Goal: Task Accomplishment & Management: Use online tool/utility

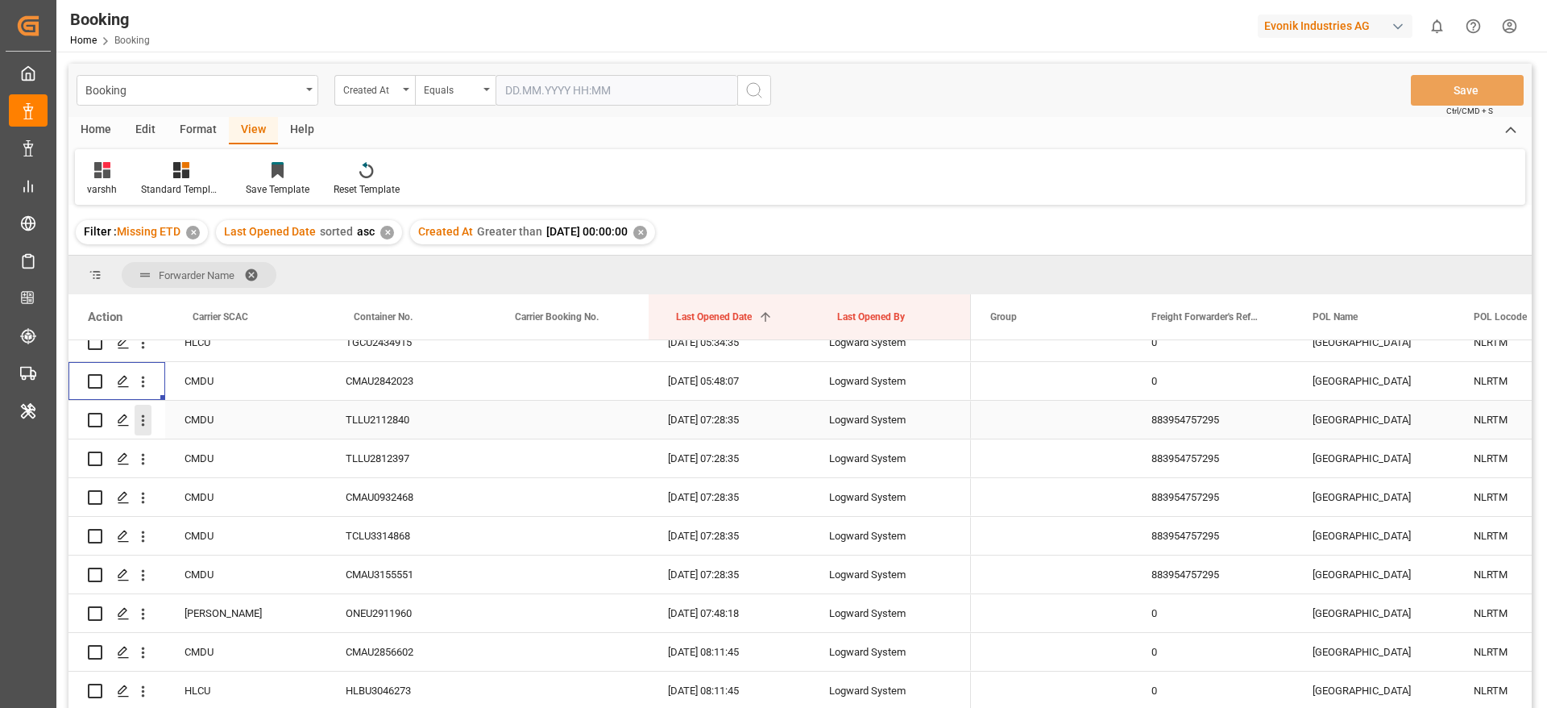
scroll to position [2420, 0]
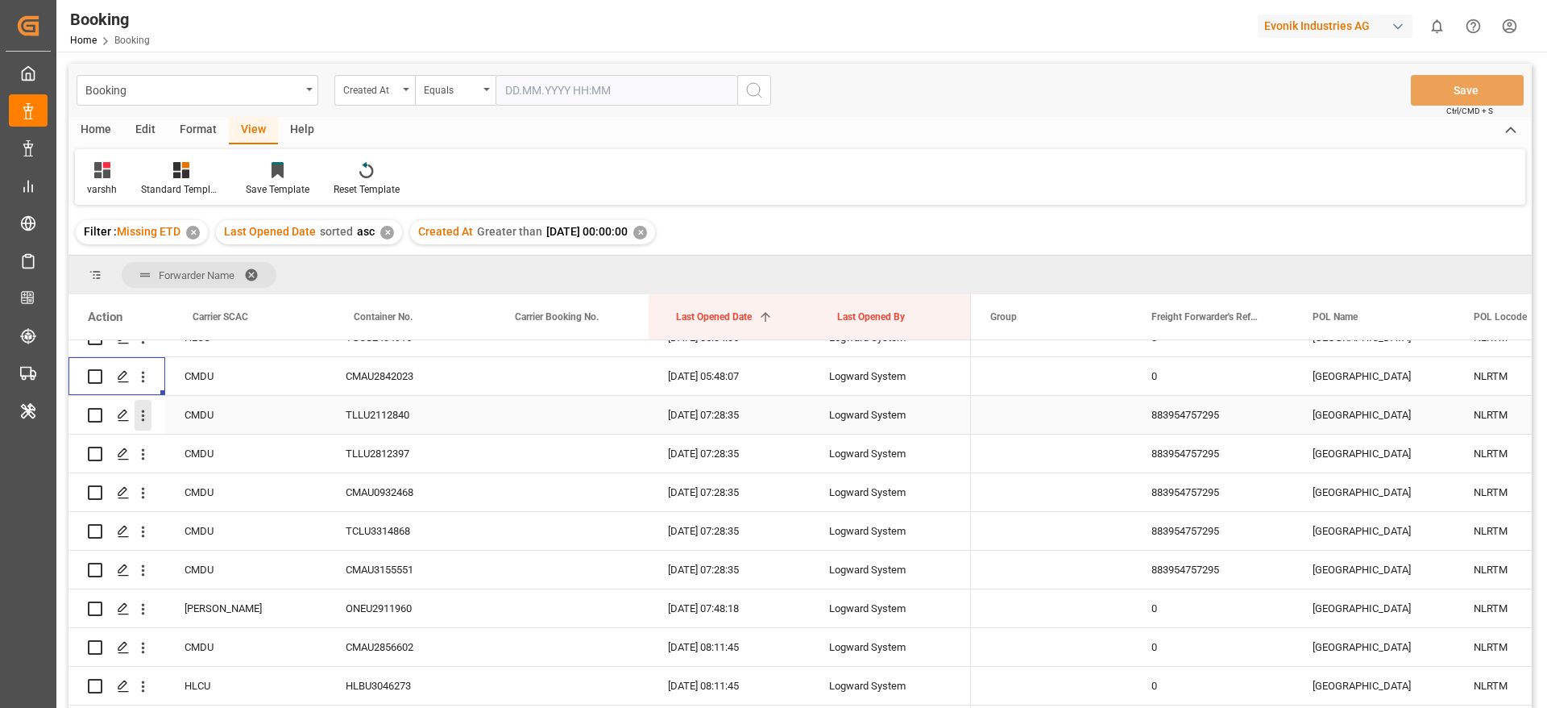
click at [142, 419] on icon "open menu" at bounding box center [143, 415] width 3 height 11
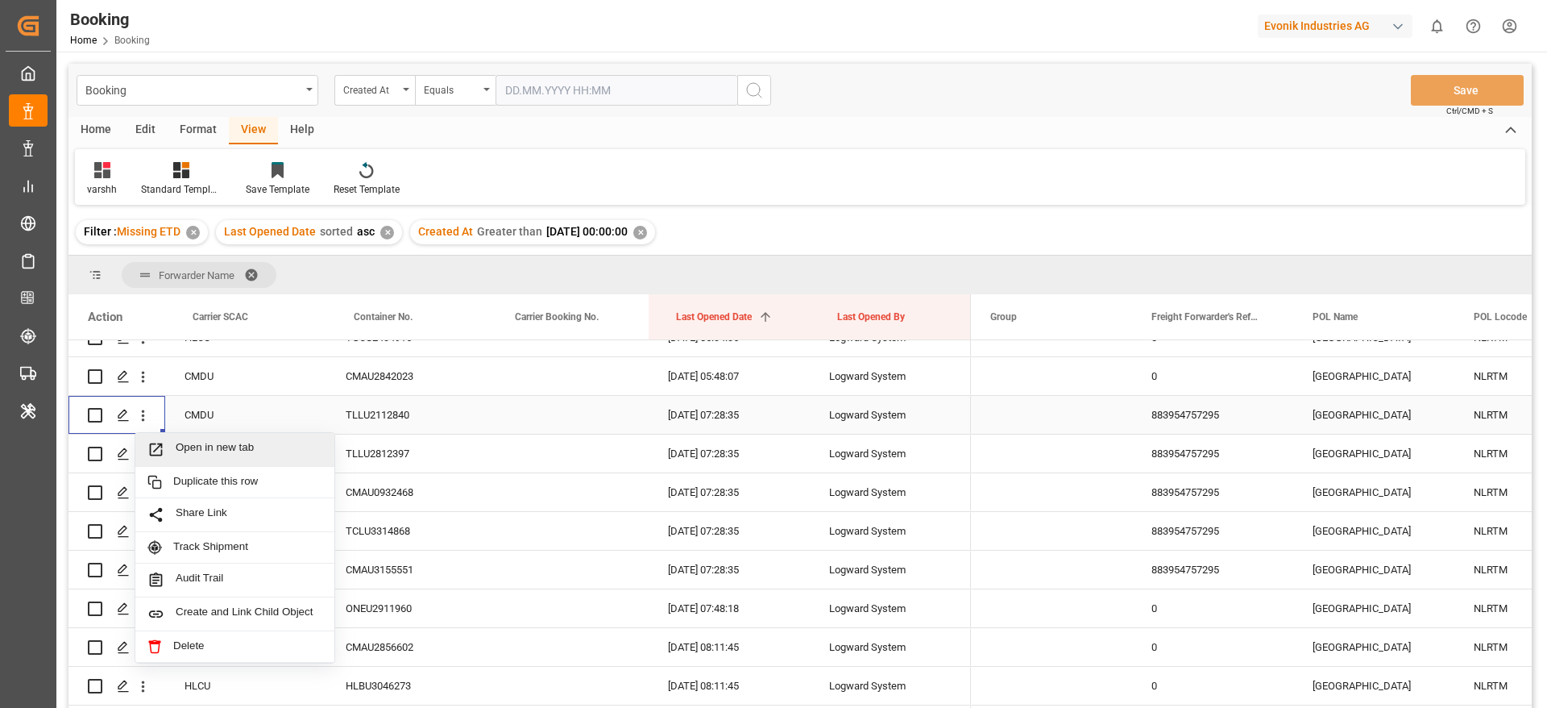
click at [199, 450] on span "Open in new tab" at bounding box center [249, 449] width 147 height 17
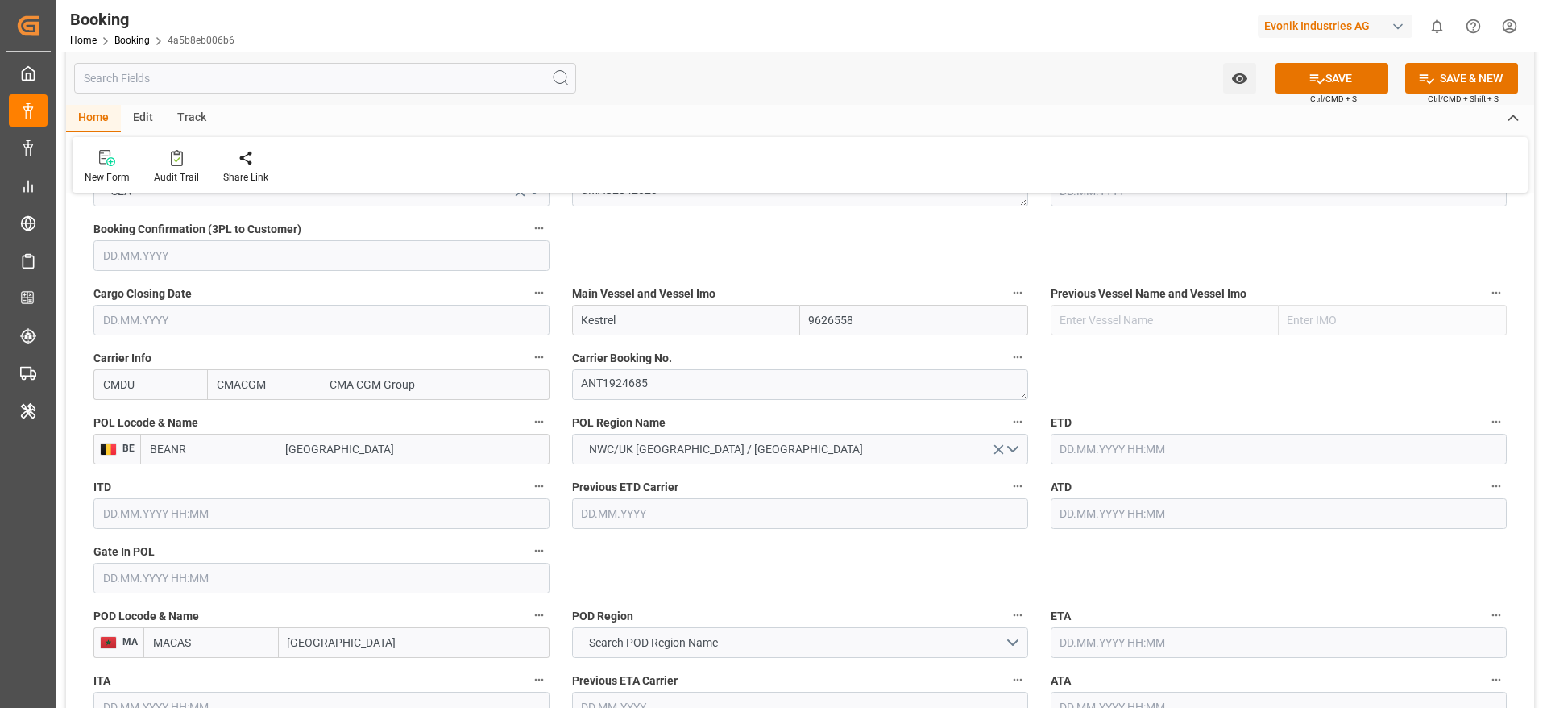
click at [870, 321] on input "9626558" at bounding box center [914, 320] width 228 height 31
type input "9626558"
click at [861, 404] on div "9626558 - ERASMUS GOAL" at bounding box center [876, 392] width 151 height 36
type input "ERASMUS GOAL"
type input "9626558"
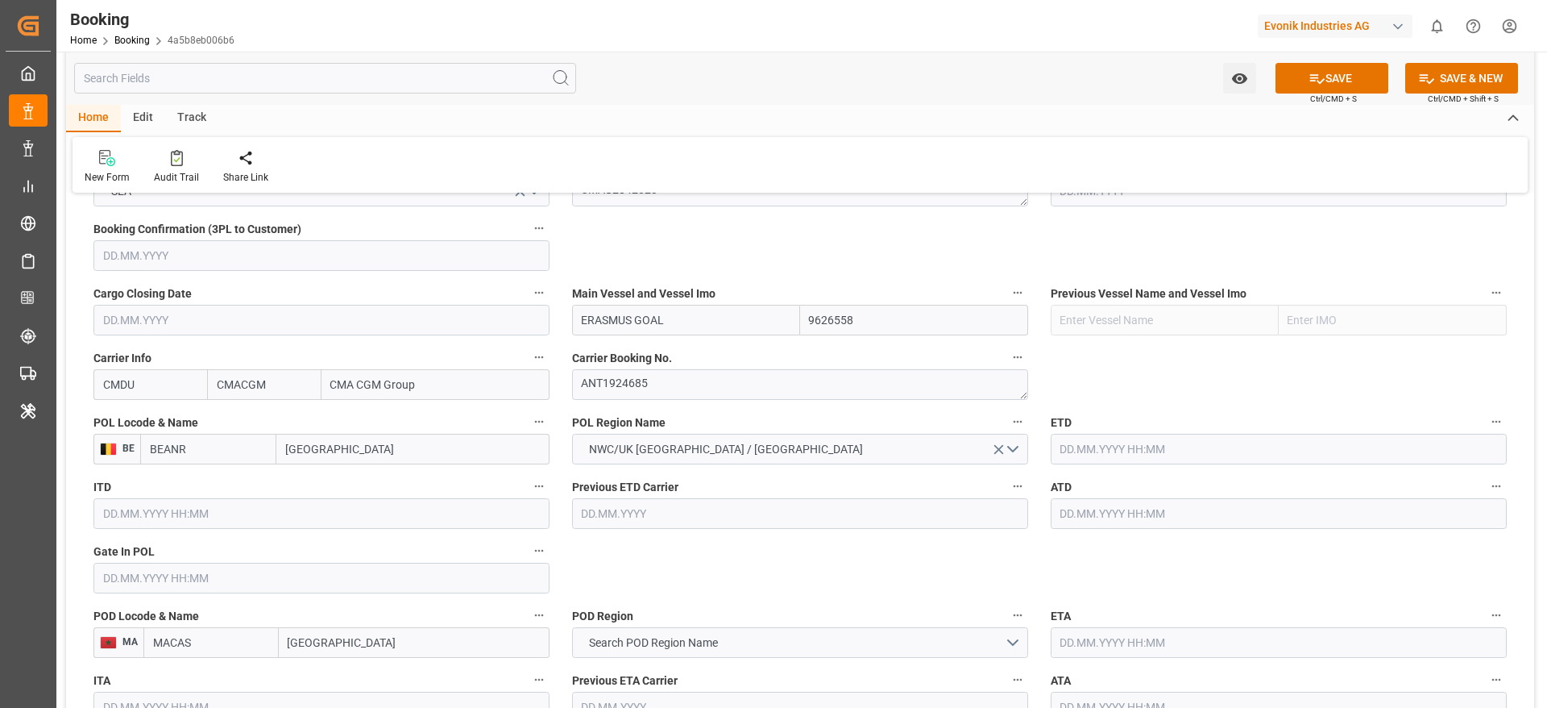
scroll to position [1173, 0]
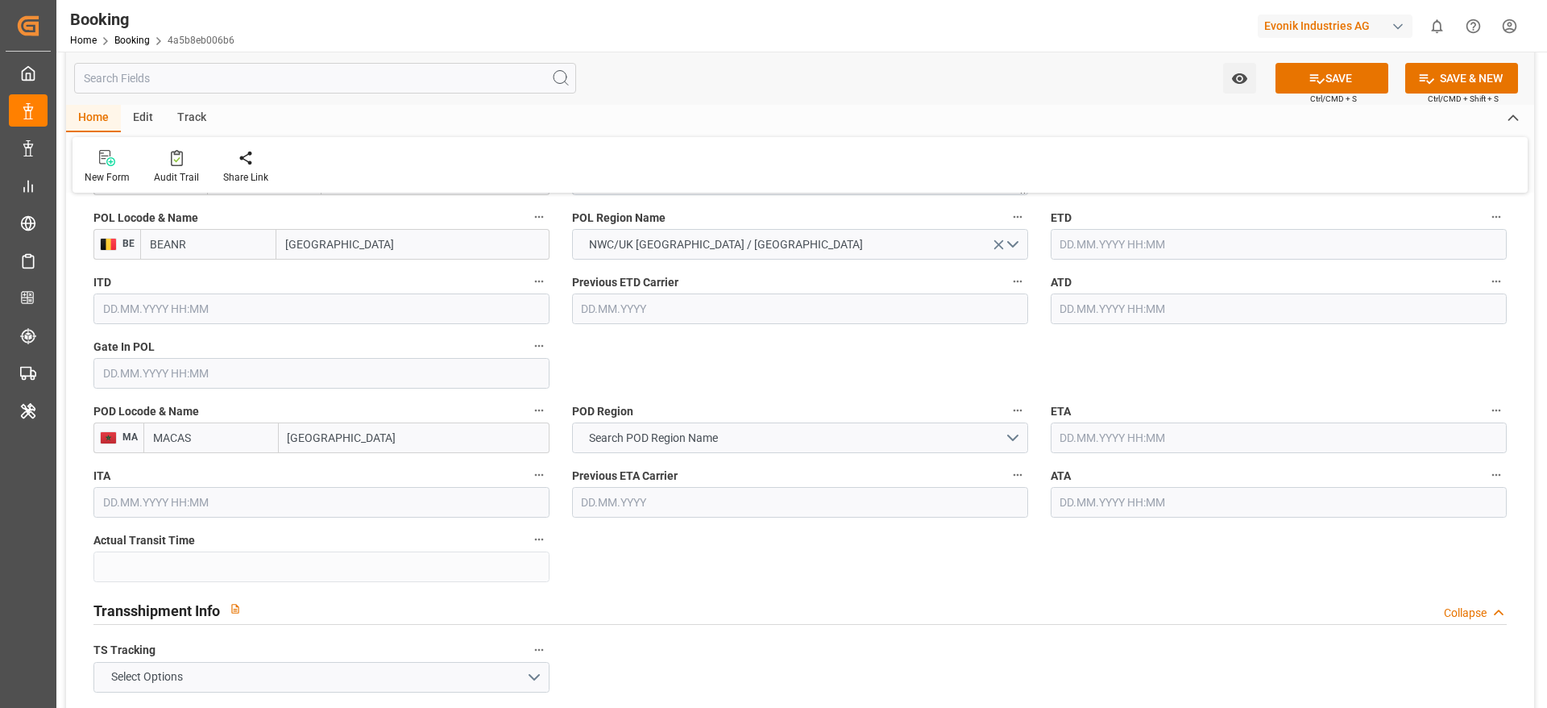
scroll to position [1294, 0]
click at [418, 446] on input "Casablanca" at bounding box center [414, 437] width 271 height 31
click at [381, 434] on input "Casablanca" at bounding box center [414, 437] width 271 height 31
click at [367, 466] on span "Casablanca - MACAS" at bounding box center [364, 472] width 151 height 13
type input "Casablanca"
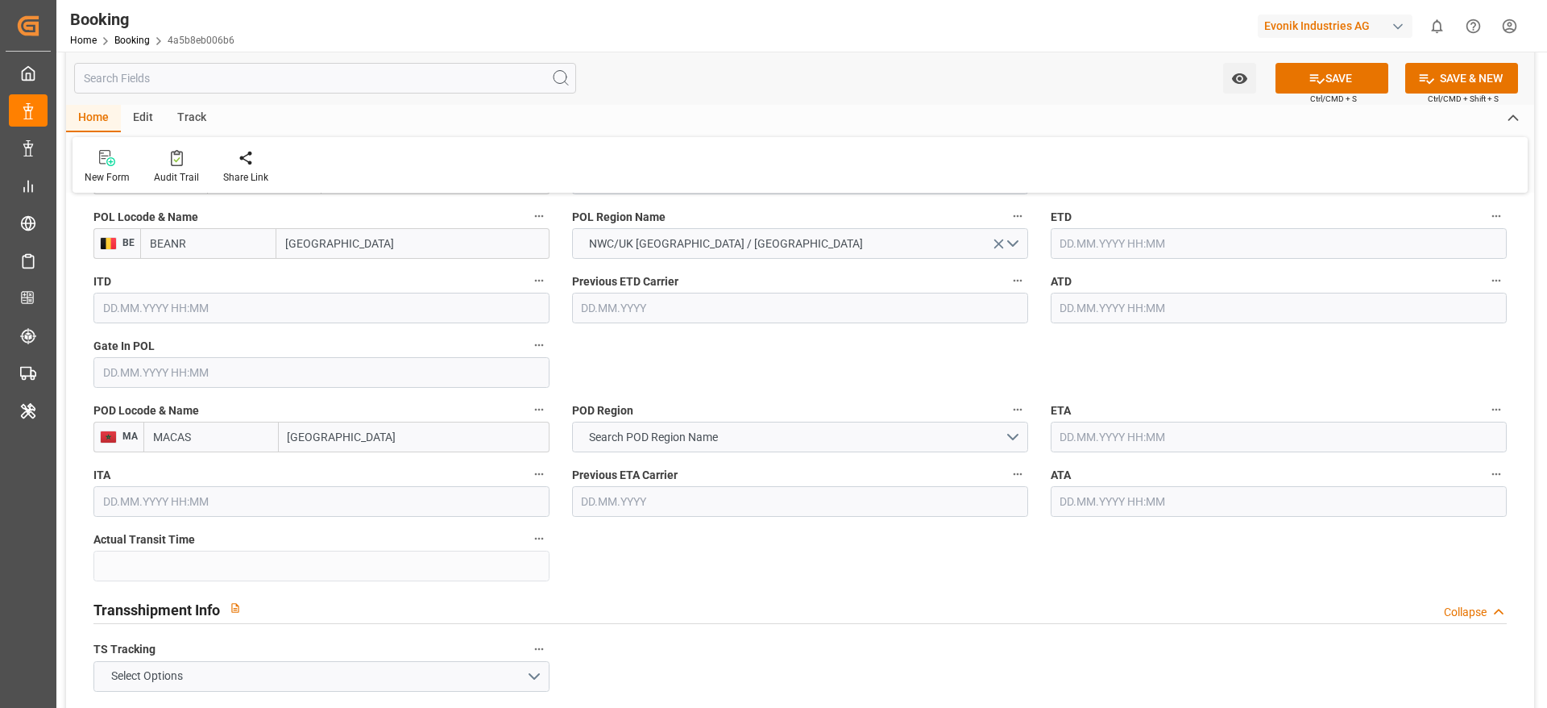
click at [326, 447] on input "Casablanca" at bounding box center [414, 437] width 271 height 31
click at [615, 430] on span "Search POD Region Name" at bounding box center [653, 437] width 145 height 17
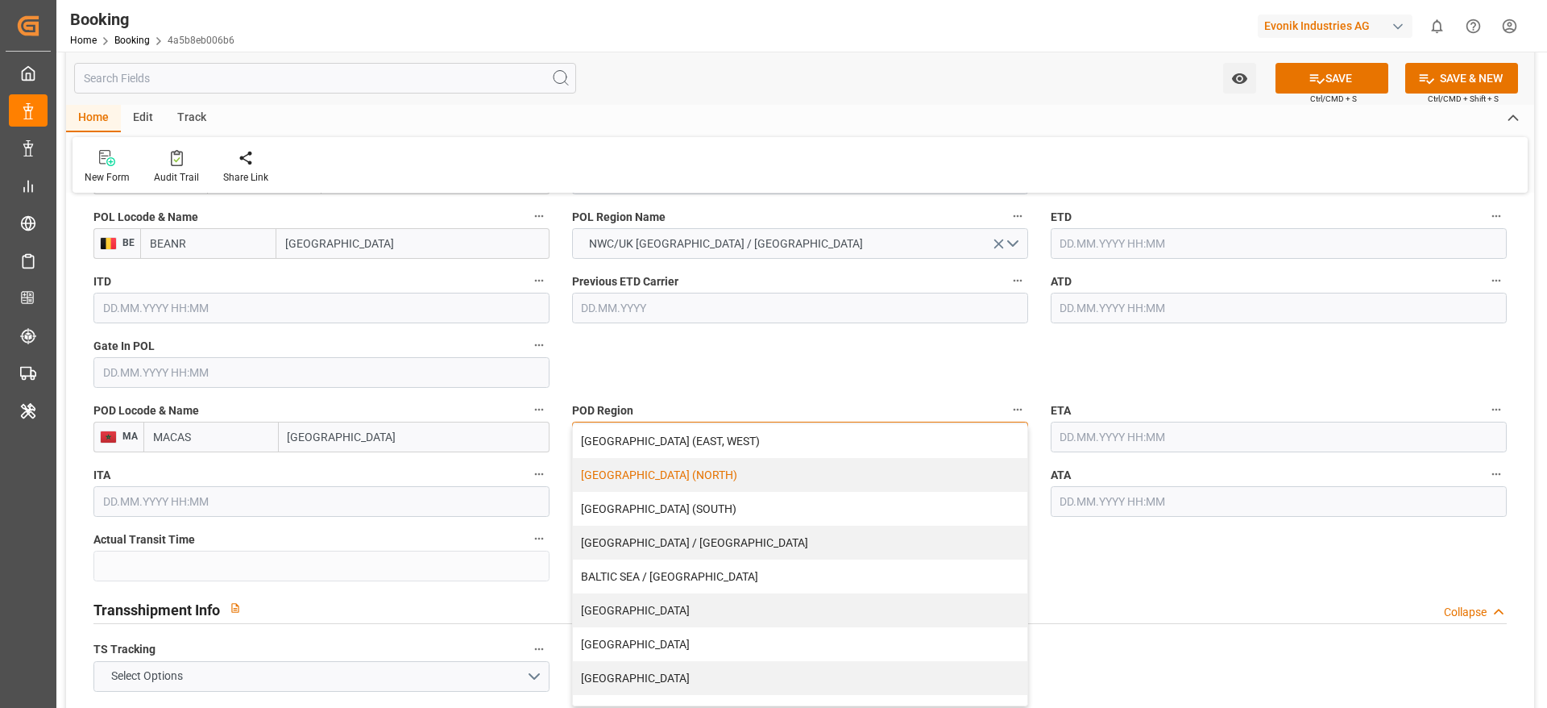
click at [673, 480] on div "AFRICA (NORTH)" at bounding box center [800, 475] width 455 height 34
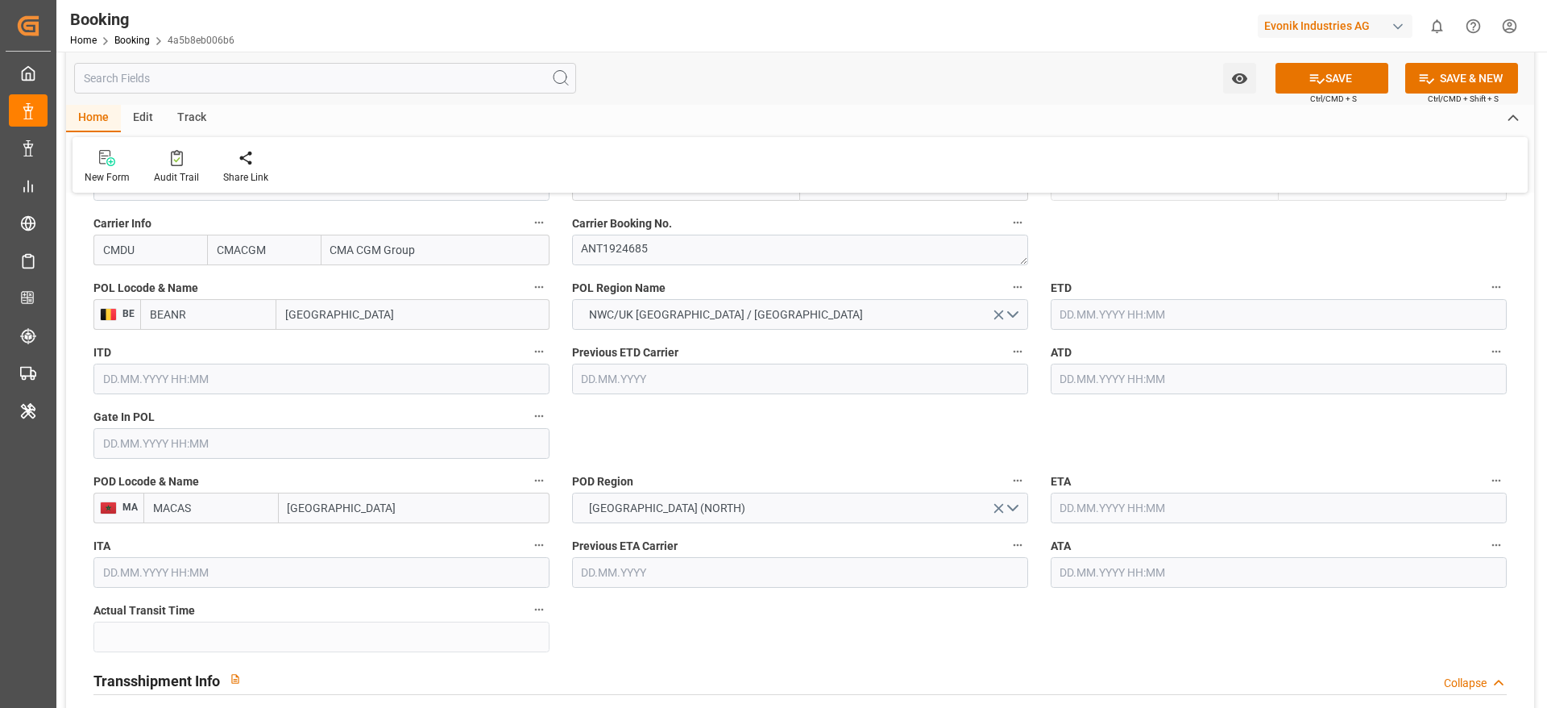
scroll to position [1228, 0]
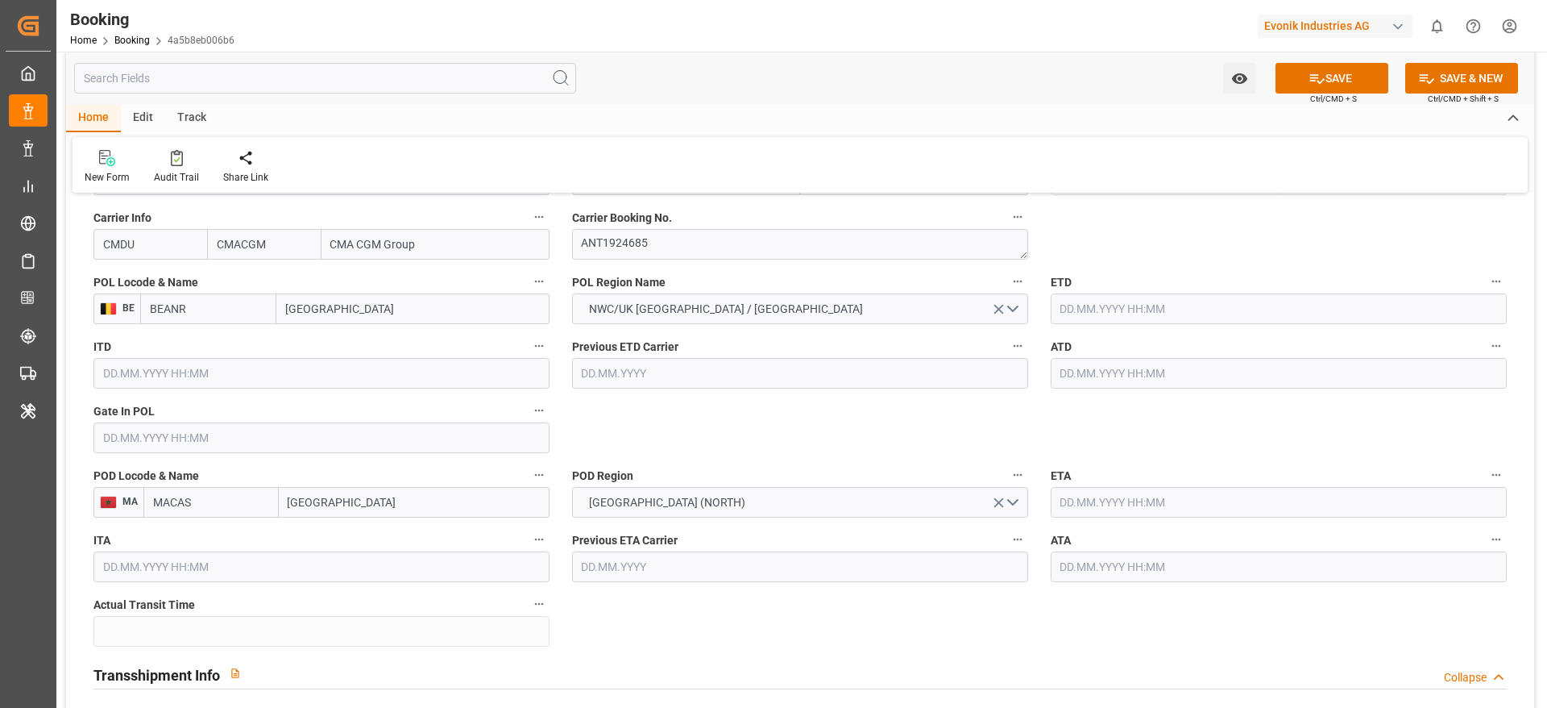
click at [150, 445] on input "text" at bounding box center [321, 437] width 456 height 31
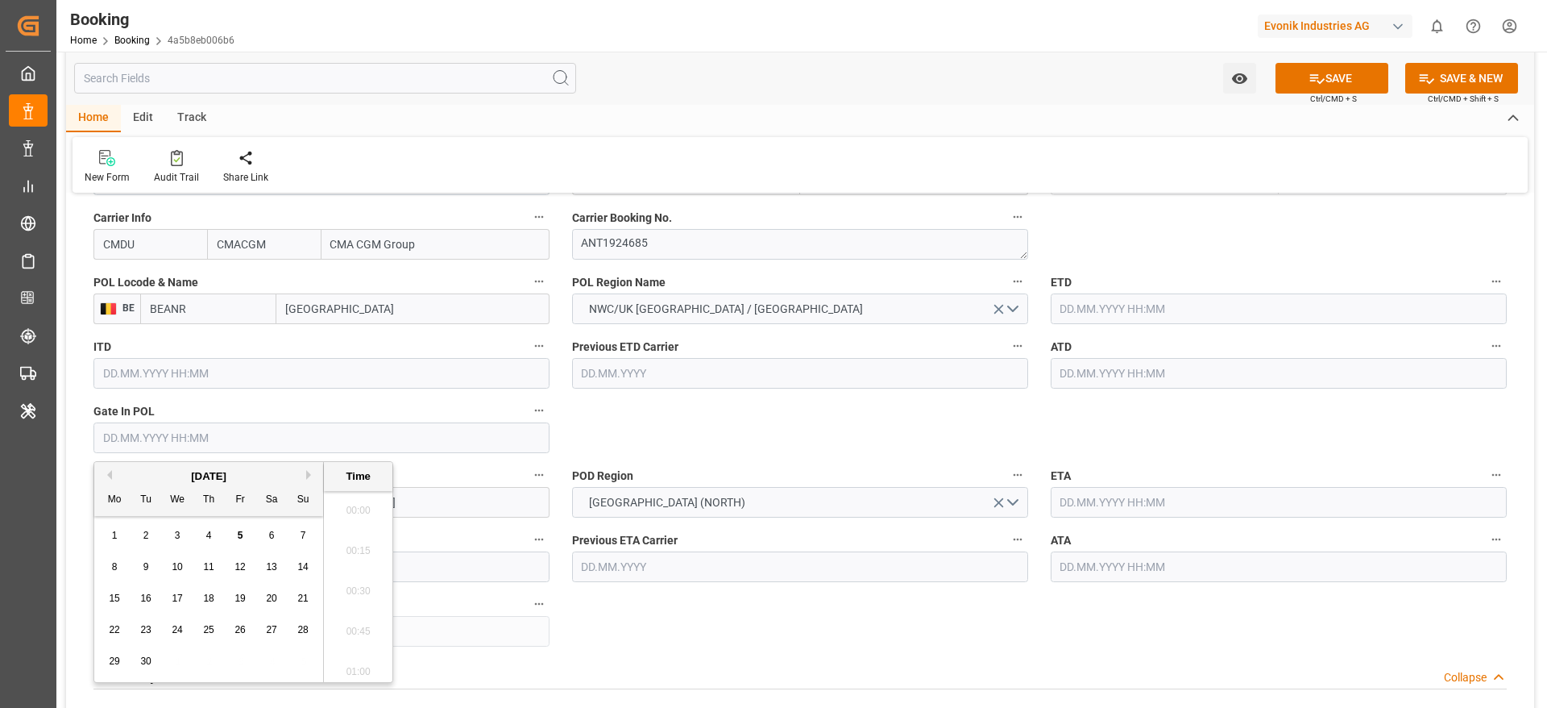
scroll to position [2665, 0]
click at [106, 480] on div "September 2025" at bounding box center [208, 476] width 229 height 16
click at [111, 476] on button "Previous Month" at bounding box center [107, 475] width 10 height 10
click at [177, 666] on span "27" at bounding box center [177, 660] width 10 height 11
type input "27.08.2025 00:00"
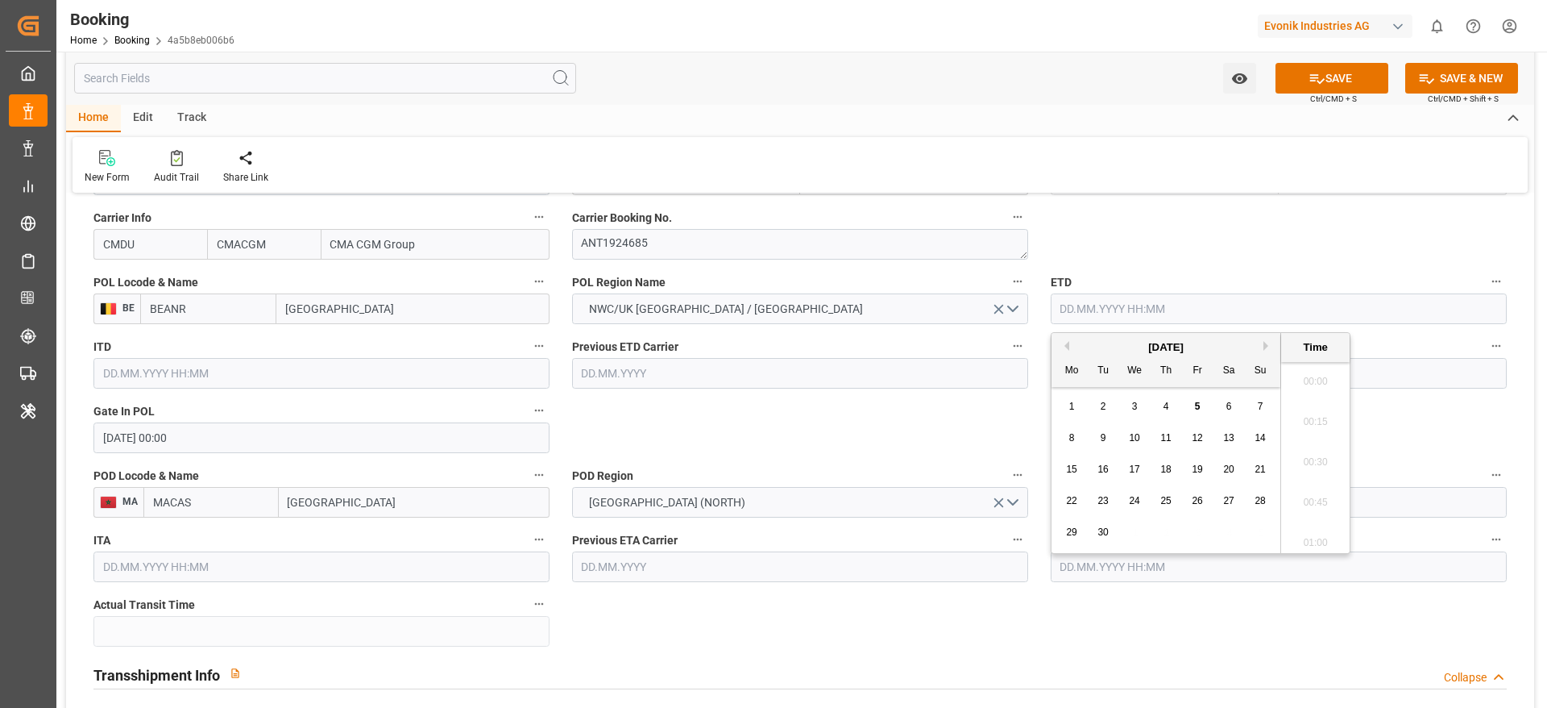
click at [1082, 311] on input "text" at bounding box center [1279, 308] width 456 height 31
click at [1109, 406] on div "2" at bounding box center [1104, 406] width 20 height 19
type input "02.09.2025 00:00"
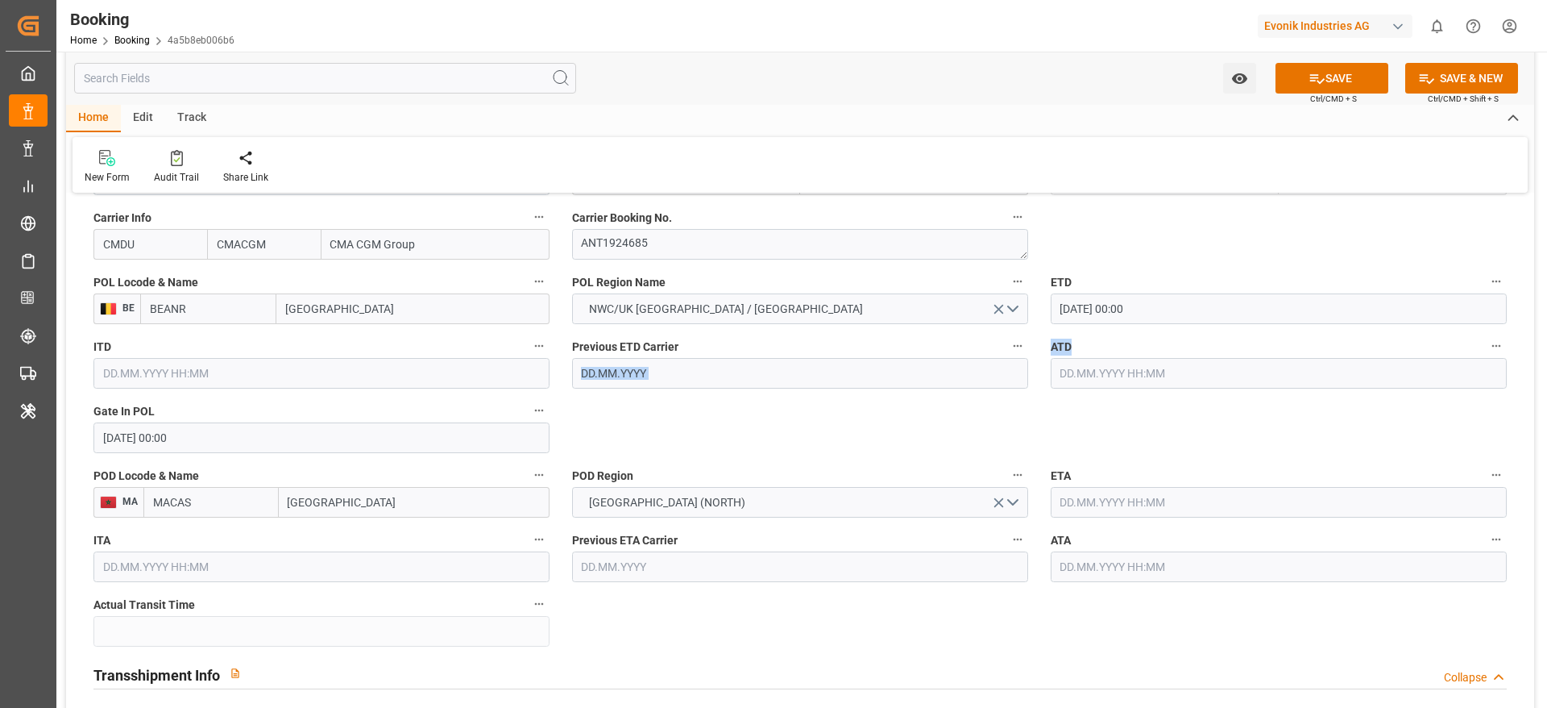
drag, startPoint x: 991, startPoint y: 410, endPoint x: 1067, endPoint y: 383, distance: 81.3
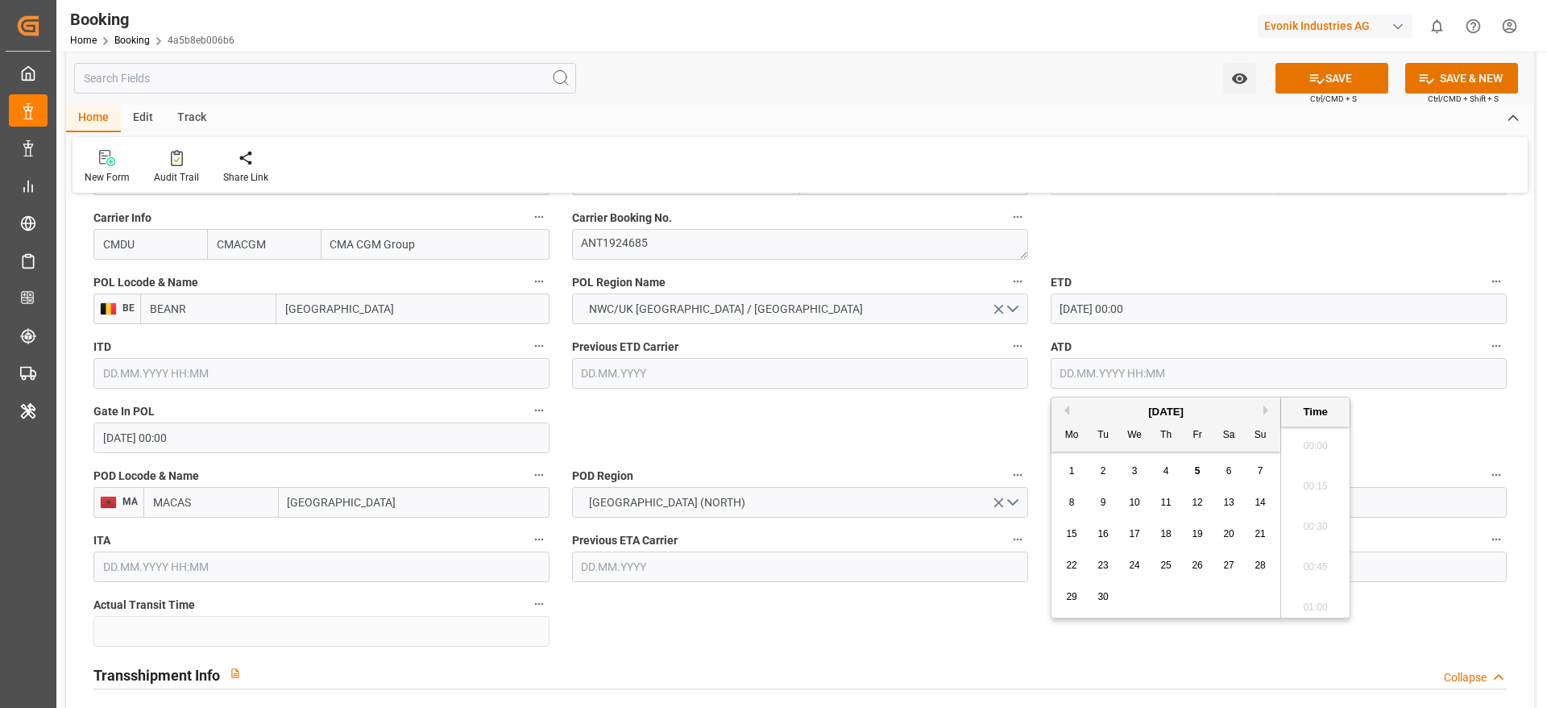
click at [1067, 383] on input "text" at bounding box center [1279, 373] width 456 height 31
click at [1101, 462] on div "2" at bounding box center [1104, 471] width 20 height 19
type input "02.09.2025 00:00"
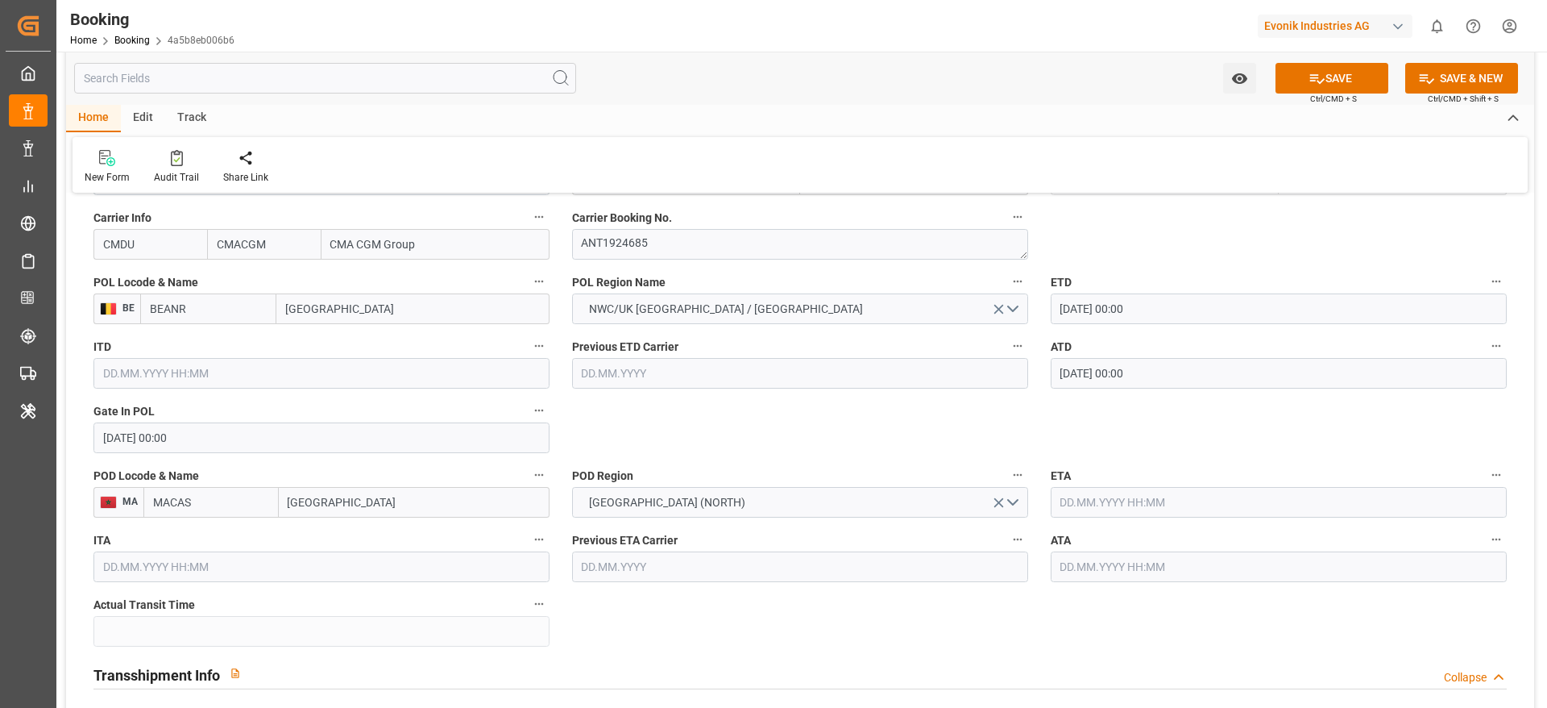
click at [910, 393] on div "Previous ETD Carrier" at bounding box center [800, 362] width 479 height 64
click at [1091, 496] on input "text" at bounding box center [1279, 502] width 456 height 31
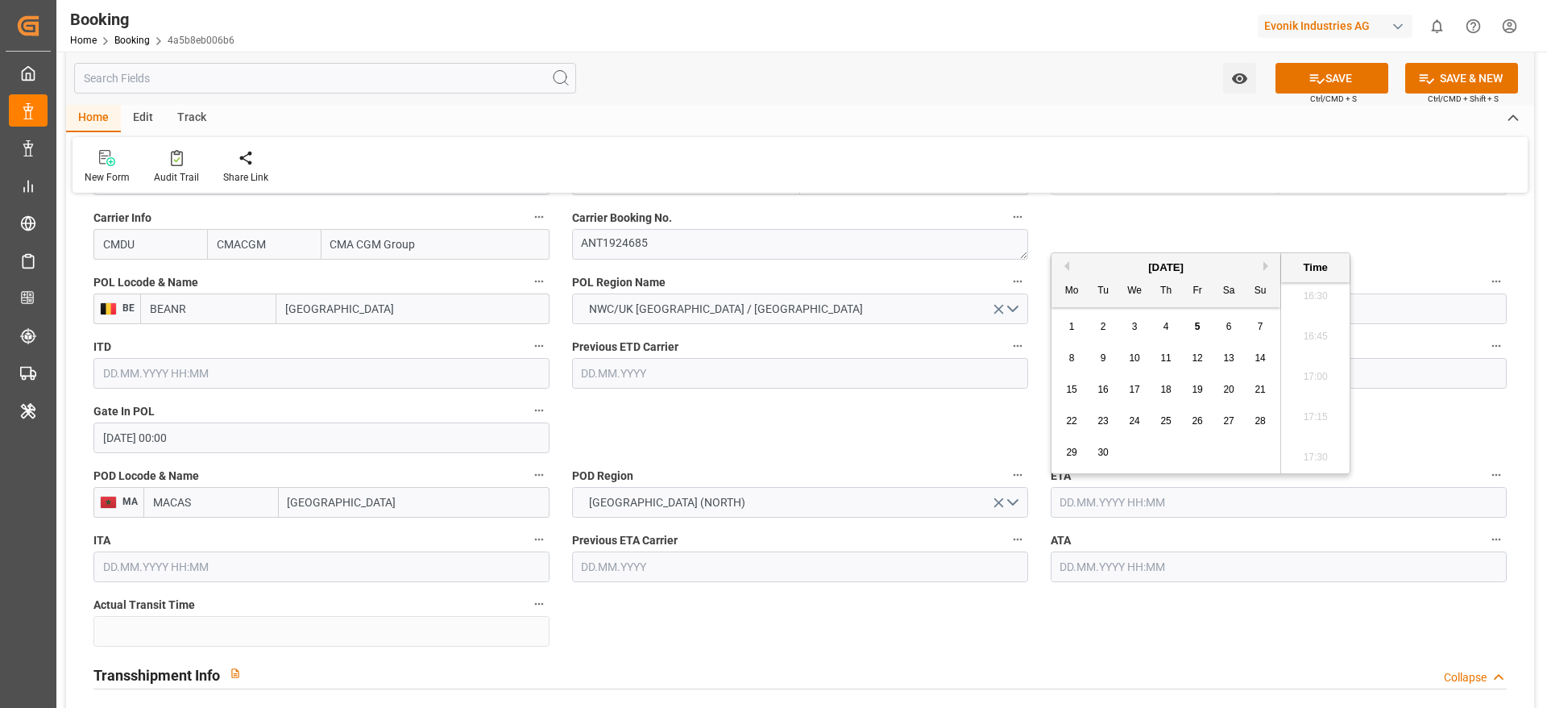
click at [1126, 359] on div "10" at bounding box center [1135, 358] width 20 height 19
type input "10.09.2025 00:00"
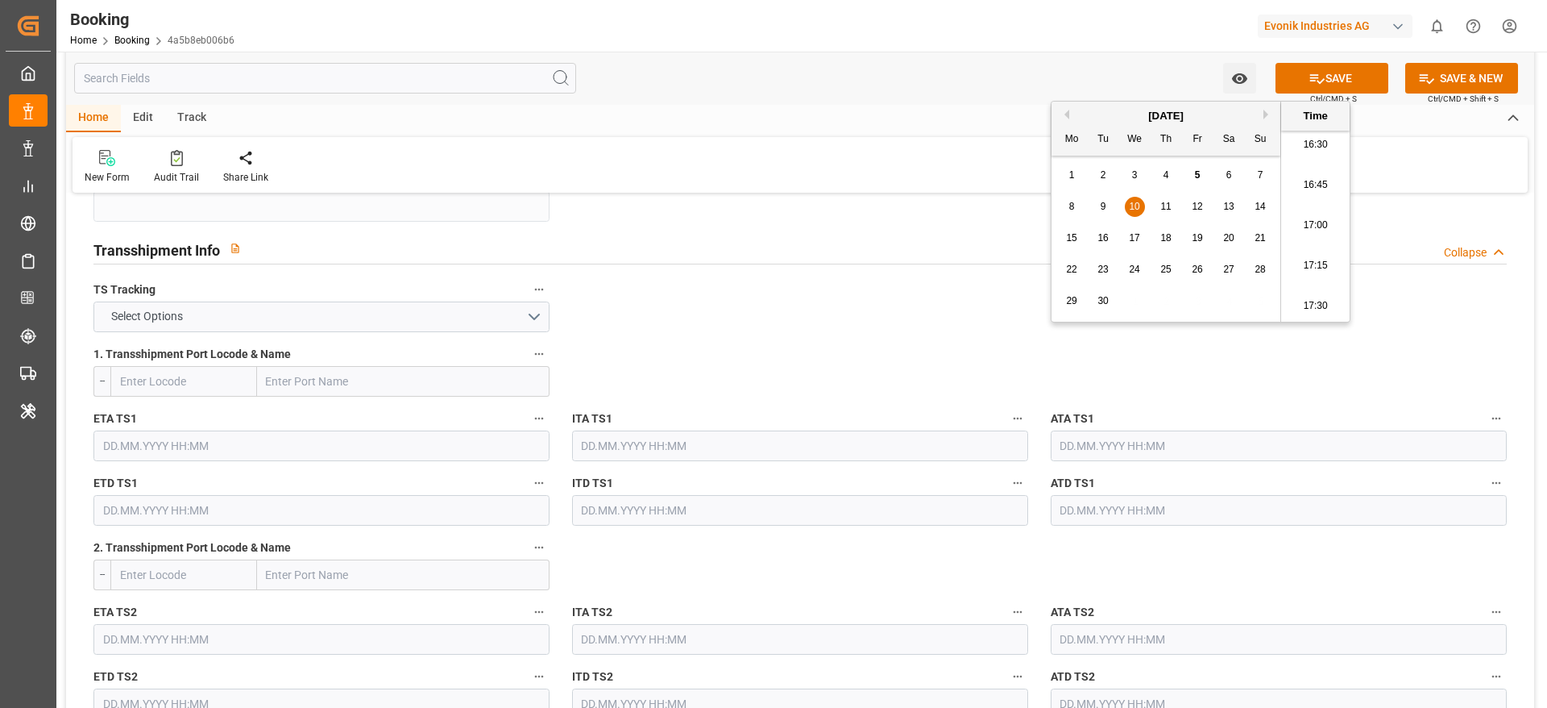
scroll to position [1668, 0]
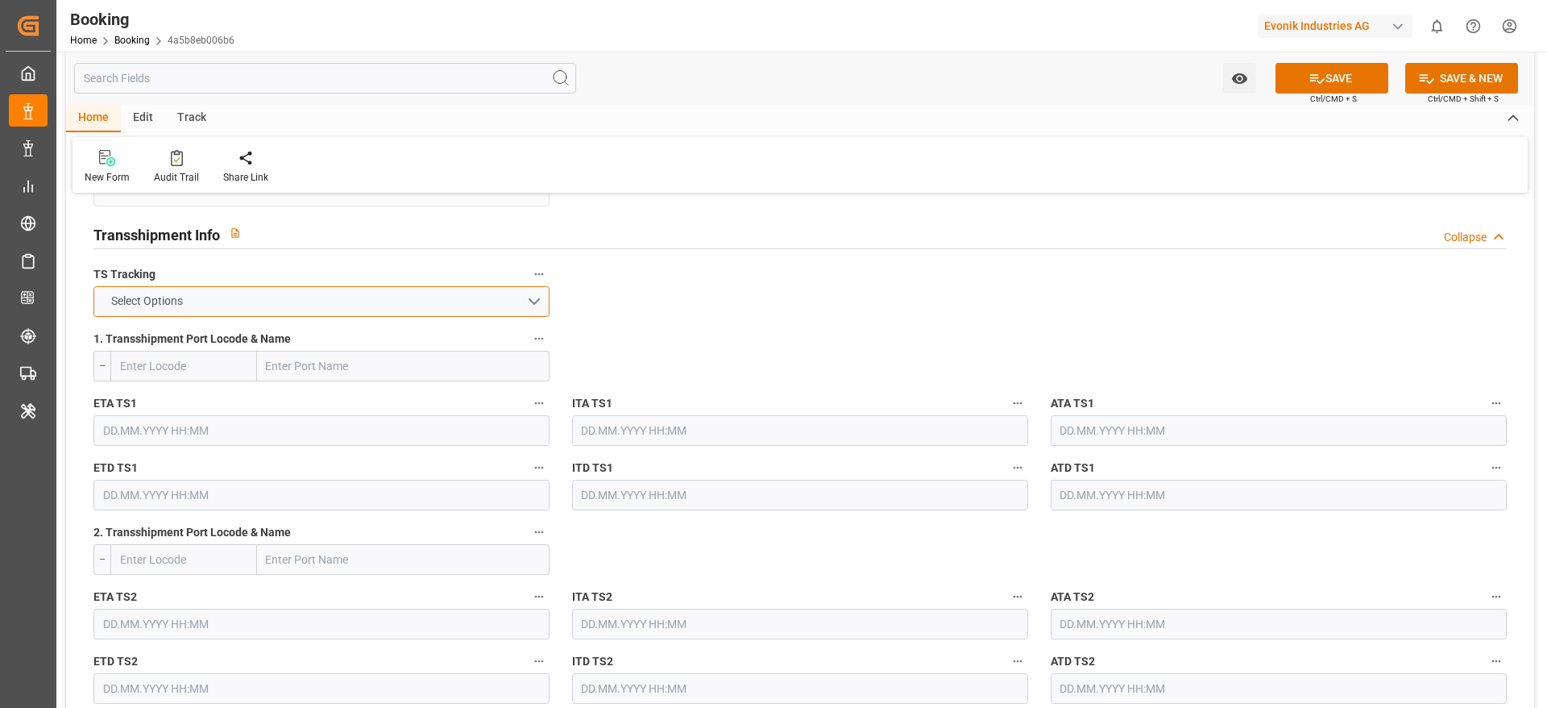
click at [518, 301] on button "Select Options" at bounding box center [321, 301] width 456 height 31
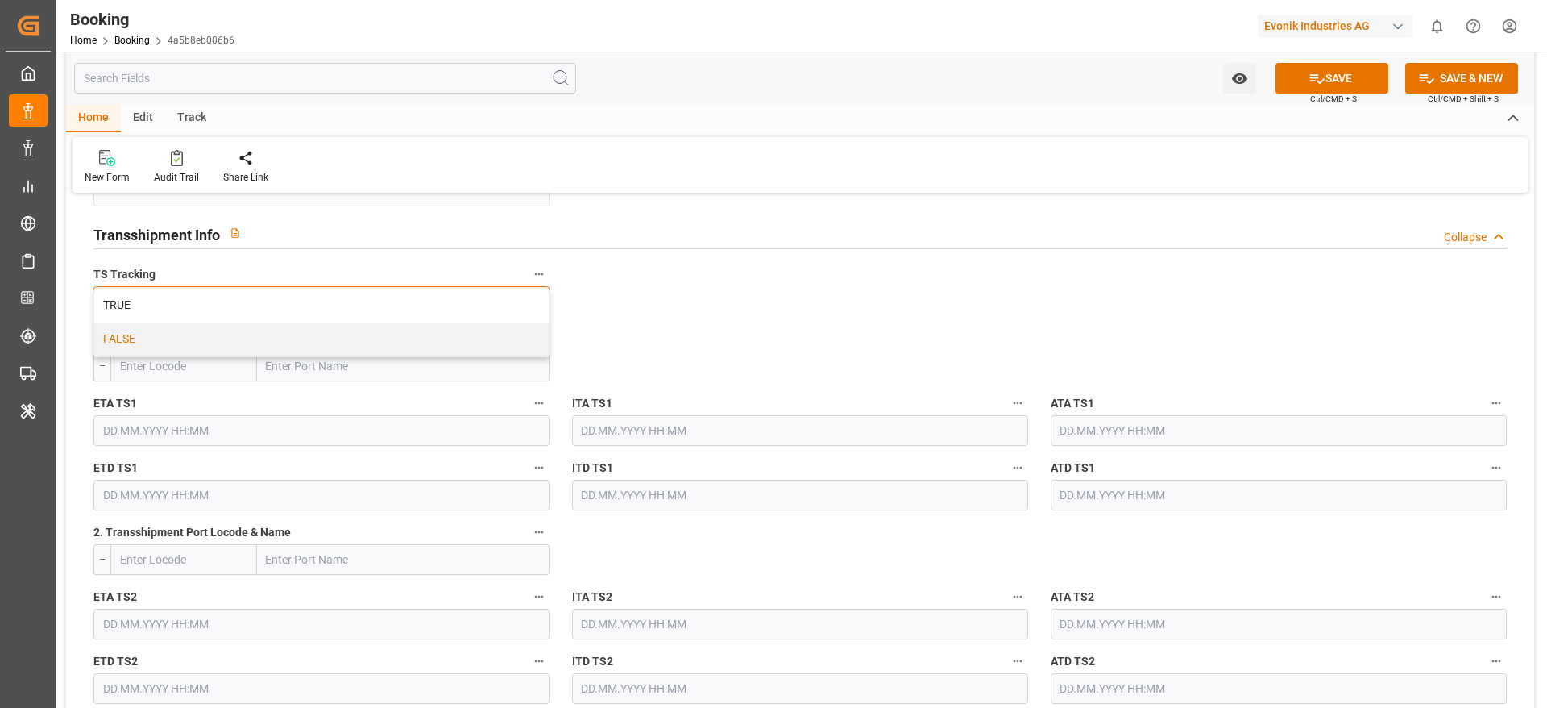
click at [434, 342] on div "FALSE" at bounding box center [321, 339] width 455 height 34
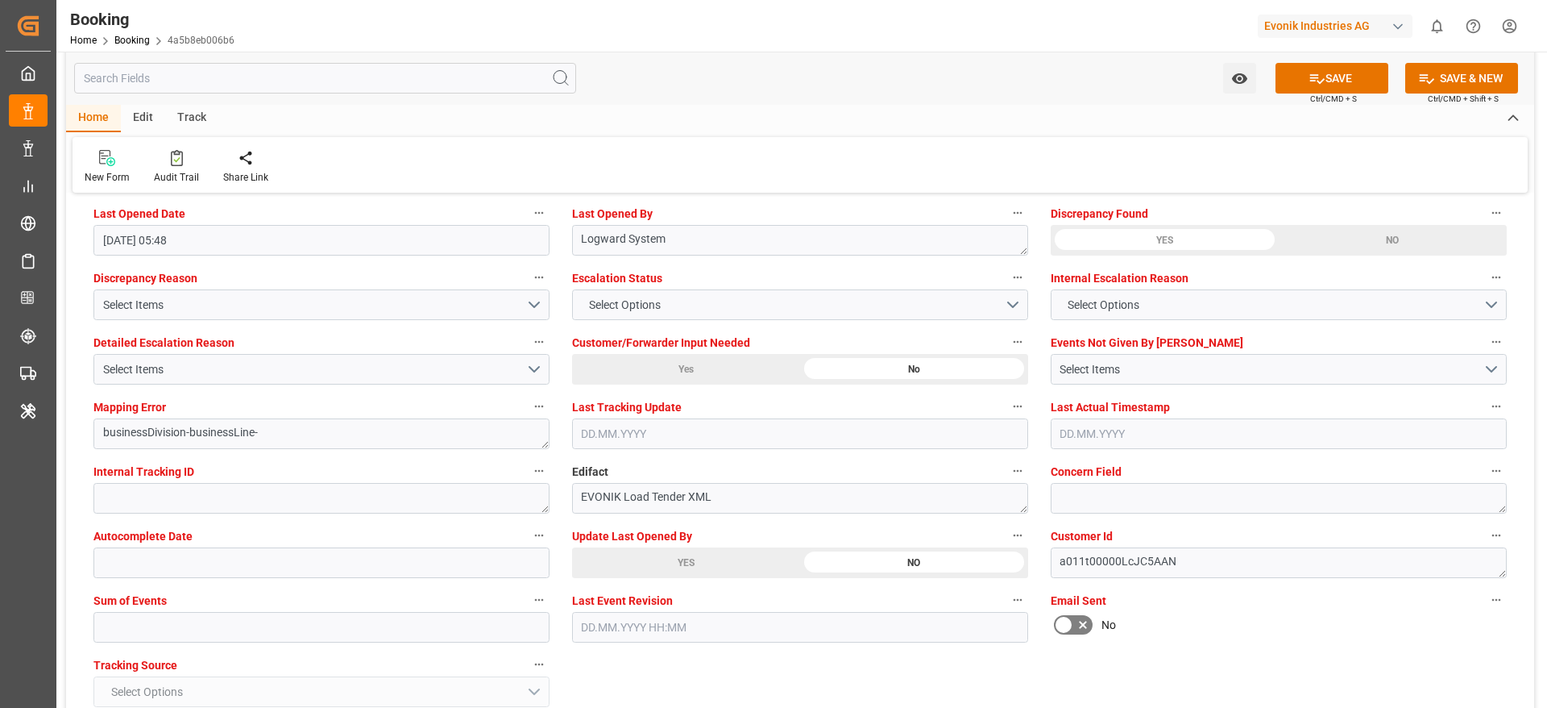
scroll to position [3001, 0]
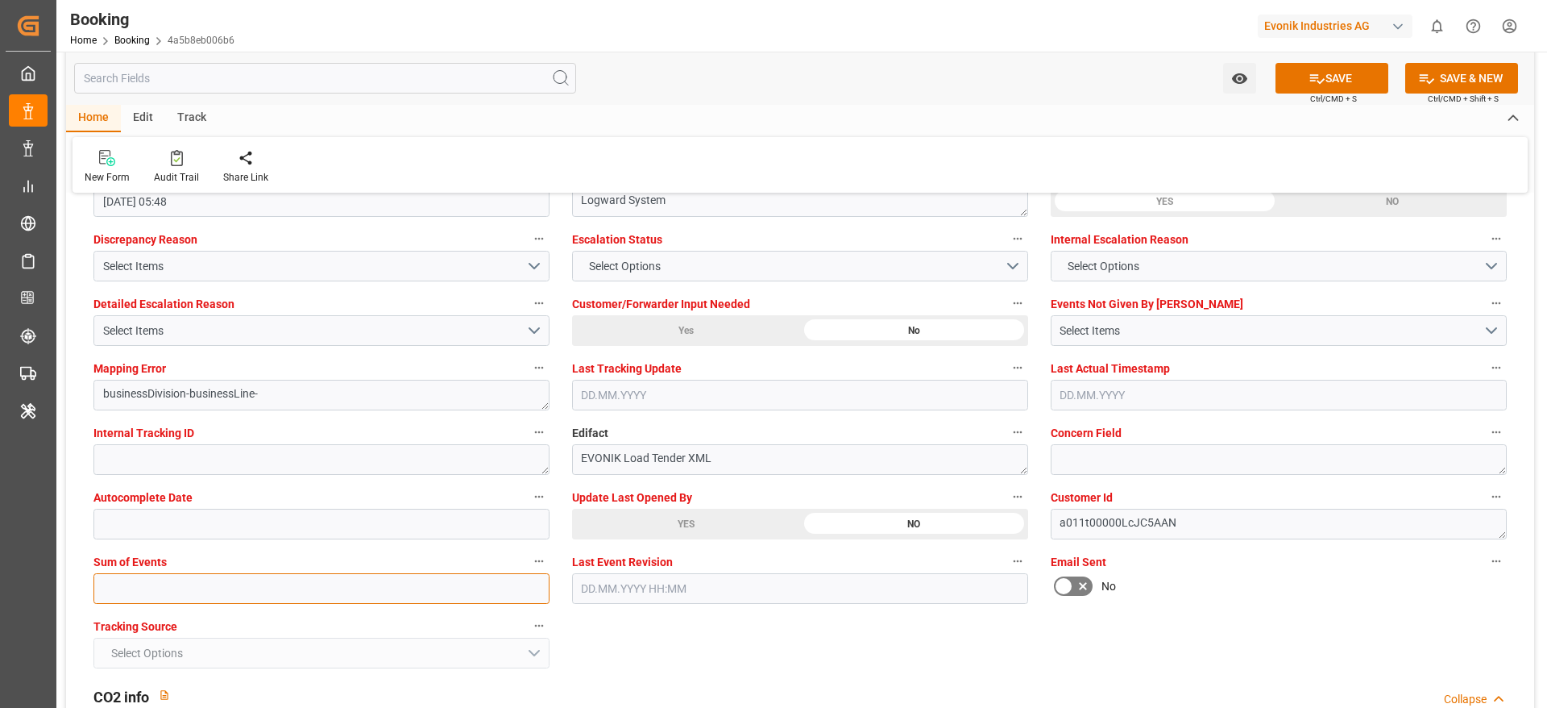
click at [138, 594] on input "text" at bounding box center [321, 588] width 456 height 31
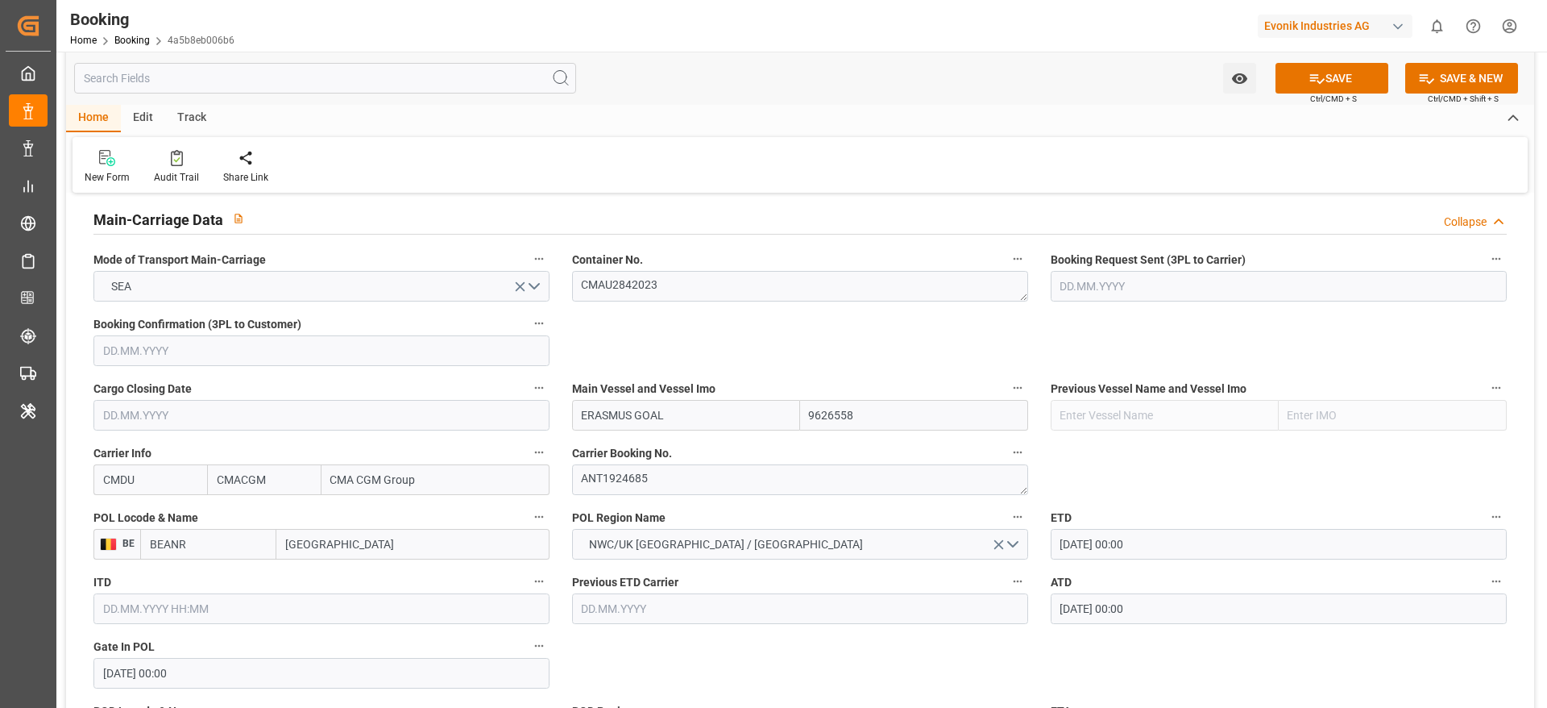
scroll to position [783, 0]
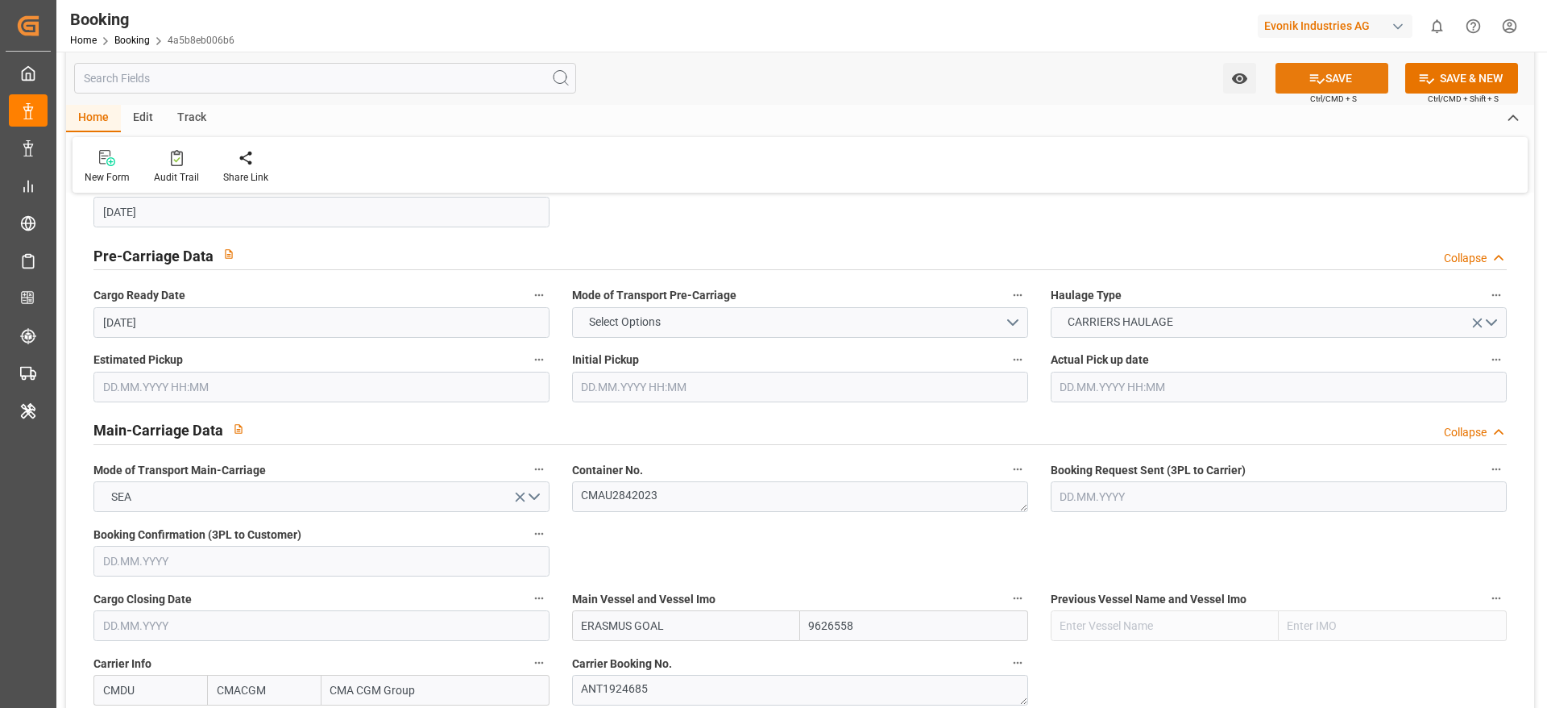
type input "0"
click at [1342, 83] on button "SAVE" at bounding box center [1332, 78] width 113 height 31
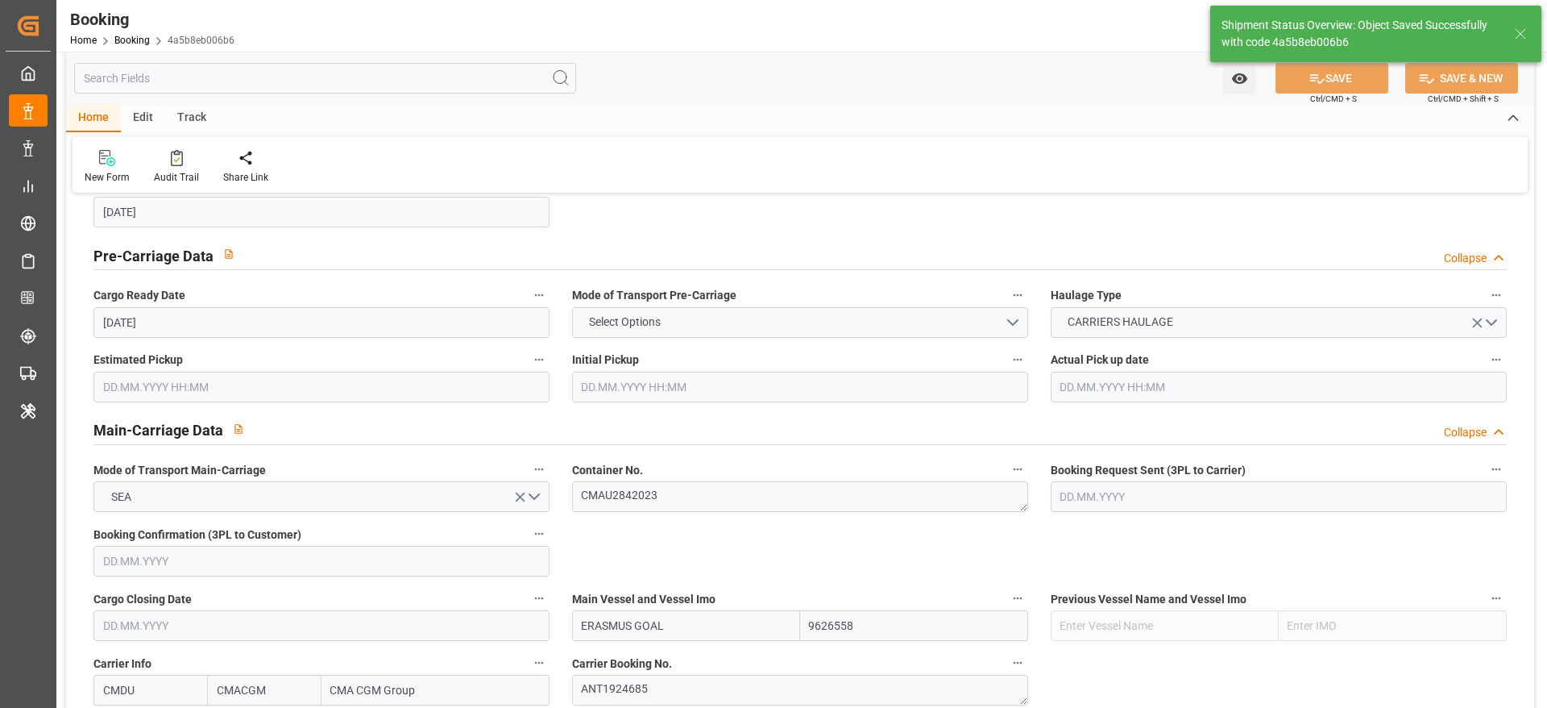
type input "02.09.2025 00:00"
type input "10.09.2025 00:00"
type input "05.09.2025 11:33"
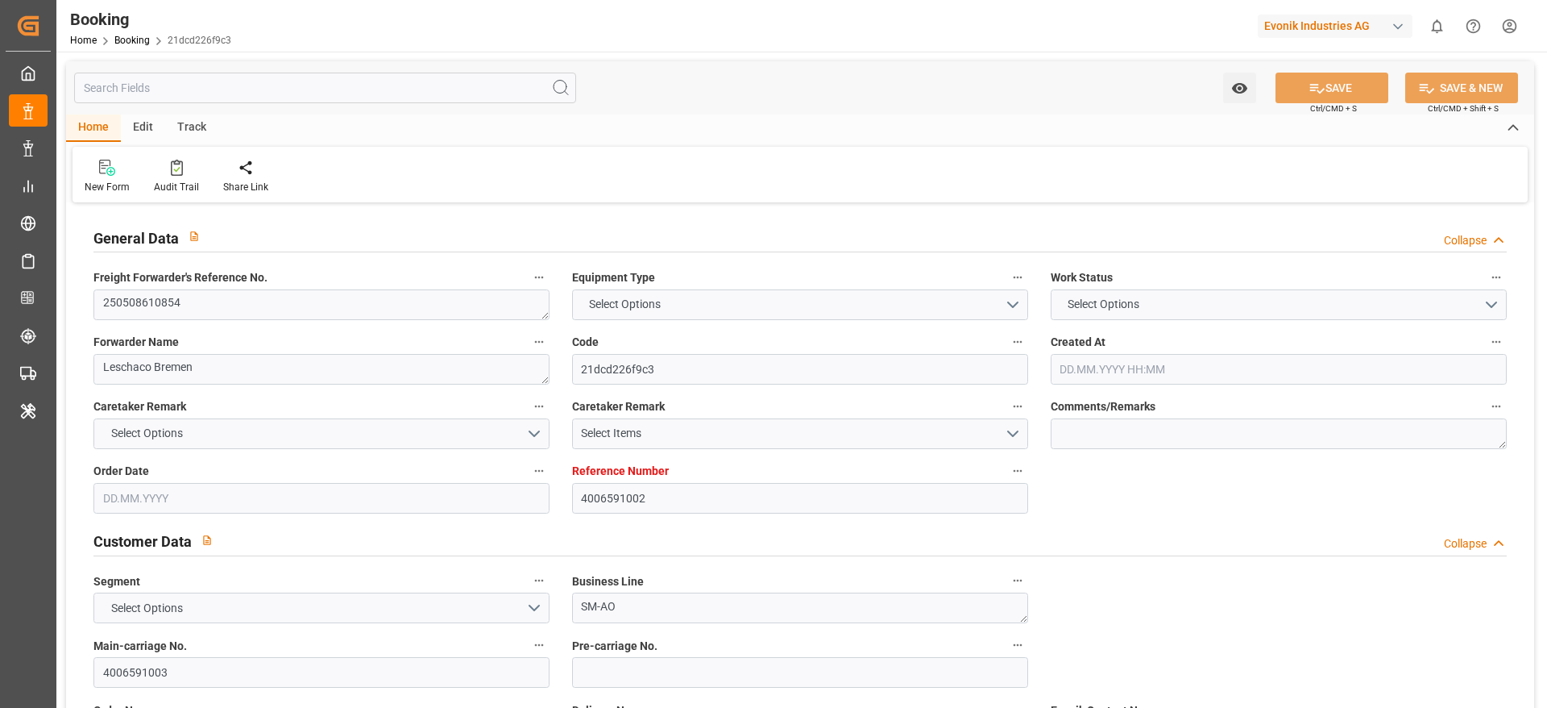
type input "4006591002"
type input "9280603"
type input "CMACGM"
type input "CMA CGM Group"
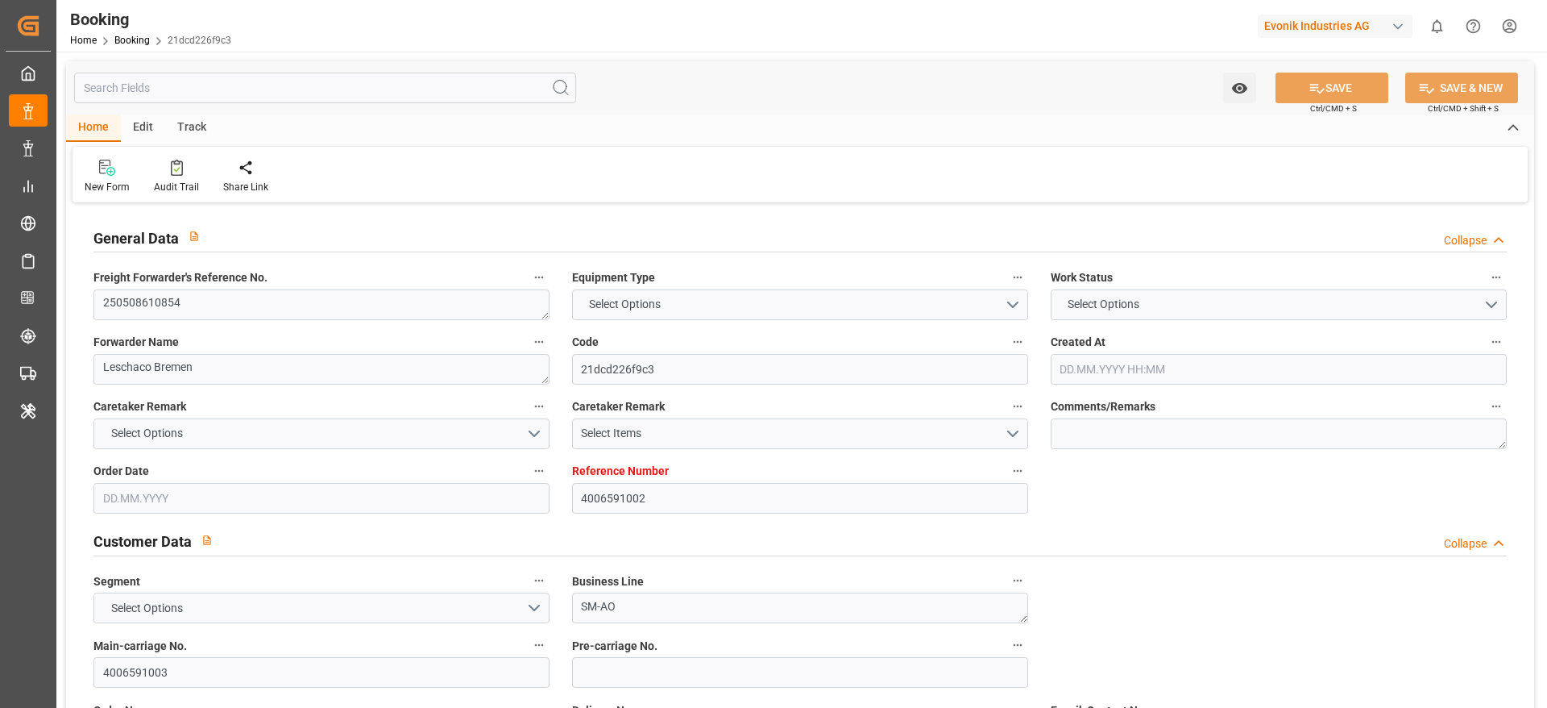
type input "DEHAM"
type input "EGALY"
type input "35"
type input "0"
type input "7"
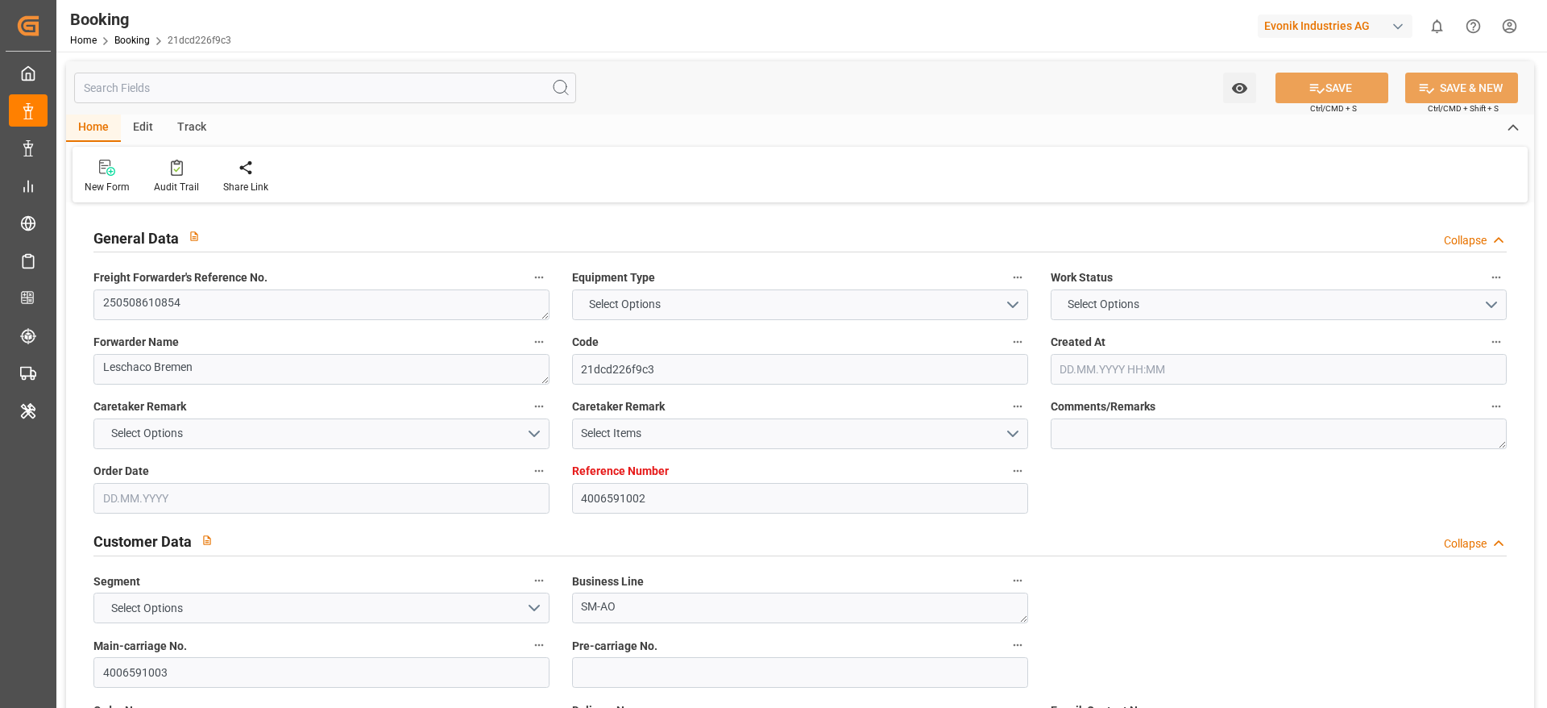
type input "DEHAM"
type input "EGALY"
type input "9280603"
type input "28.04.2025 14:21"
type input "28.04.2025"
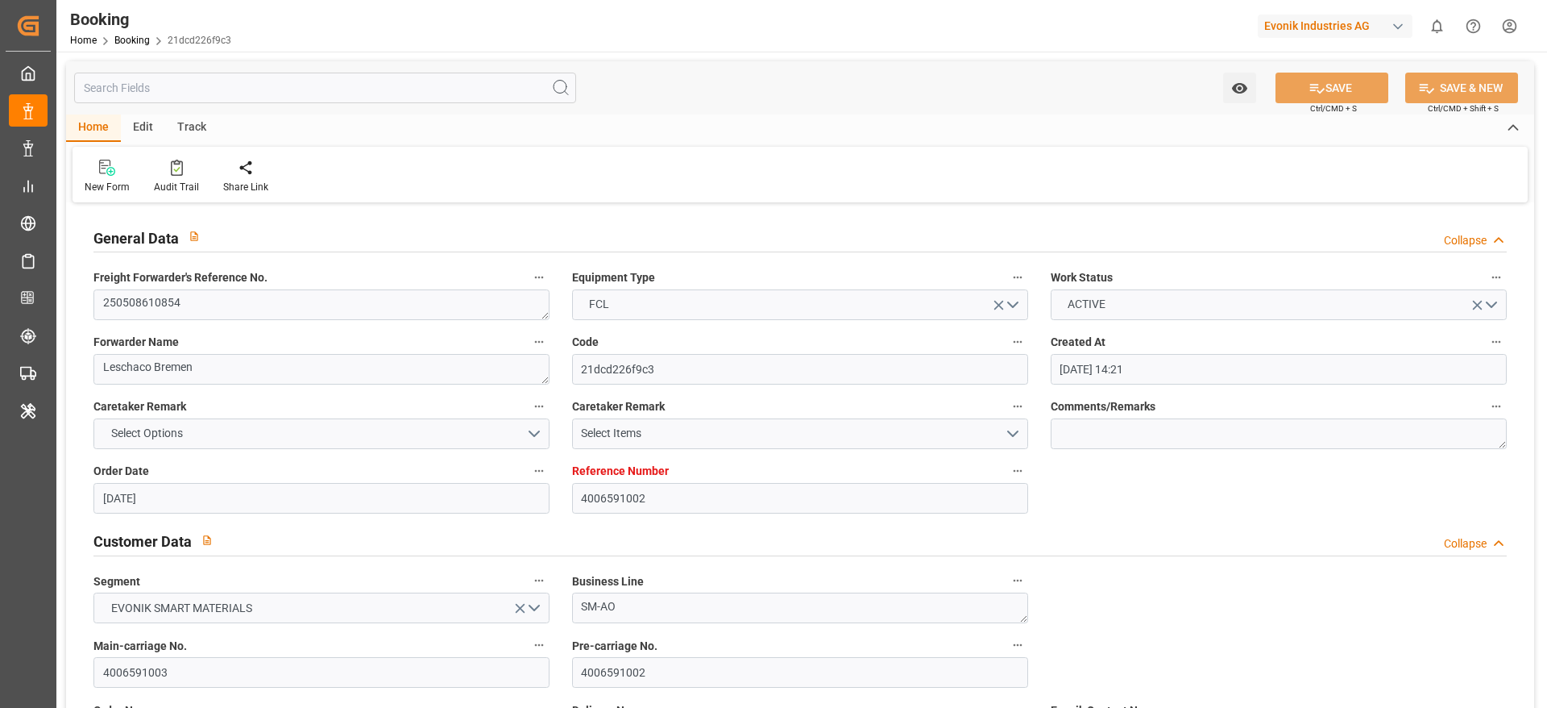
type input "31.05.2025"
type input "05.05.2025"
type input "05.05.2025 00:00"
type input "09.05.2025"
type input "10.06.2025"
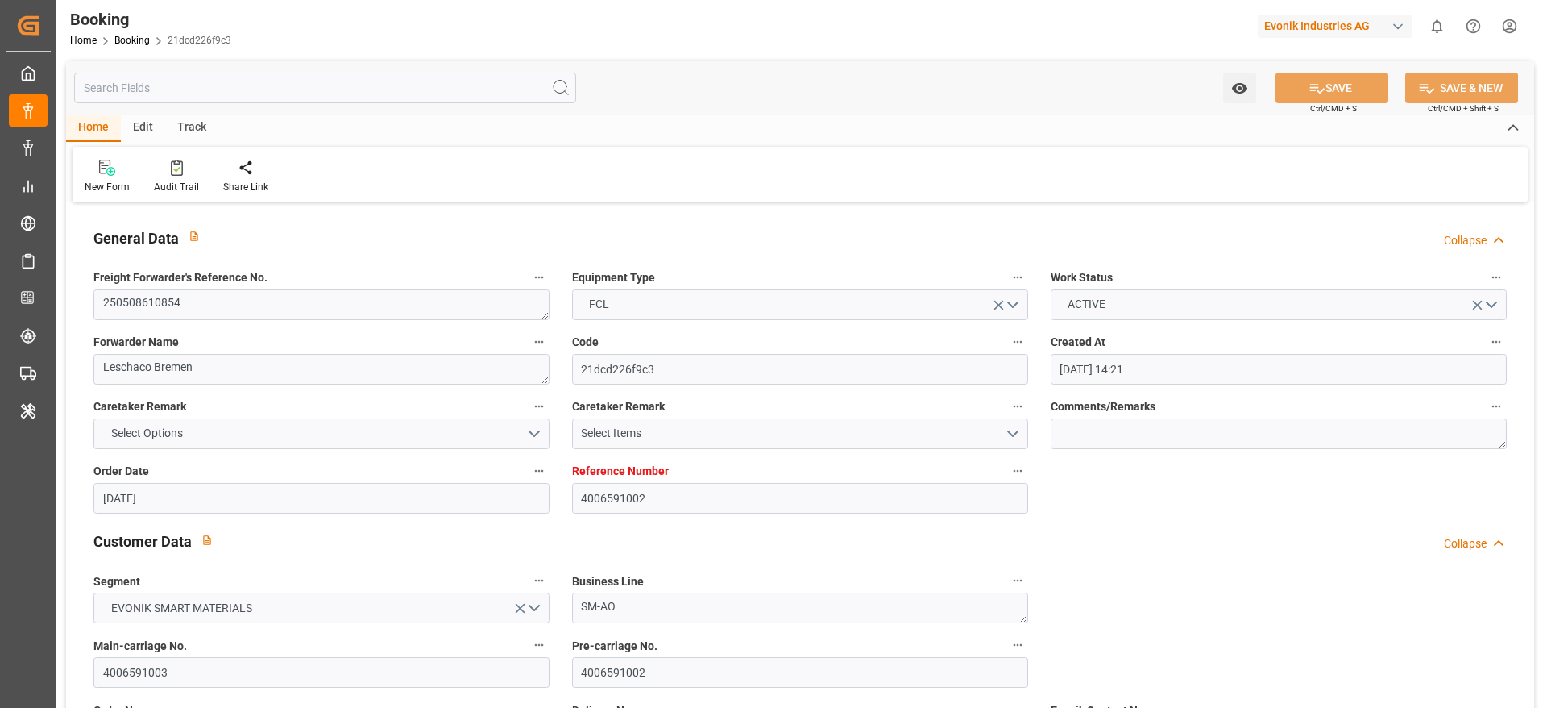
type input "05.07.2025 21:00"
type input "16.06.2025 00:00"
type input "09.06.2025"
type input "06.07.2025 01:42"
type input "10.06.2025 18:04"
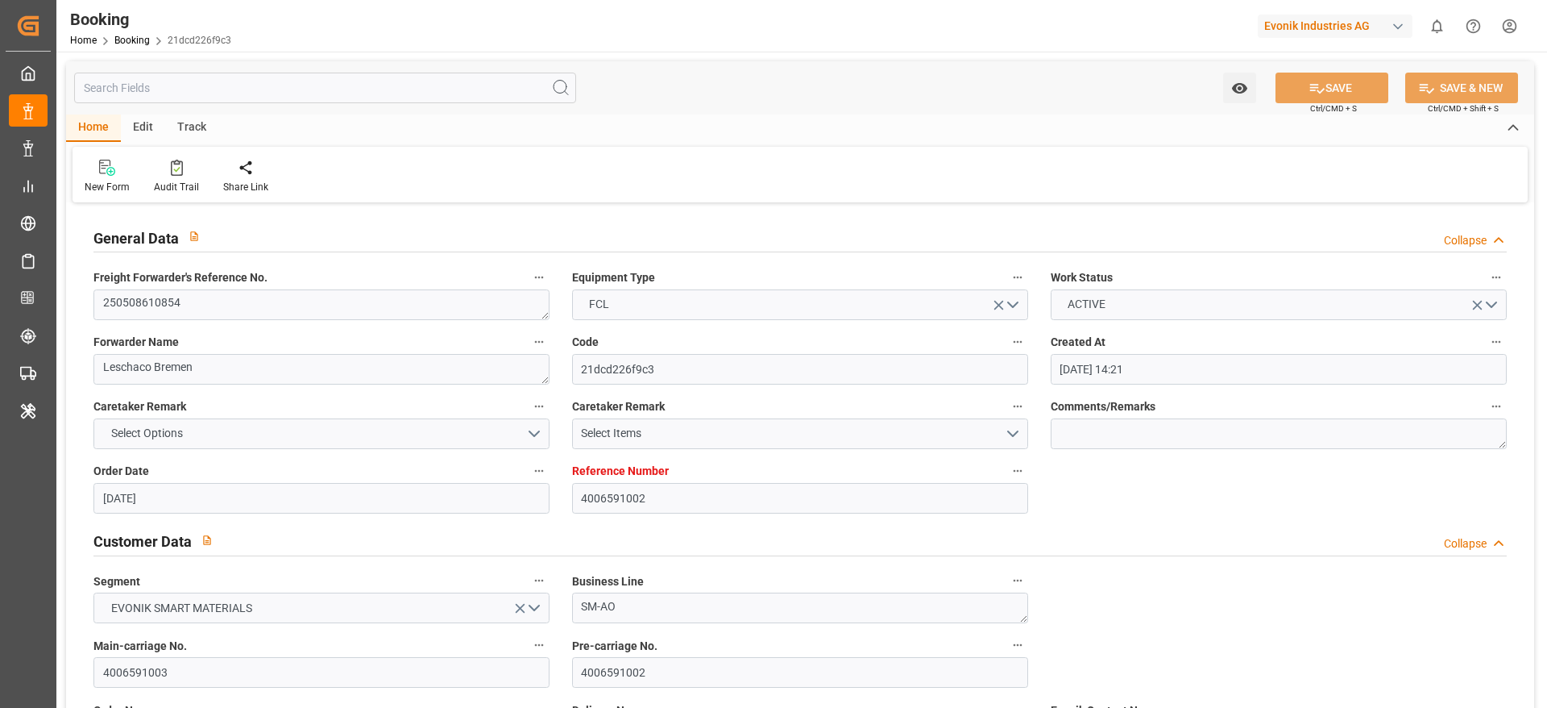
type input "10.08.2025 02:00"
type input "05.07.2025 00:00"
type input "28.06.2025"
type input "10.08.2025 00:00"
type input "10.06.2025"
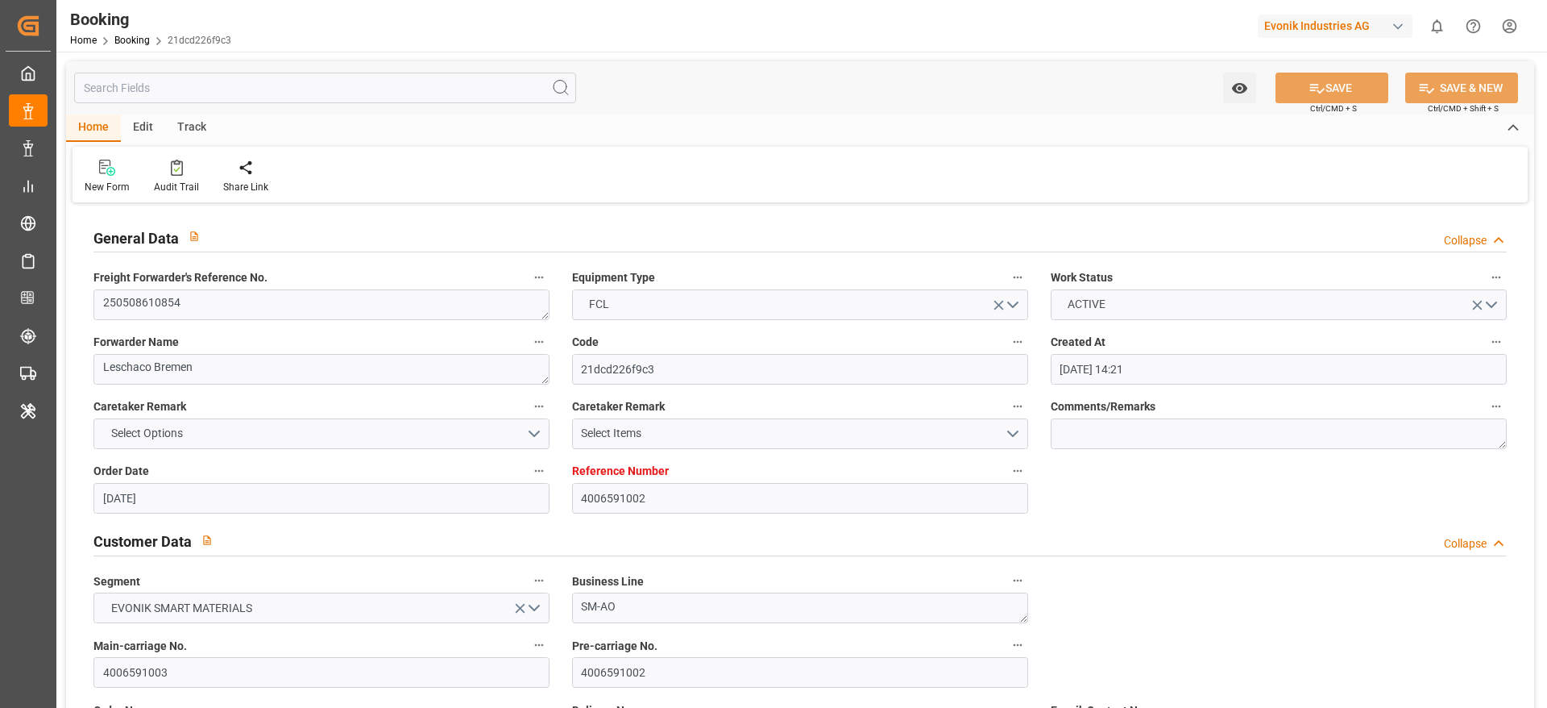
type input "05.09.2025 09:05"
type input "05.09.2025"
type input "03.06.2025 13:00"
type input "05.07.2025 10:38"
type input "05.07.2025 21:00"
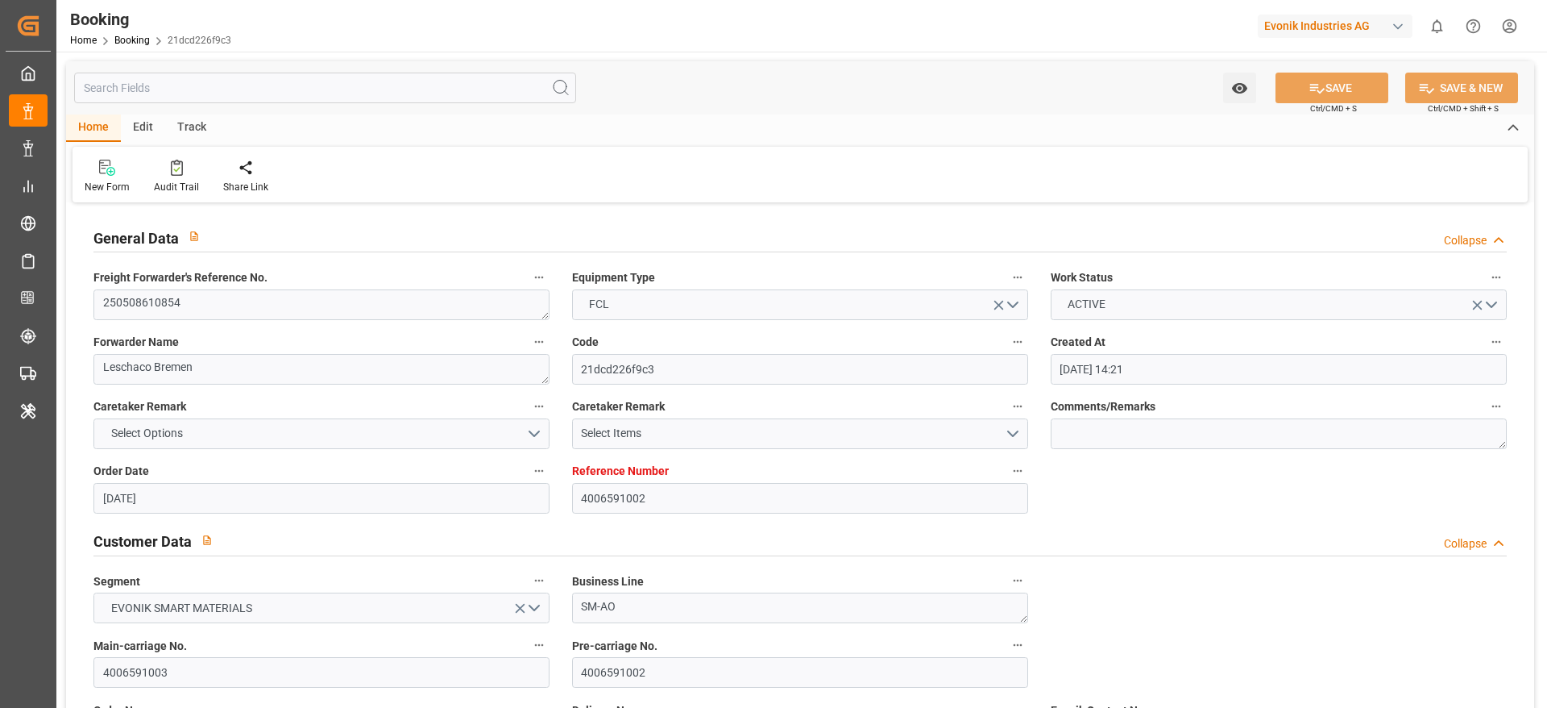
type input "06.07.2025 00:20"
type input "26.07.2025 00:48"
type input "26.07.2025 15:18"
type input "10.08.2025 13:05"
type input "10.08.2025 10:11"
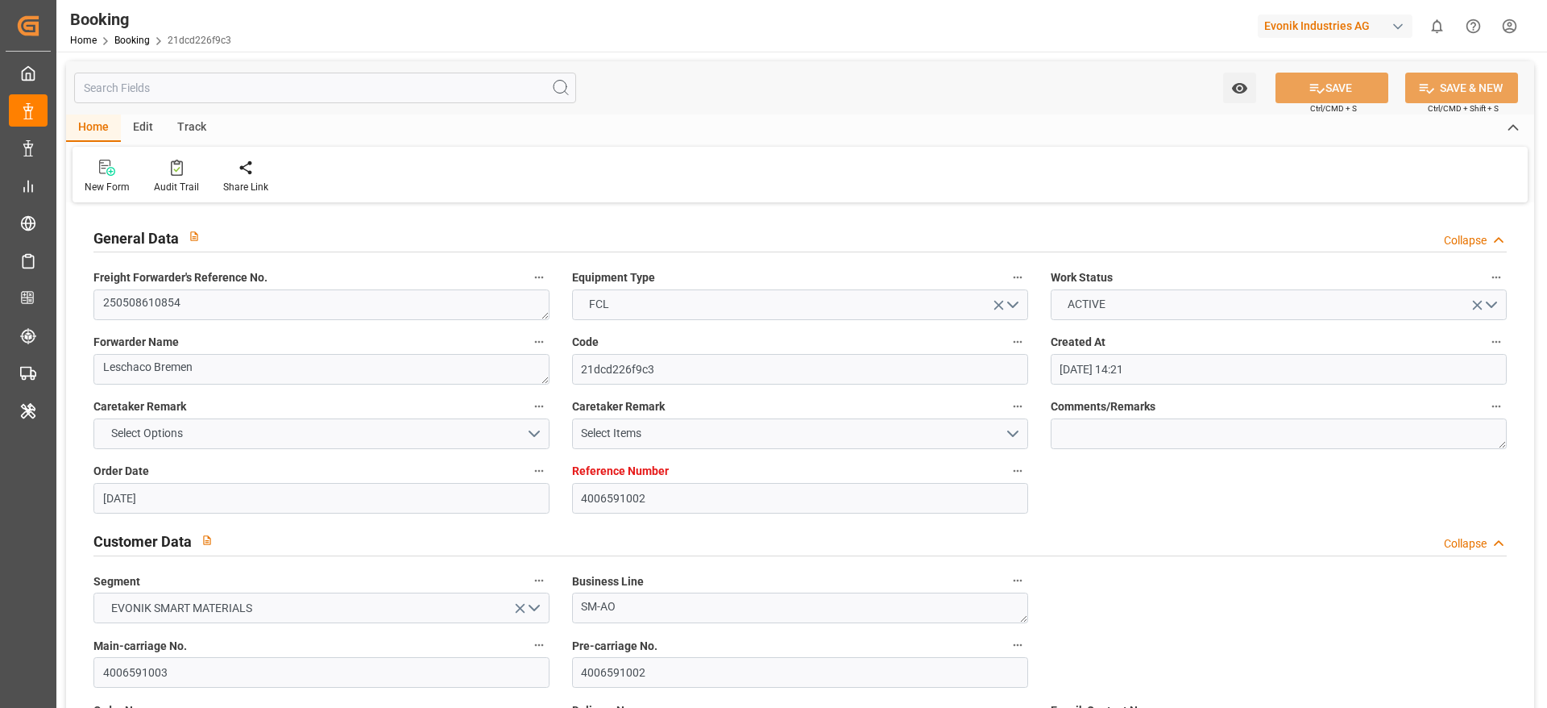
type input "14.08.2025 10:11"
type input "0"
type input "9775775"
type input "Maersk"
type input "Maersk Line AS"
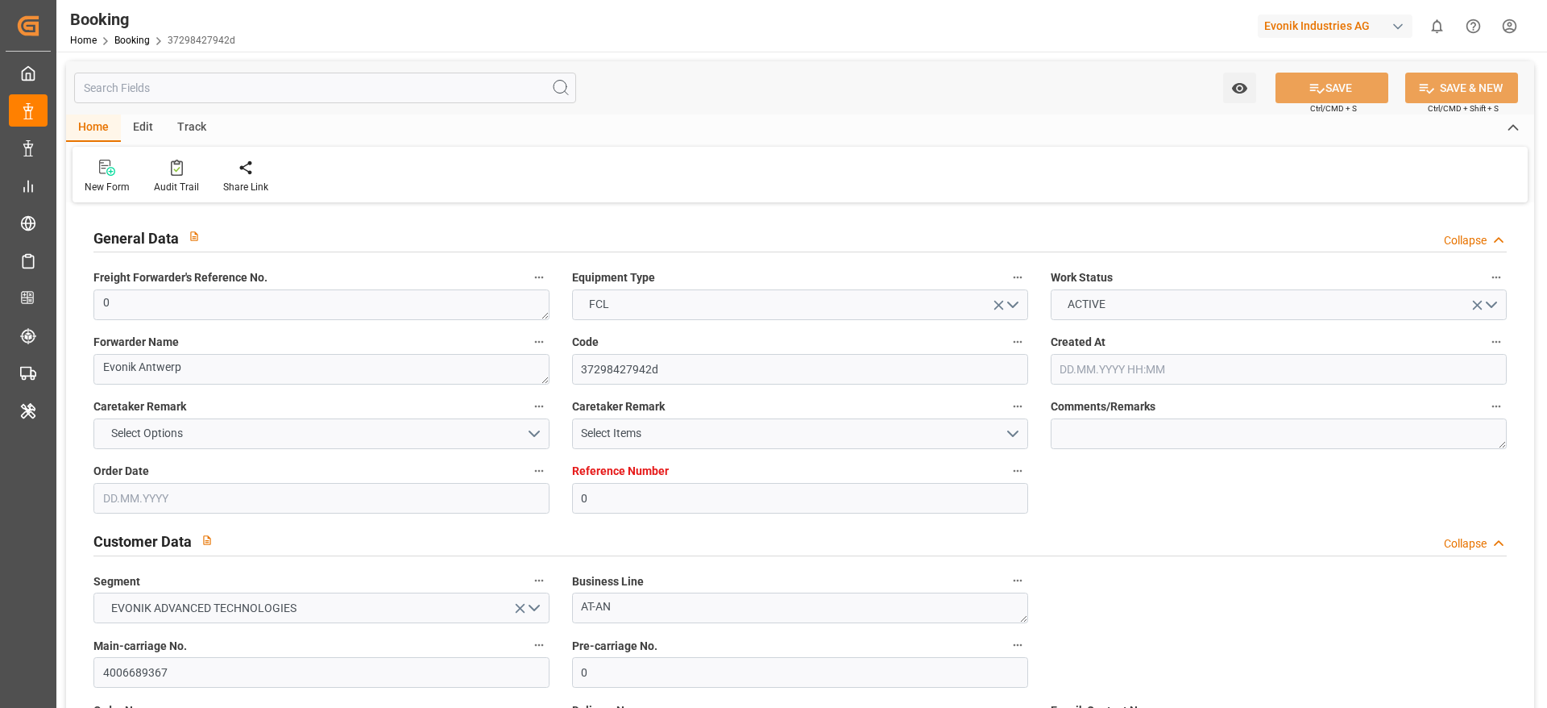
type input "BEANR"
type input "EGALY"
type input "0"
type input "BEANR"
type input "EGALY"
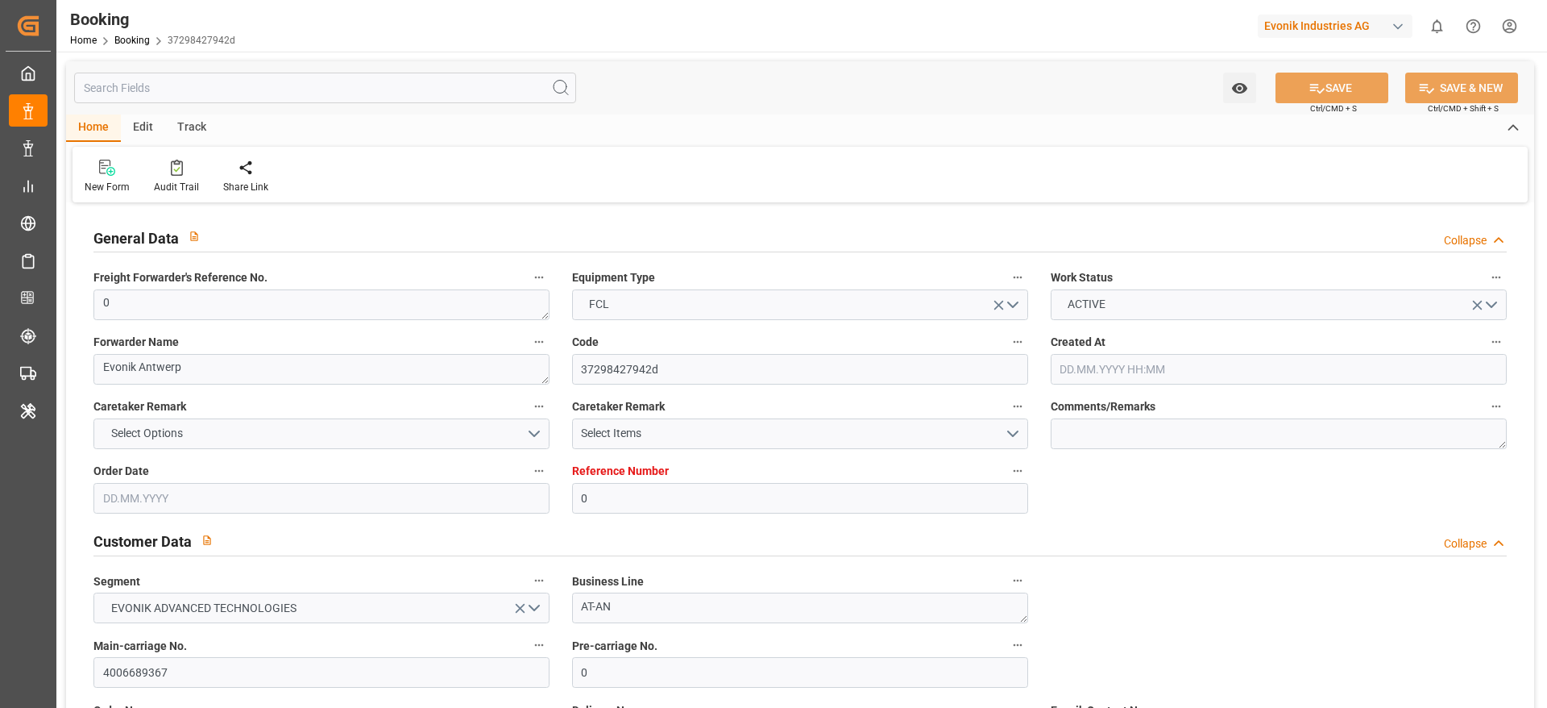
type input "05.08.2025 08:58"
type input "05.08.2025"
type input "13.09.2025"
type input "14.08.2025"
type input "26.08.2025 00:00"
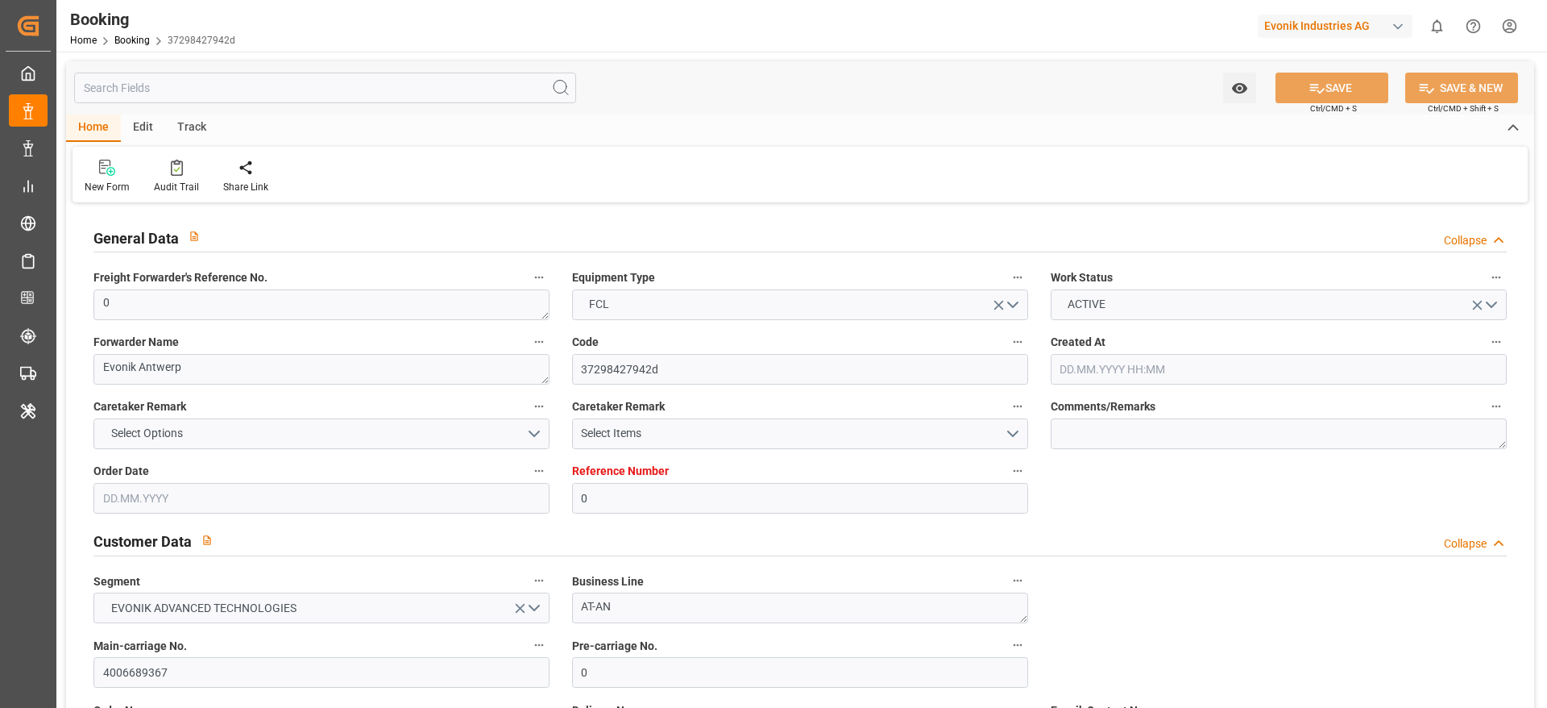
type input "26.08.2025 00:00"
type input "26.08.2025 10:13"
type input "21.08.2025 06:38"
type input "06.09.2025 13:00"
type input "06.09.2025 00:00"
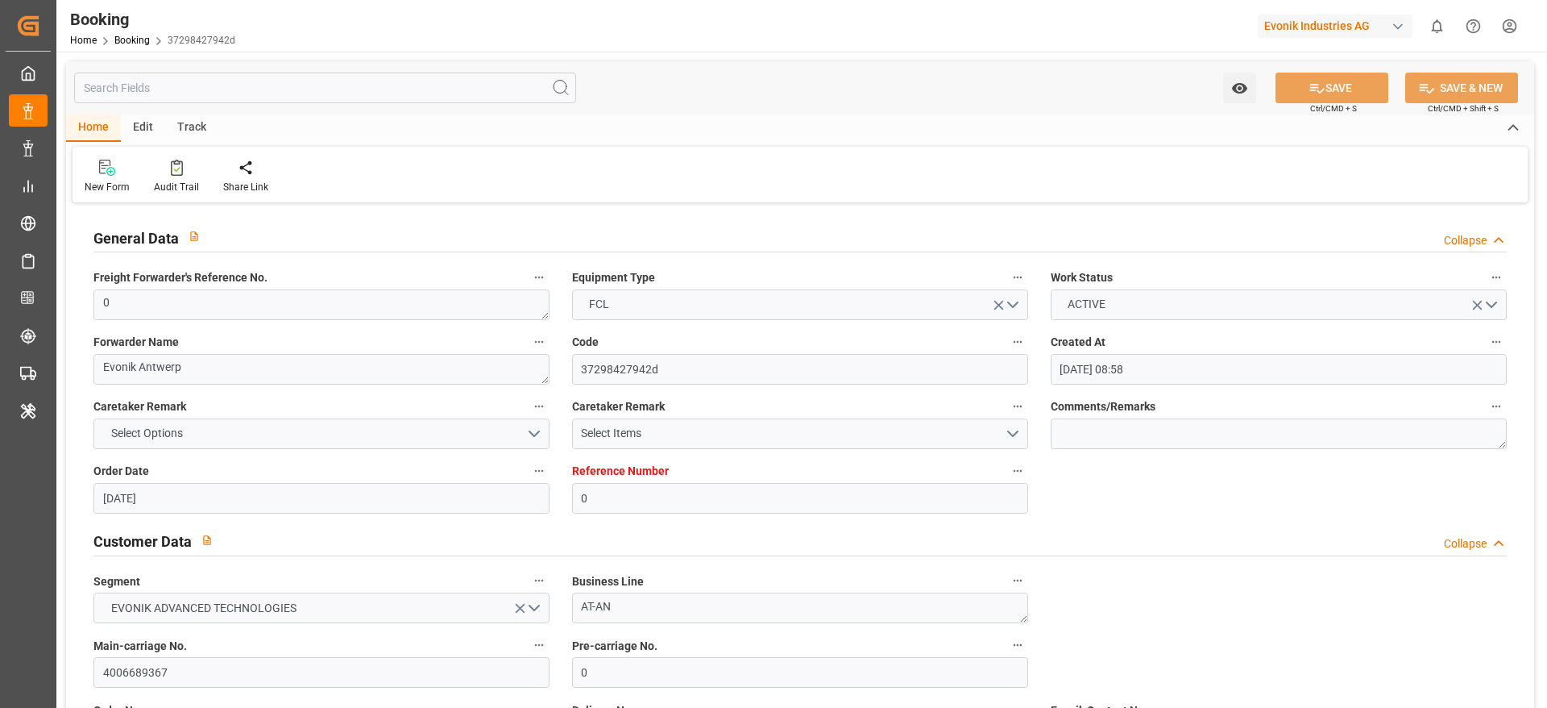
type input "05.09.2025 10:44"
type input "05.09.2025"
type input "25.08.2025 22:43"
type input "26.08.2025 10:37"
type input "06.09.2025 13:00"
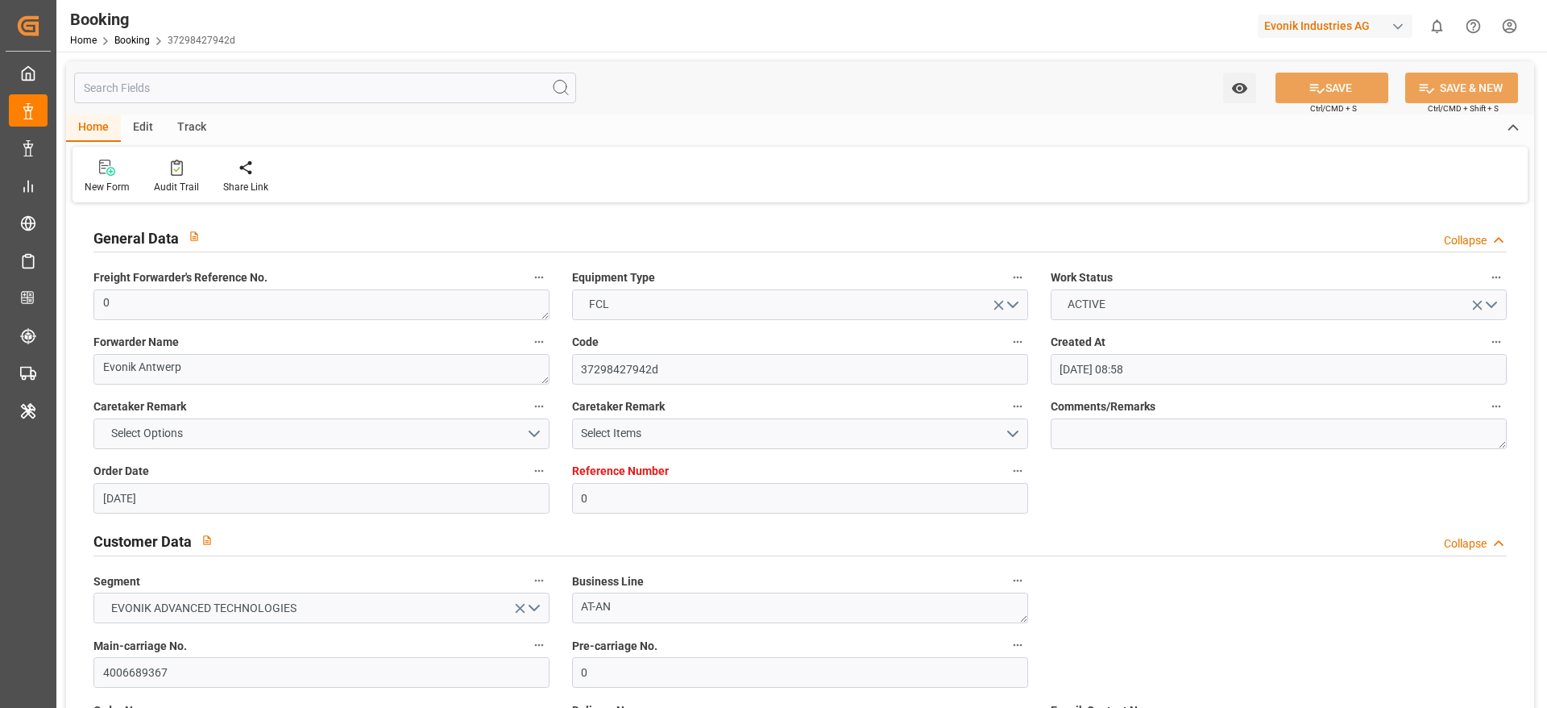
type input "06.09.2025 19:50"
type input "10.09.2025 19:50"
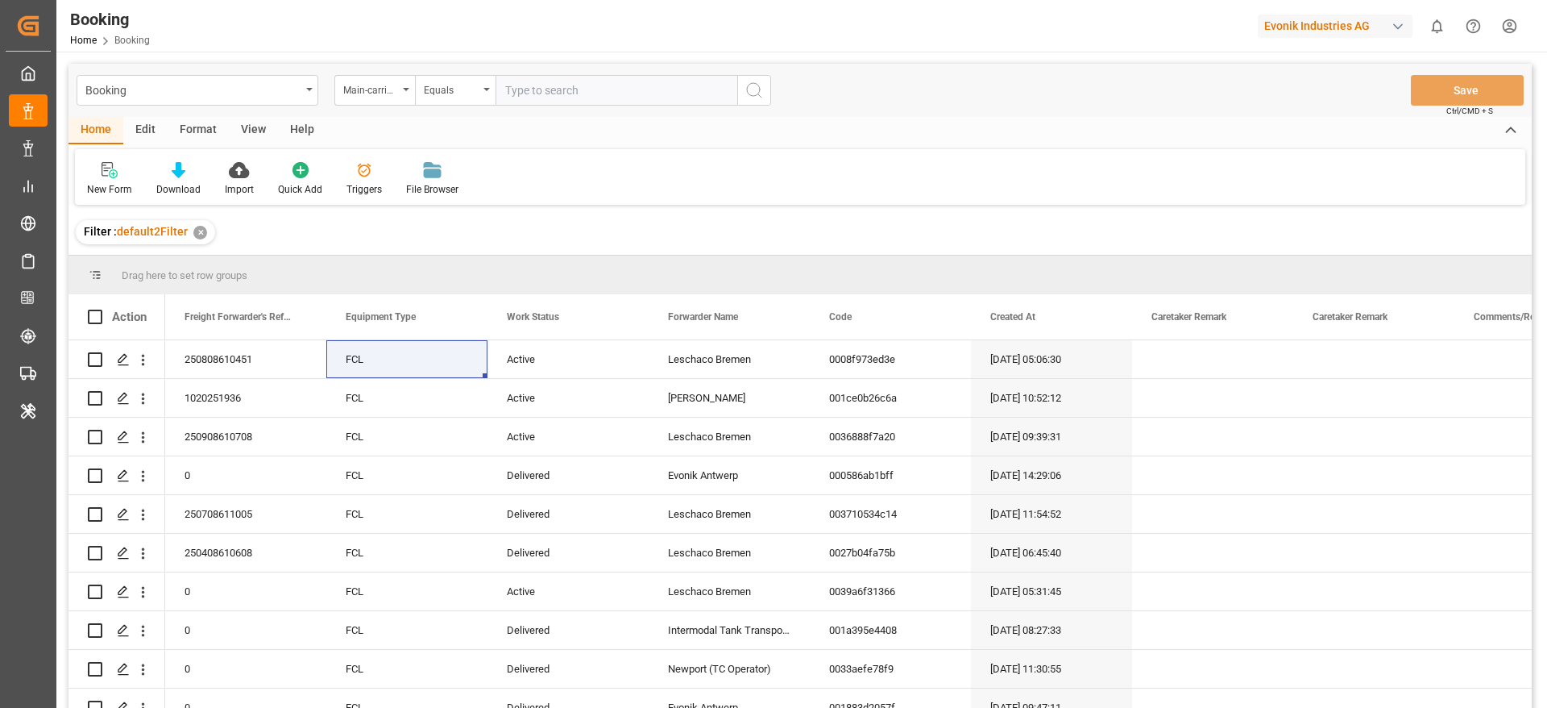
click at [558, 92] on input "text" at bounding box center [617, 90] width 242 height 31
click at [382, 101] on div "Main-carriage No." at bounding box center [374, 90] width 81 height 31
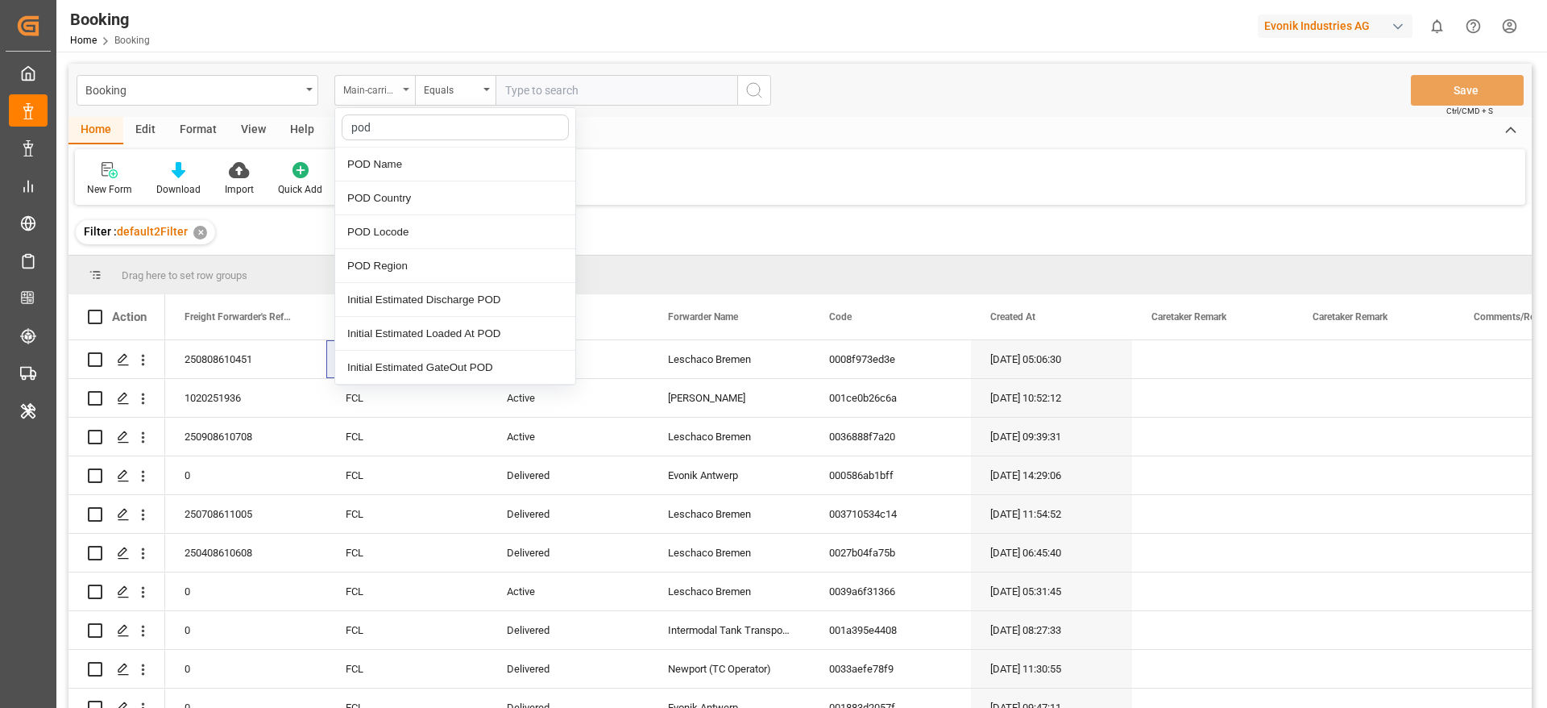
type input "pod"
click at [385, 157] on div "POD Name" at bounding box center [455, 164] width 240 height 34
click at [385, 157] on div "New Form Download Import Quick Add Triggers File Browser" at bounding box center [800, 177] width 1451 height 56
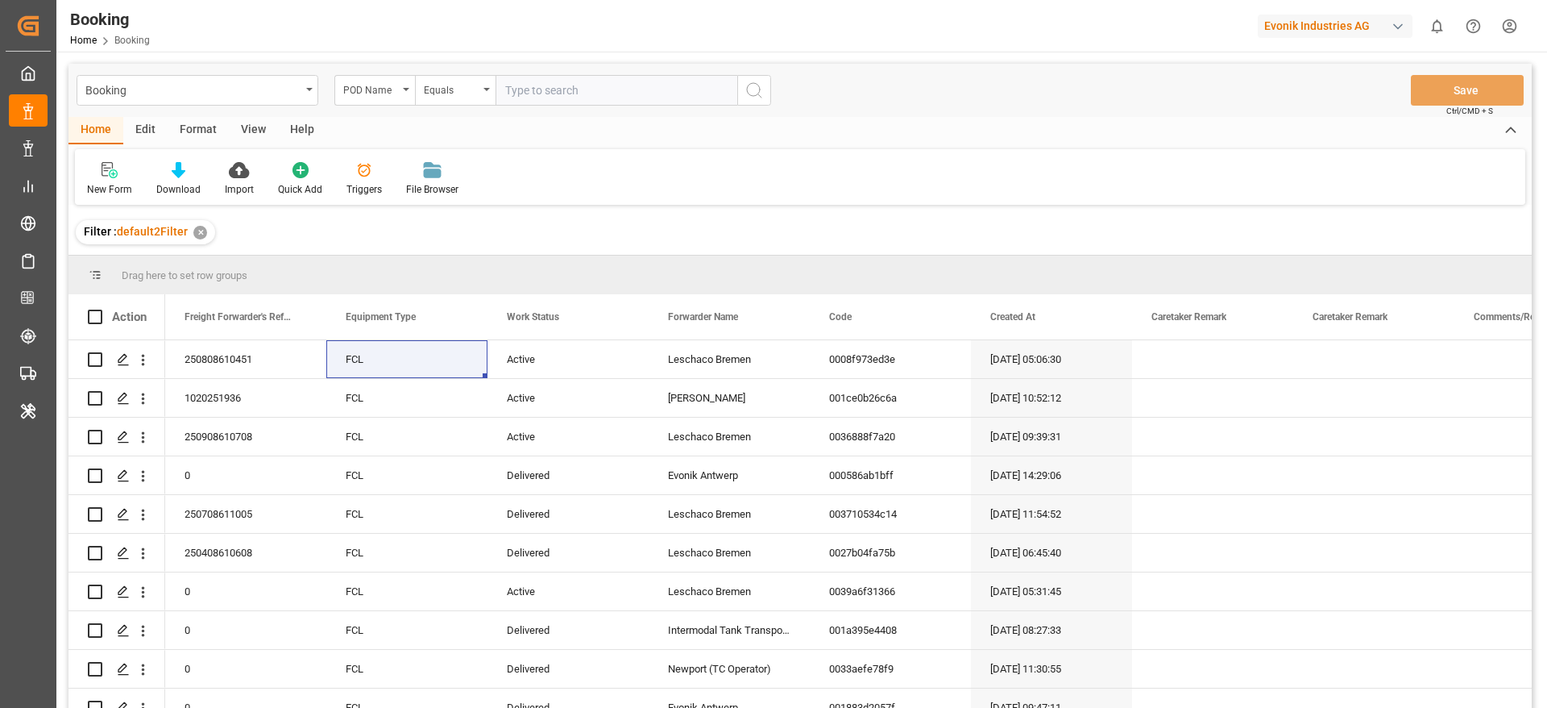
paste input "[GEOGRAPHIC_DATA]"
click at [546, 97] on input "text" at bounding box center [617, 90] width 242 height 31
type input "[GEOGRAPHIC_DATA]"
click at [761, 95] on icon "search button" at bounding box center [754, 90] width 19 height 19
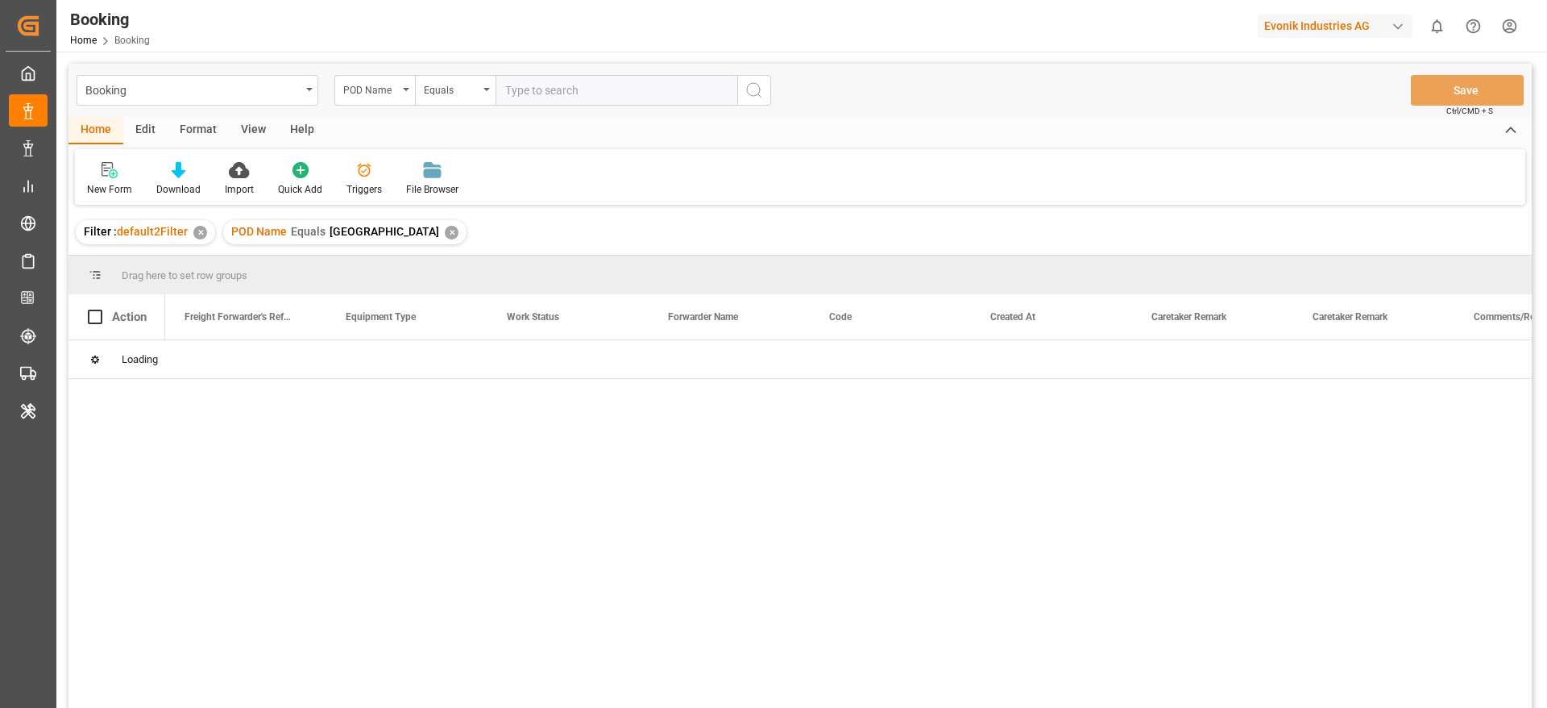
click at [761, 95] on div "Booking POD Name Equals Save Ctrl/CMD + S Home Edit Format View Help New Form D…" at bounding box center [801, 407] width 1464 height 687
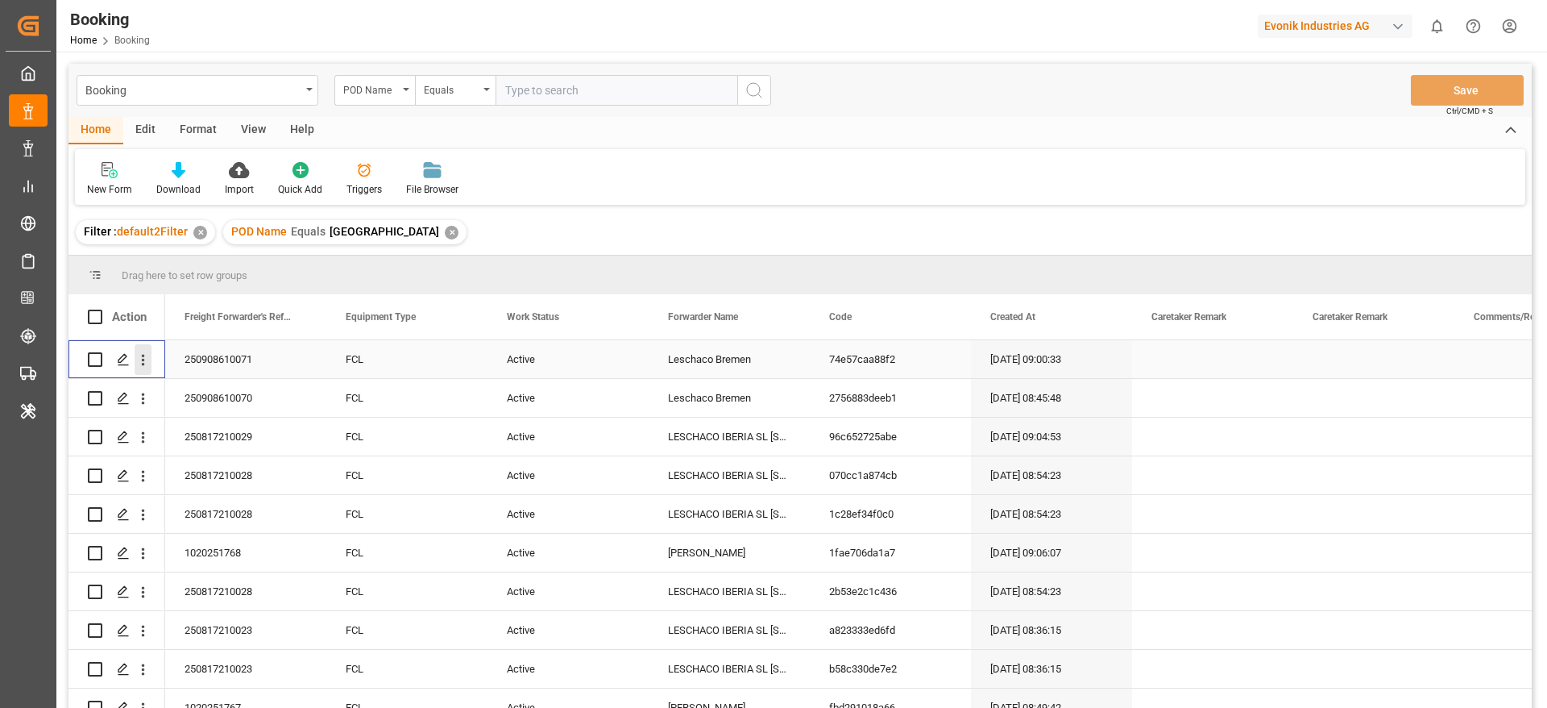
click at [147, 367] on icon "open menu" at bounding box center [143, 359] width 17 height 17
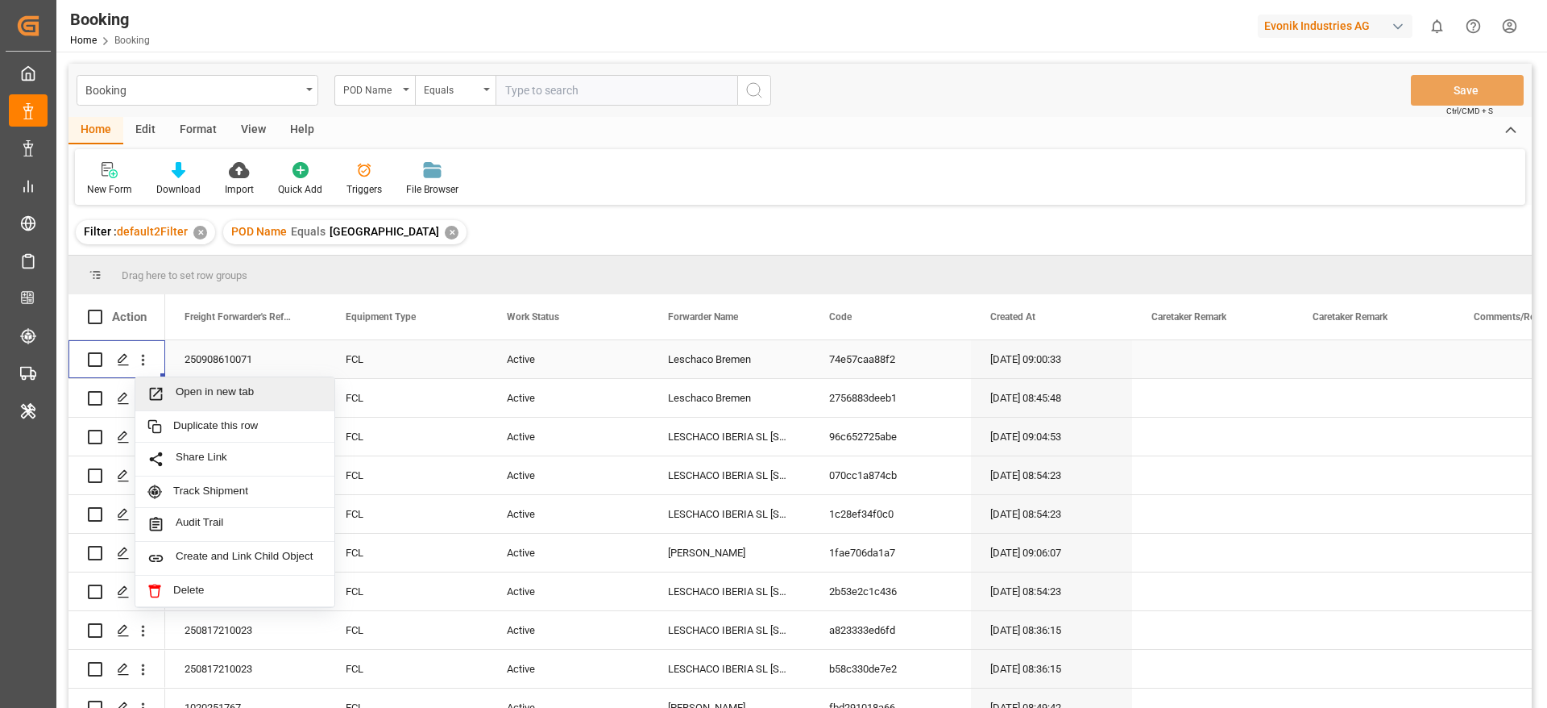
click at [201, 382] on div "Open in new tab" at bounding box center [234, 394] width 199 height 34
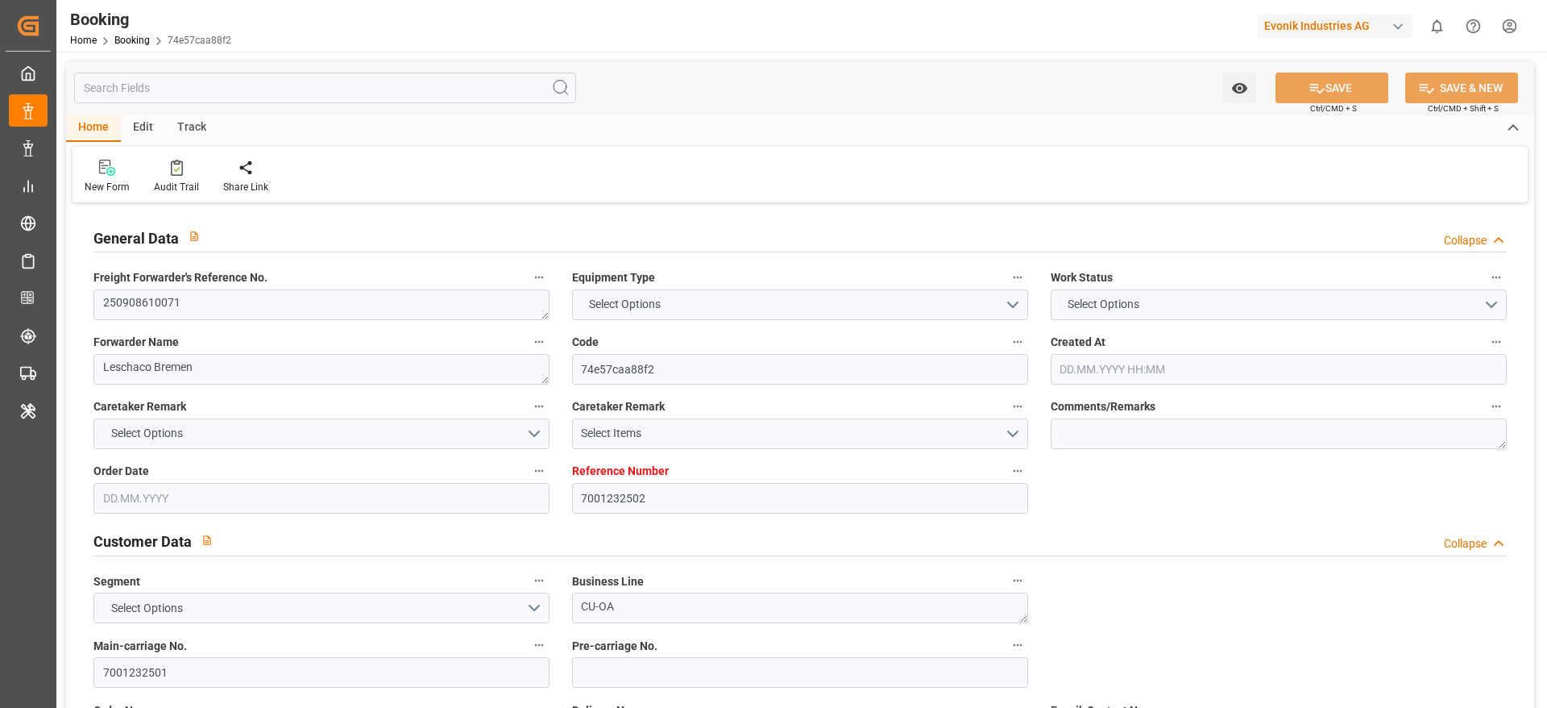
type input "7001232502"
type input "9619907"
type input "Hapag Lloyd"
type input "Hapag Lloyd Aktiengesellschaft"
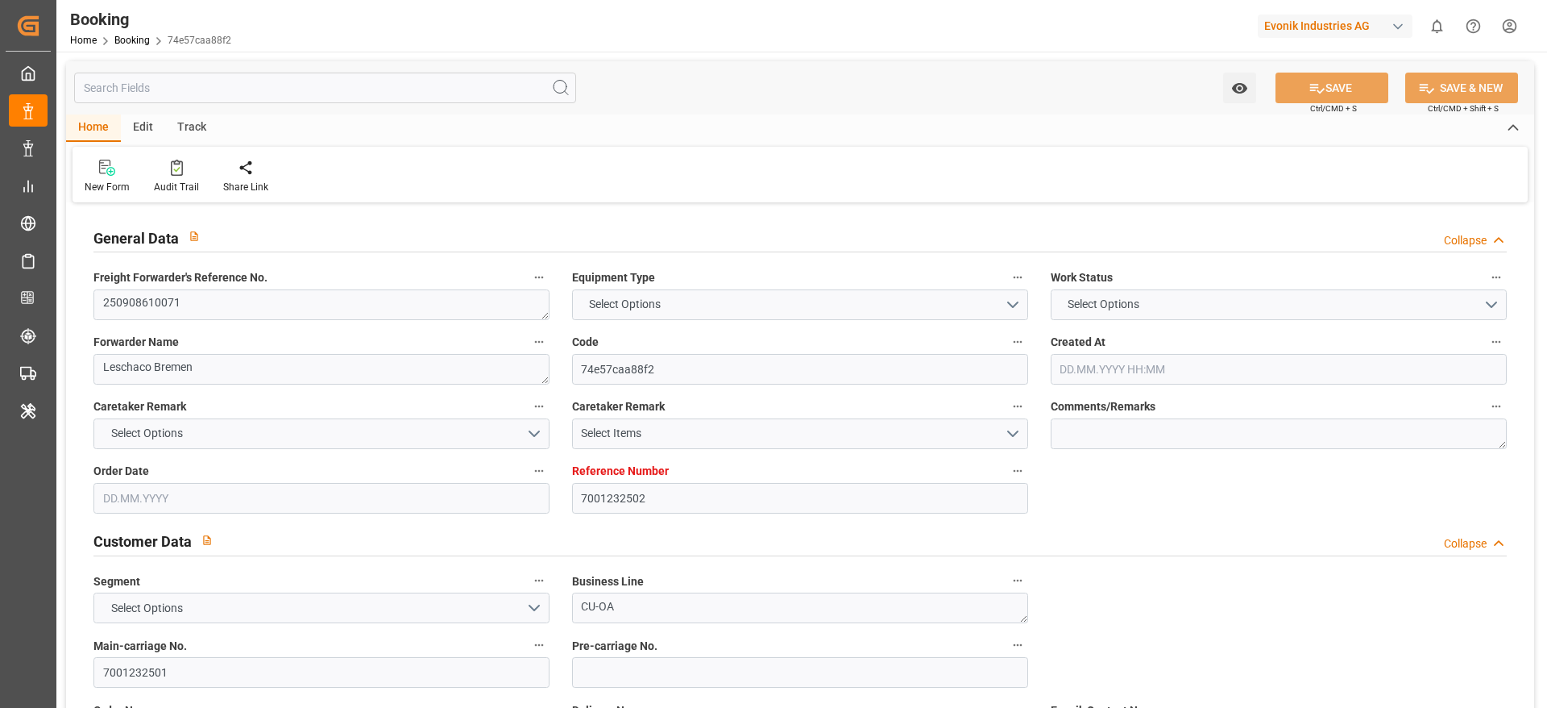
type input "NLRTM"
type input "MACAS"
type input "MAPTM"
type input "0"
type input "NLRTM"
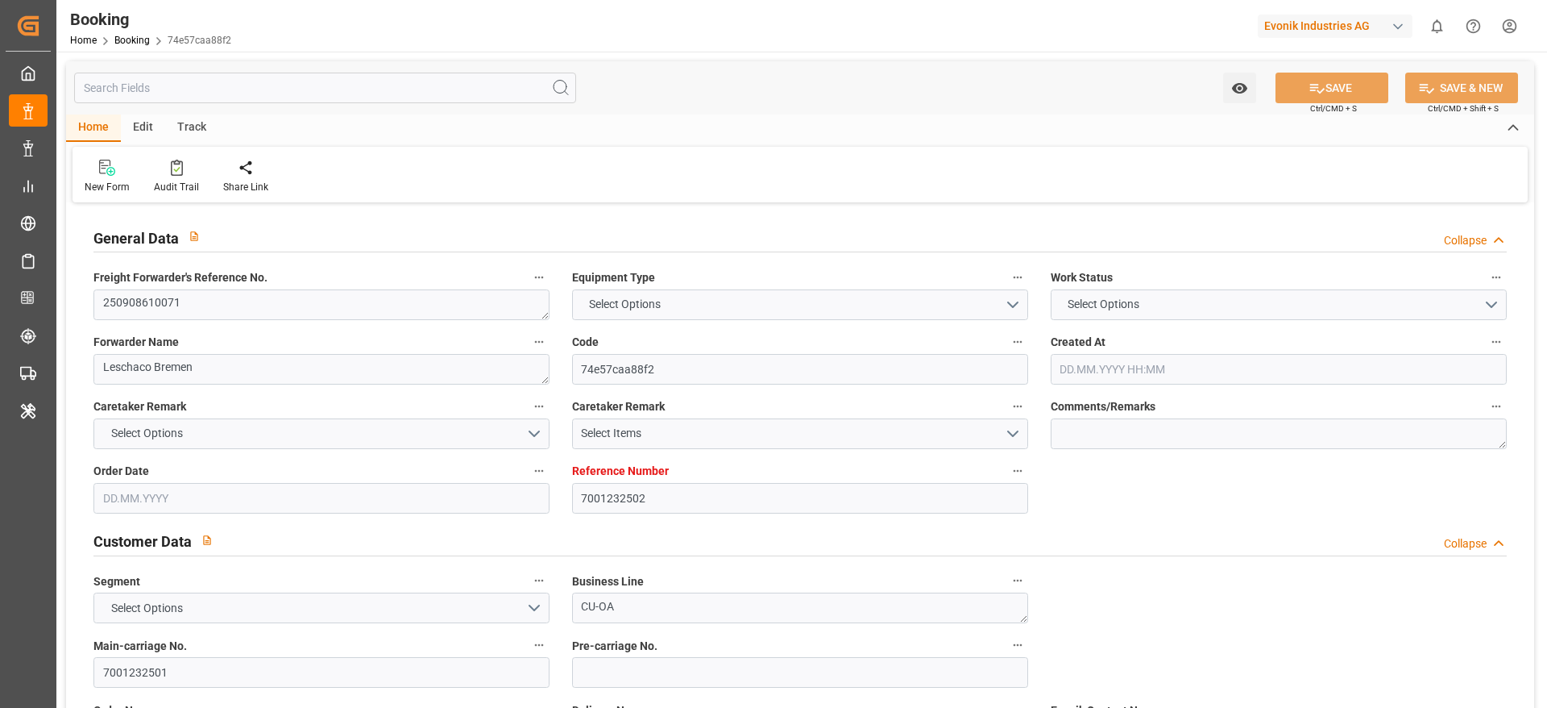
type input "MACAS"
type input "9330903"
type input "25.07.2025 09:00"
type input "25.07.2025"
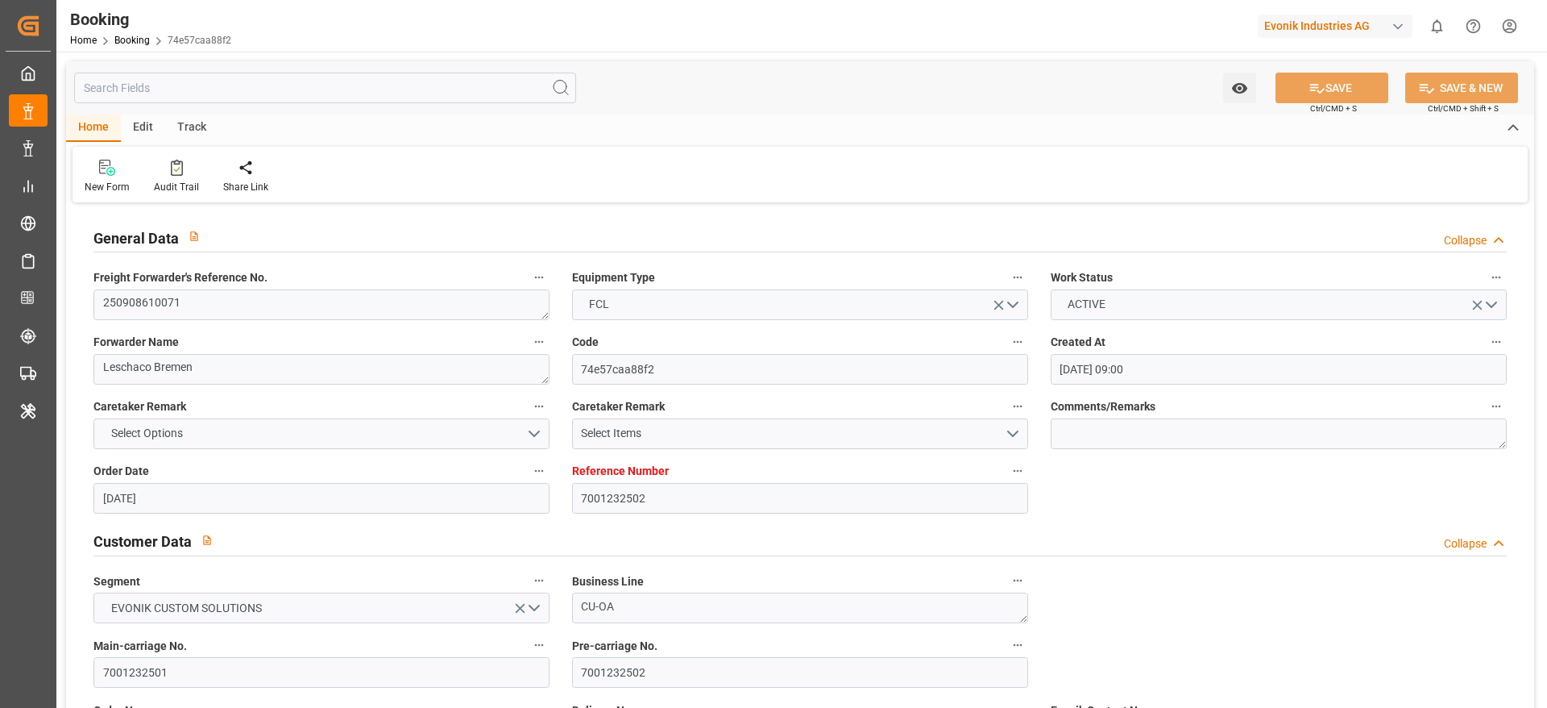
type input "08.09.2025"
type input "20.08.2025"
type input "31.07.2025"
type input "26.08.2025"
type input "03.09.2025 06:00"
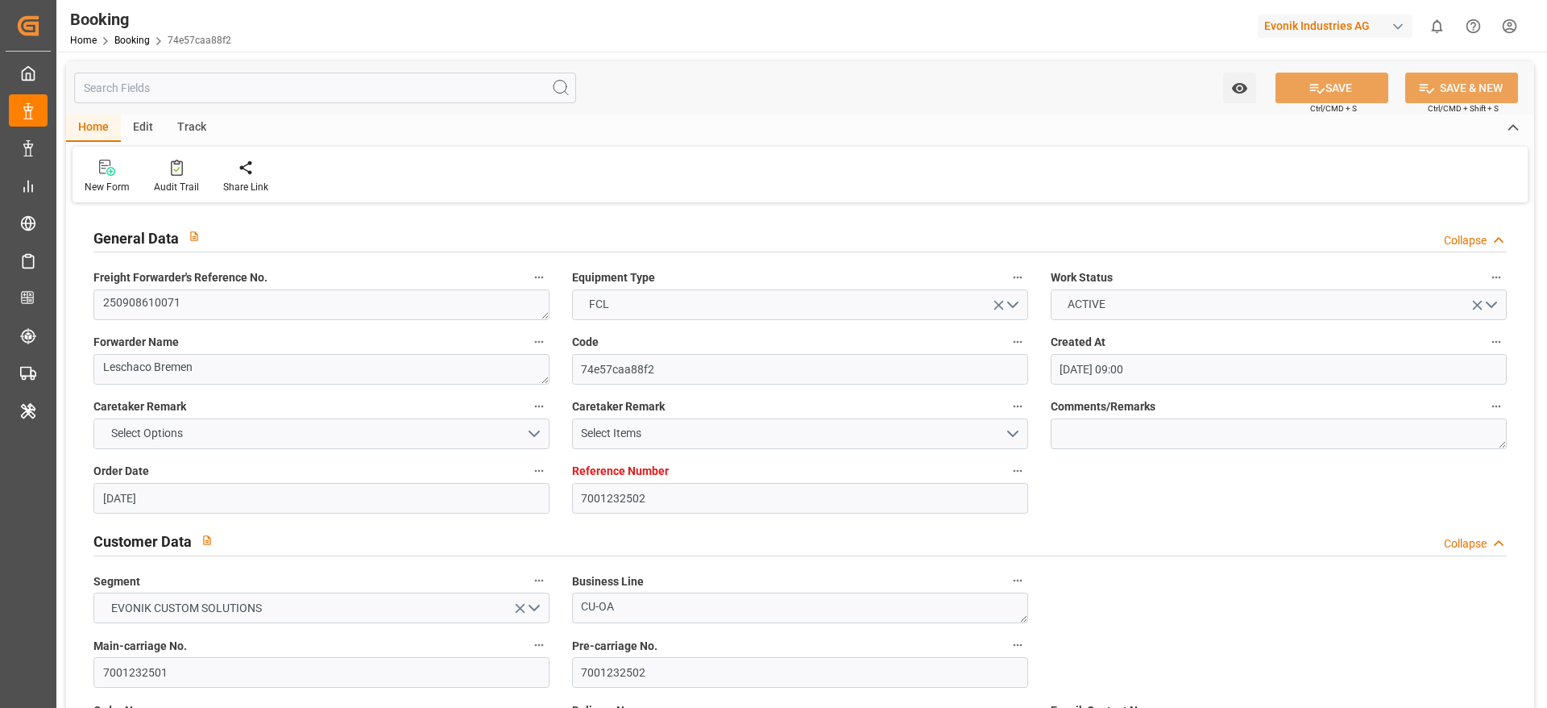
type input "03.09.2025 00:00"
type input "03.09.2025 10:06"
type input "30.08.2025 06:27"
type input "22.09.2025 21:00"
type input "23.09.2025 00:00"
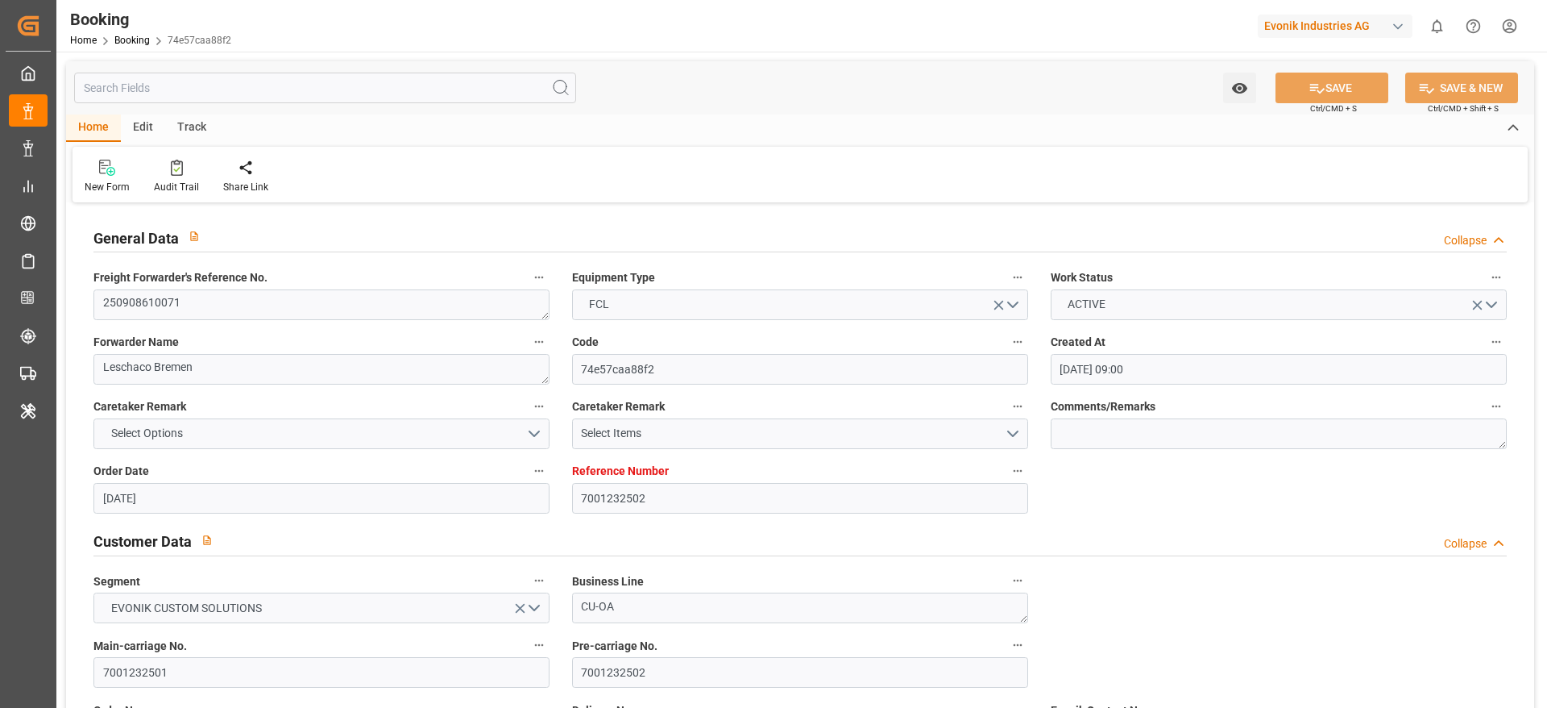
type input "16.09.2025 09:45"
type input "16.09.2025 00:00"
type input "20.09.2025 07:00"
type input "18.09.2025 00:00"
type input "20.08.2025"
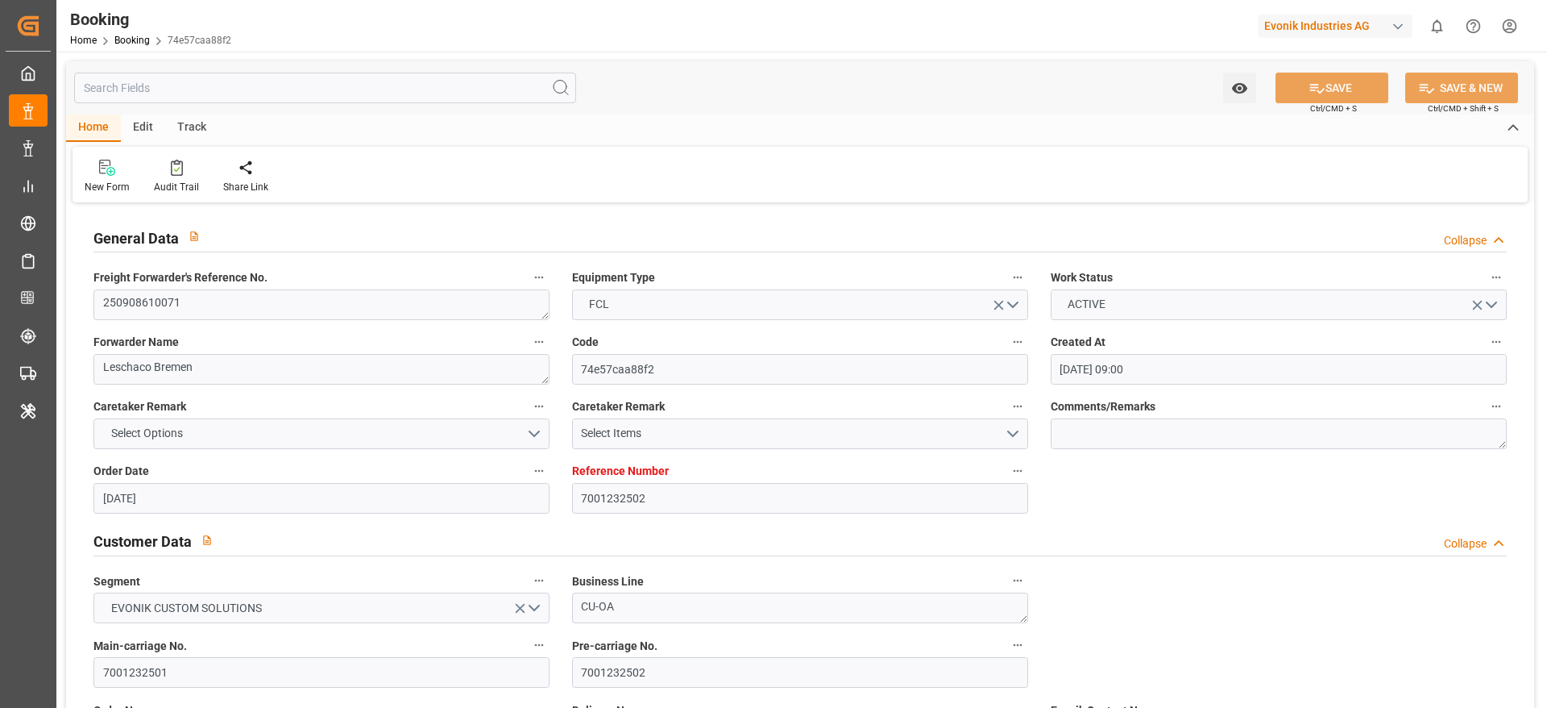
type input "05.09.2025 11:13"
type input "05.09.2025"
type input "20.08.2025 12:50"
type input "25.08.2025 12:00"
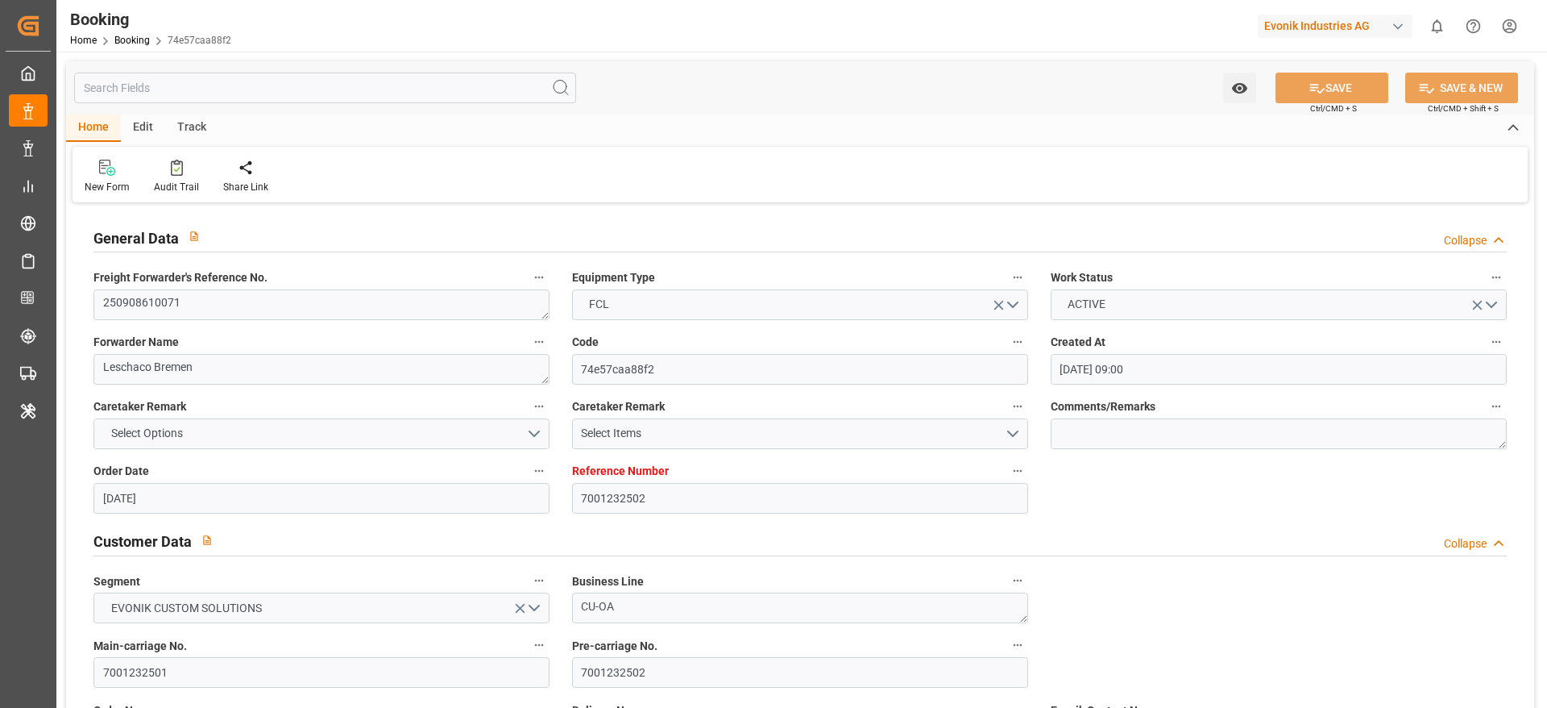
type input "31.08.2025 12:00"
type input "01.09.2025 16:58"
type input "03.09.2025 07:42"
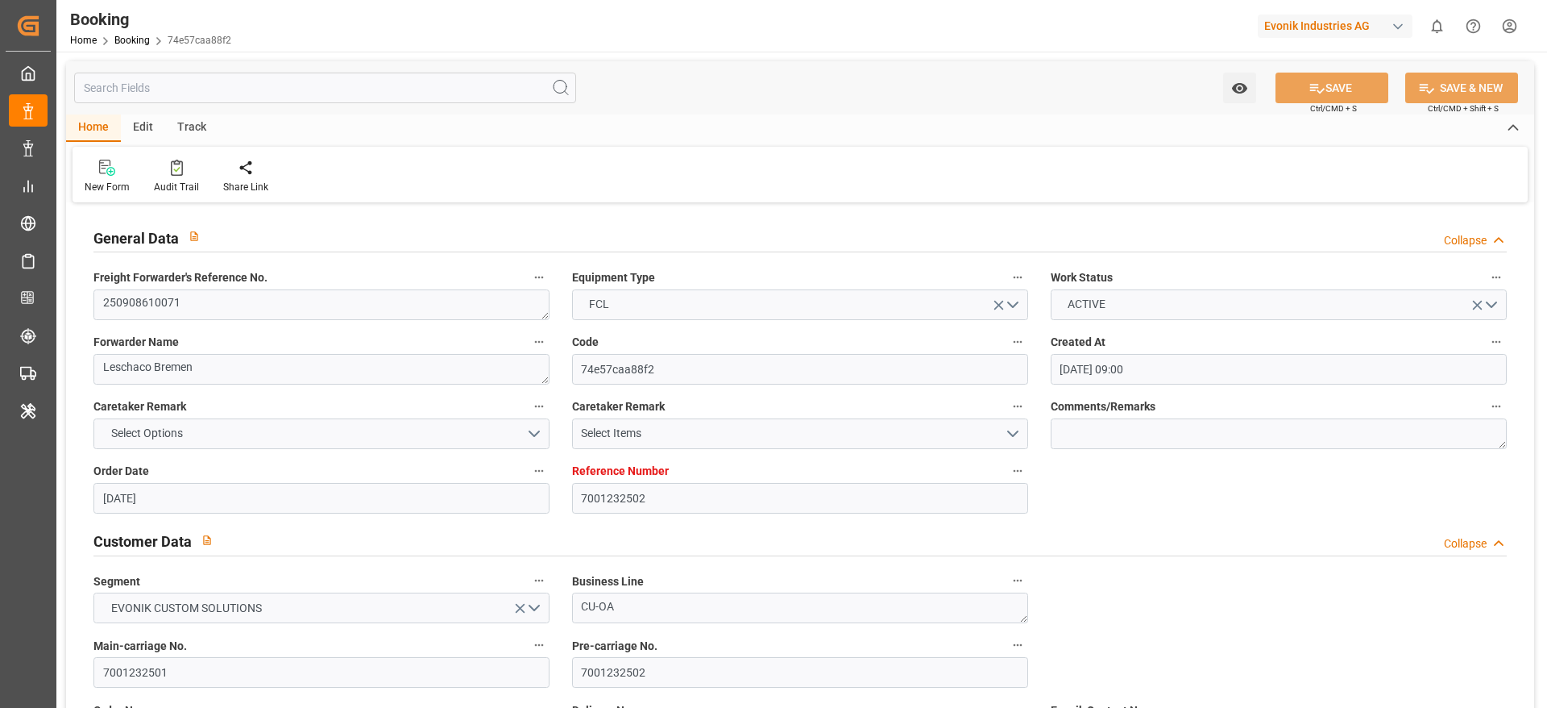
type input "03.09.2025 09:00"
type input "03.09.2025 11:21"
type input "16.09.2025 09:45"
type input "16.09.2025 10:53"
type input "20.09.2025 07:00"
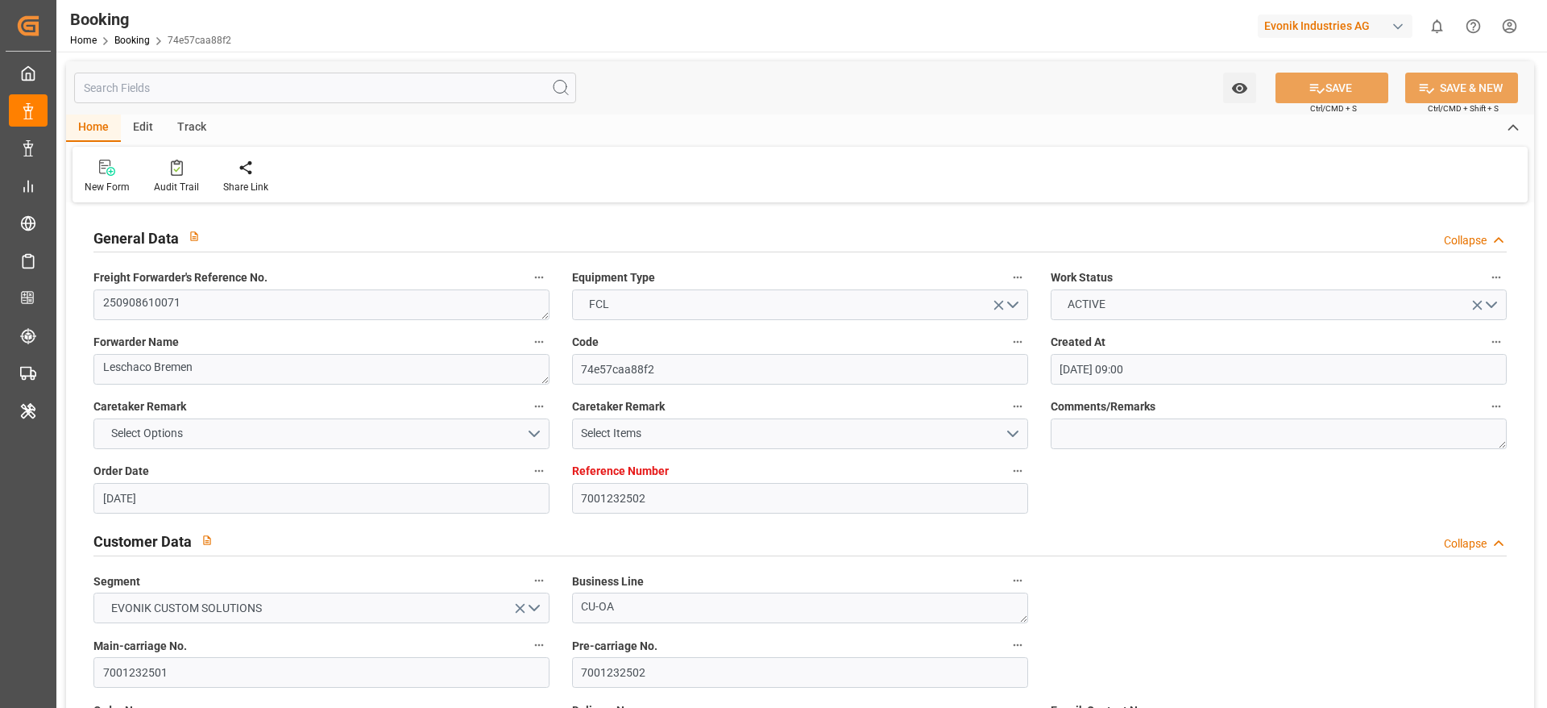
type input "22.09.2025 21:00"
type input "22.09.2025 23:34"
type input "26.09.2025 23:34"
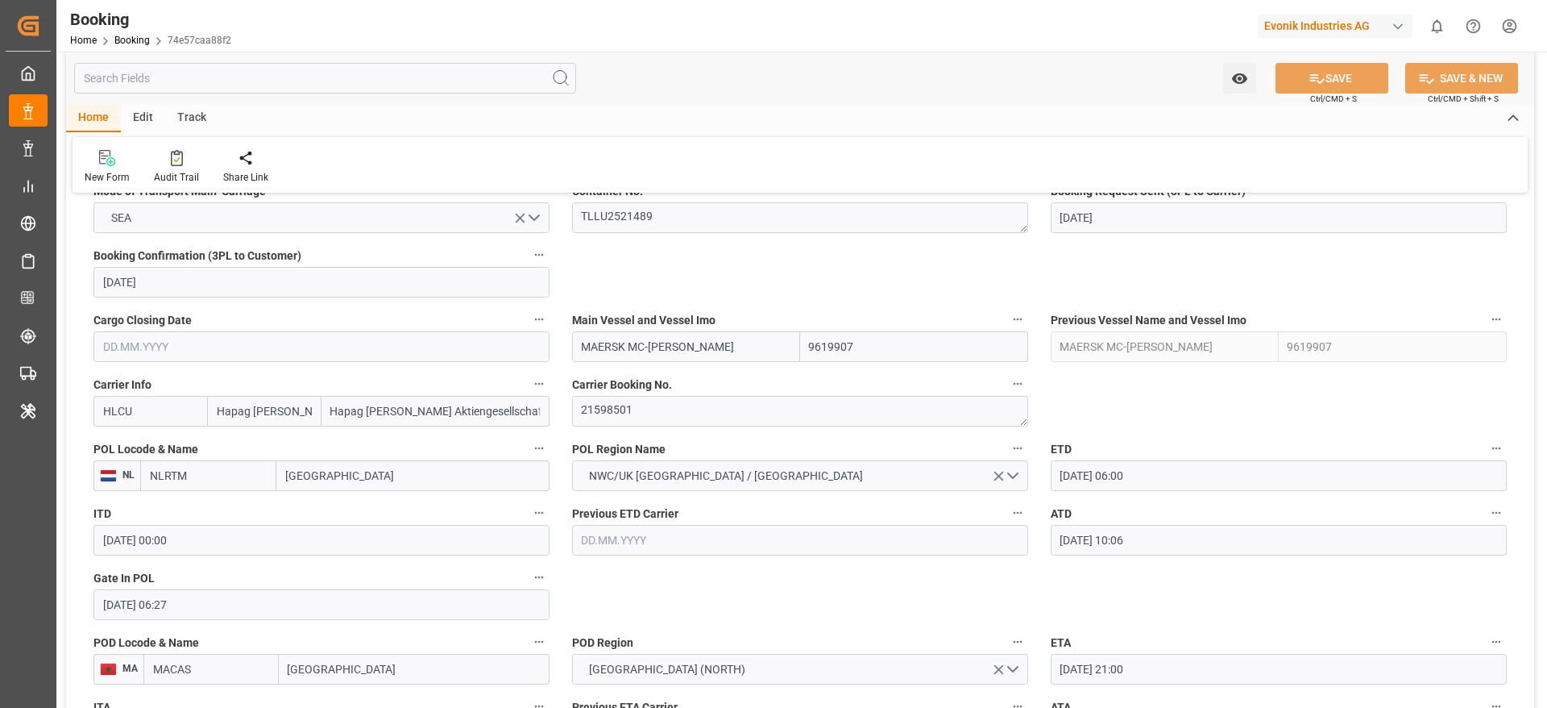
scroll to position [1308, 0]
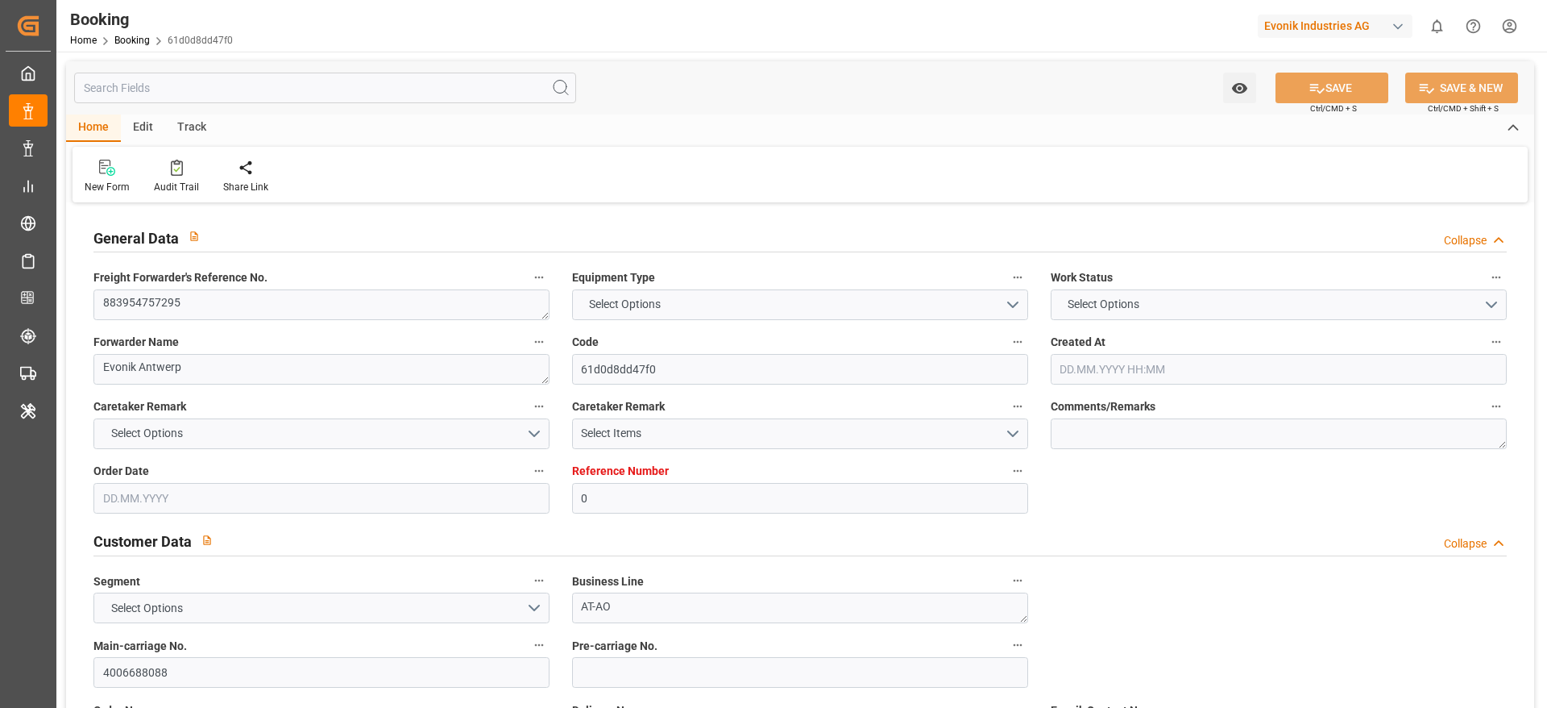
type input "0"
type input "CMACGM"
type input "CMA CGM Group"
type input "NLRTM"
type input "EGALY"
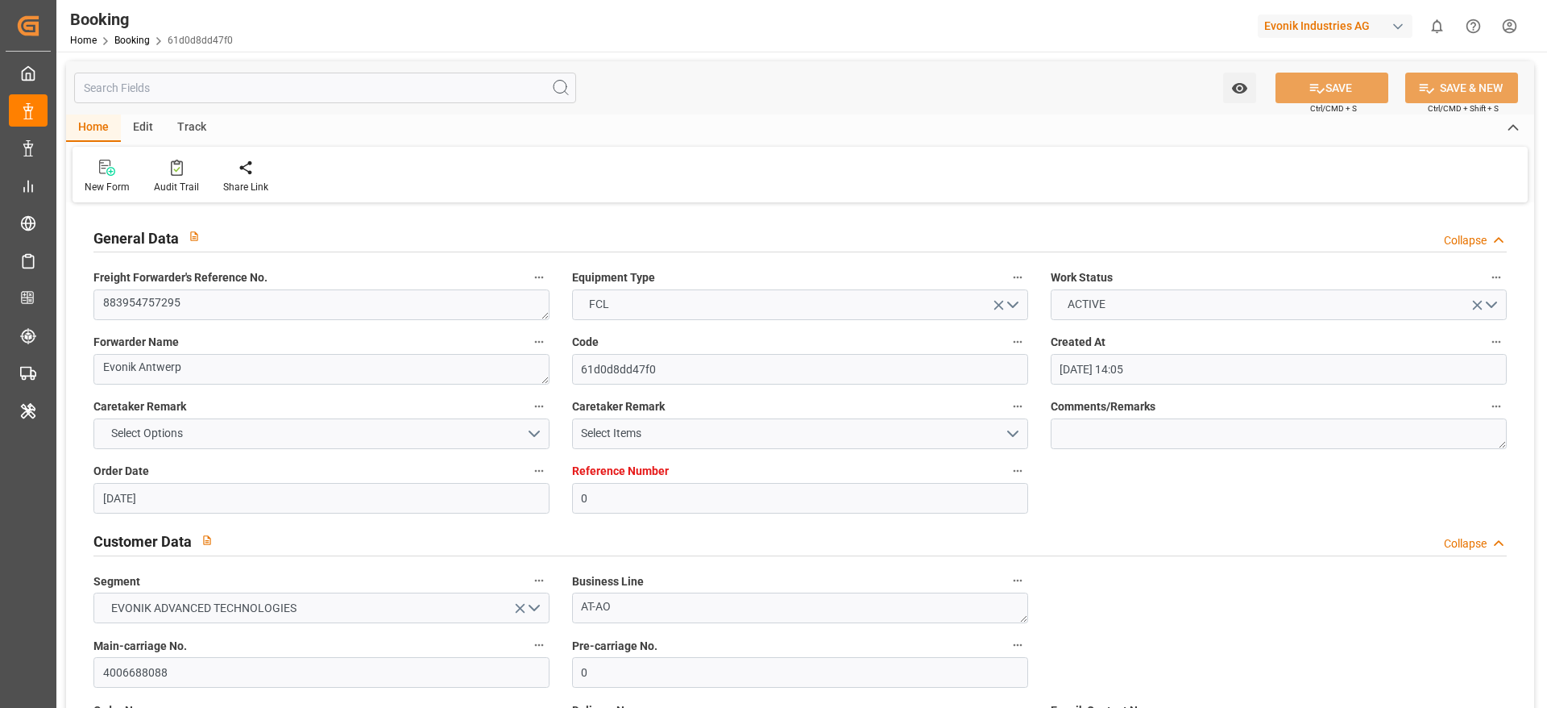
type input "[DATE] 14:05"
type input "[DATE]"
type input "[DATE] 07:28"
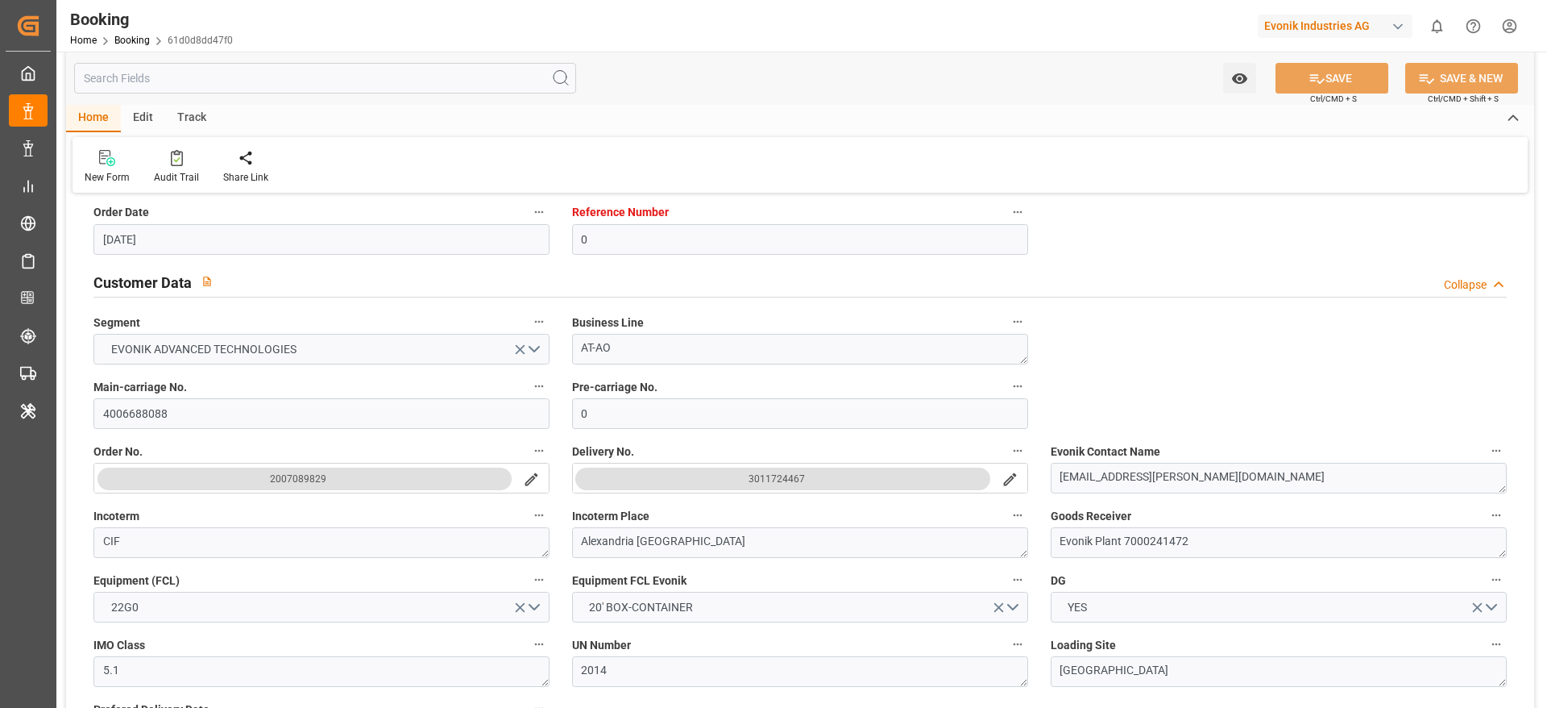
scroll to position [265, 0]
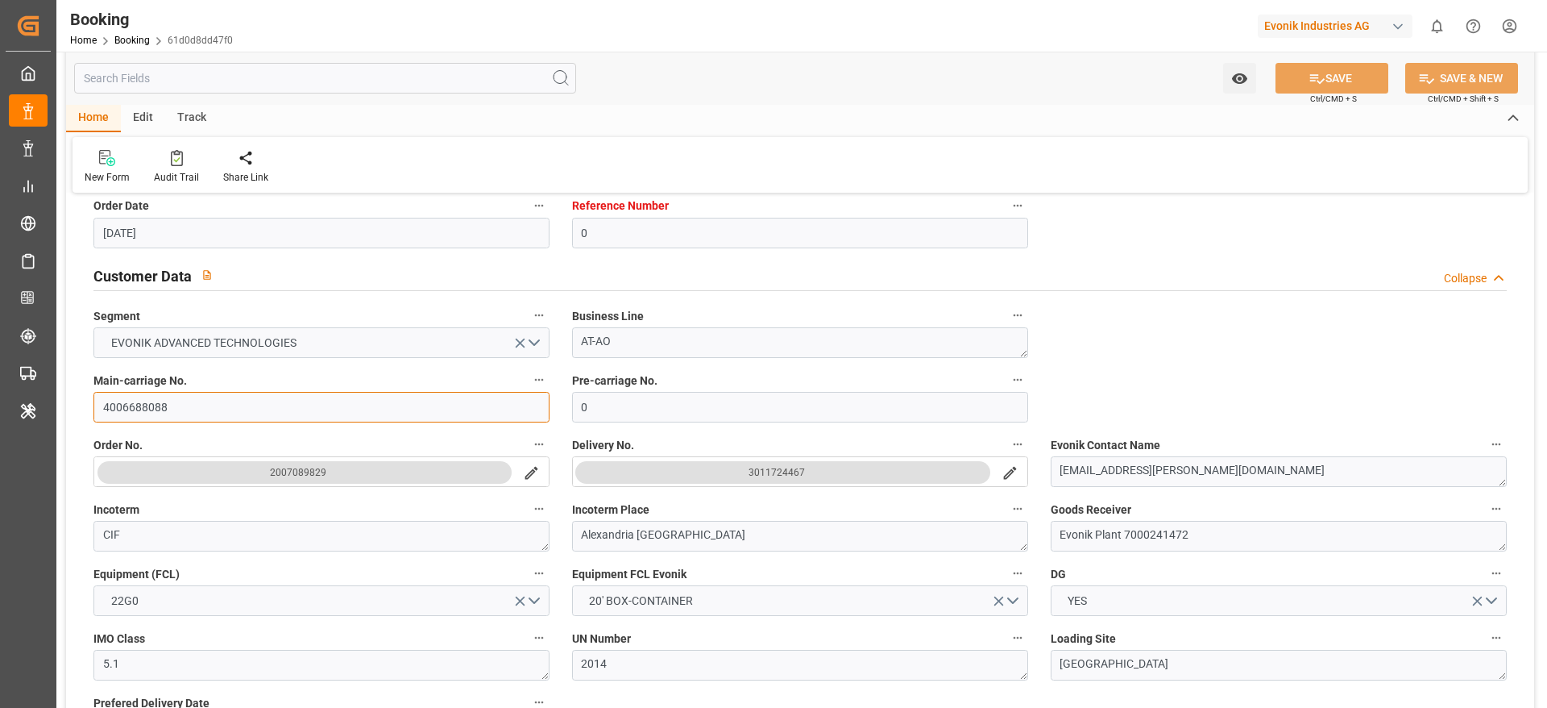
click at [123, 414] on input "4006688088" at bounding box center [321, 407] width 456 height 31
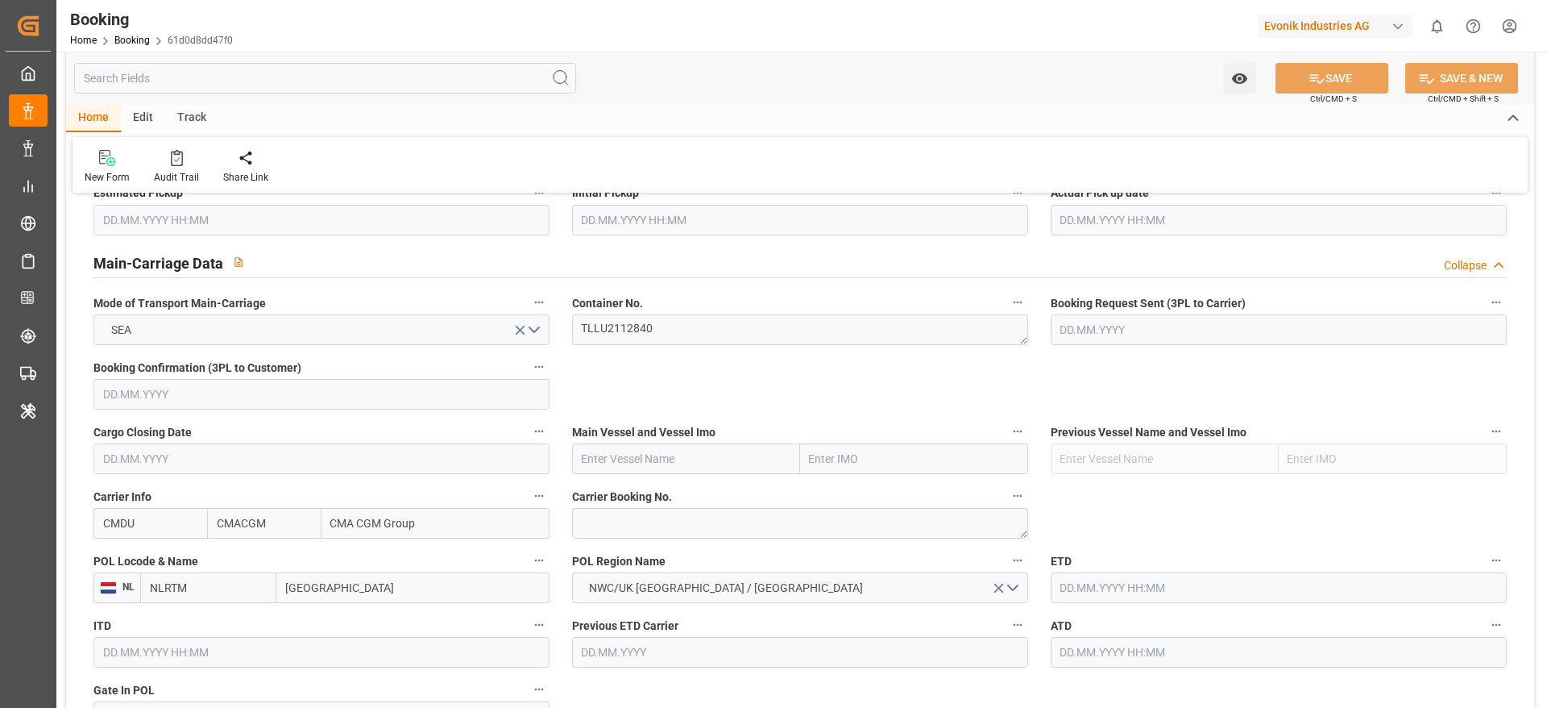
scroll to position [966, 0]
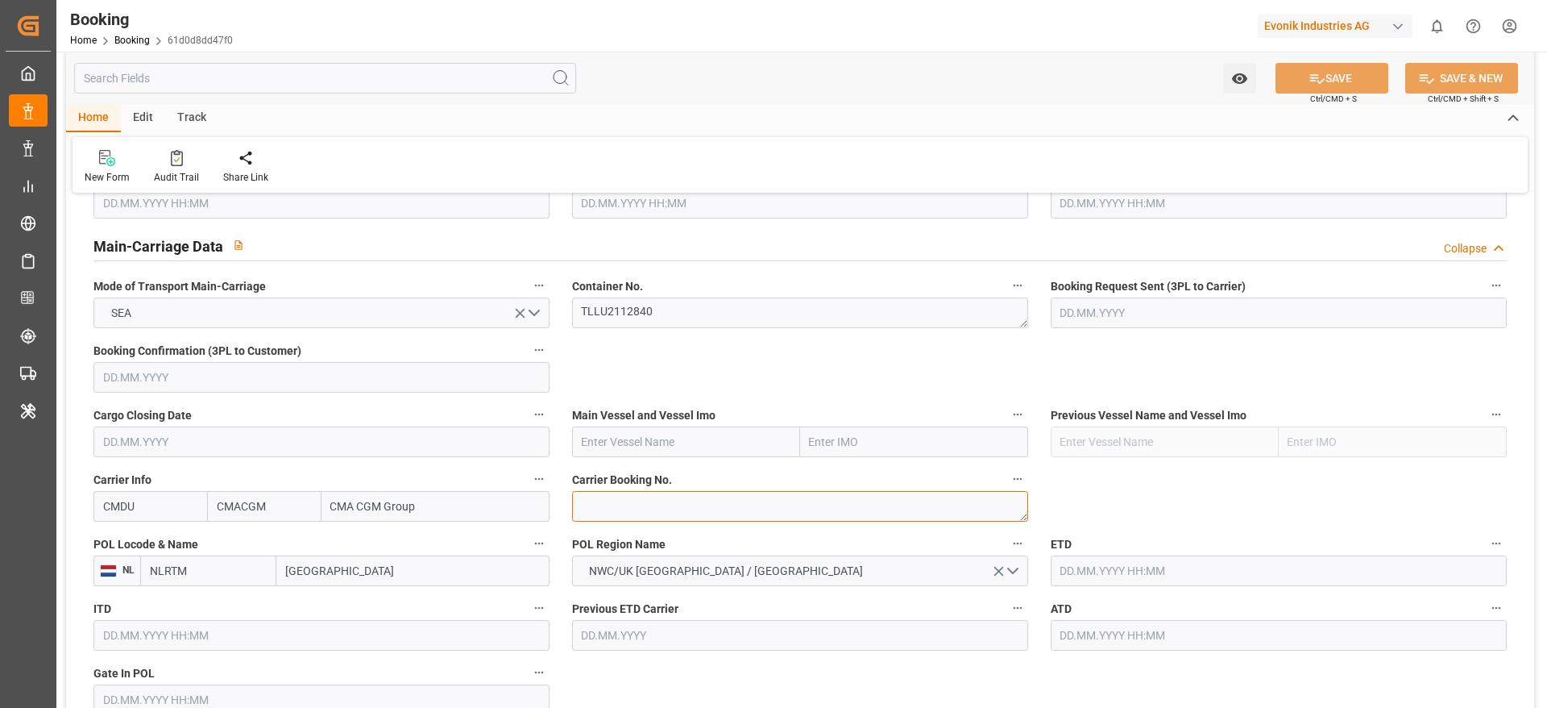
click at [599, 493] on textarea at bounding box center [800, 506] width 456 height 31
paste textarea "ANT1924594"
click at [599, 504] on textarea "ANT1924594" at bounding box center [800, 506] width 456 height 31
type textarea "ANT1924594"
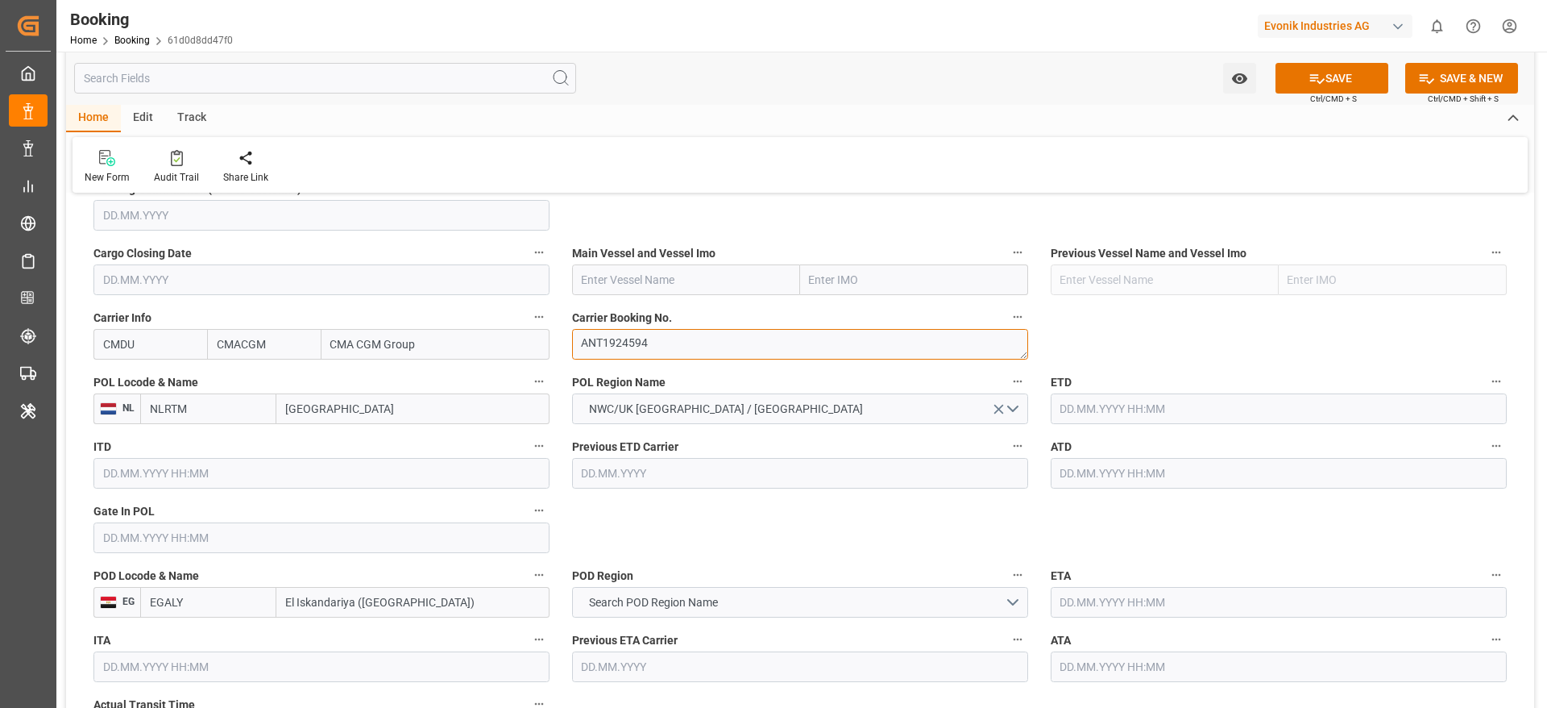
scroll to position [1131, 0]
click at [291, 397] on input "[GEOGRAPHIC_DATA]" at bounding box center [412, 406] width 273 height 31
type input "ant"
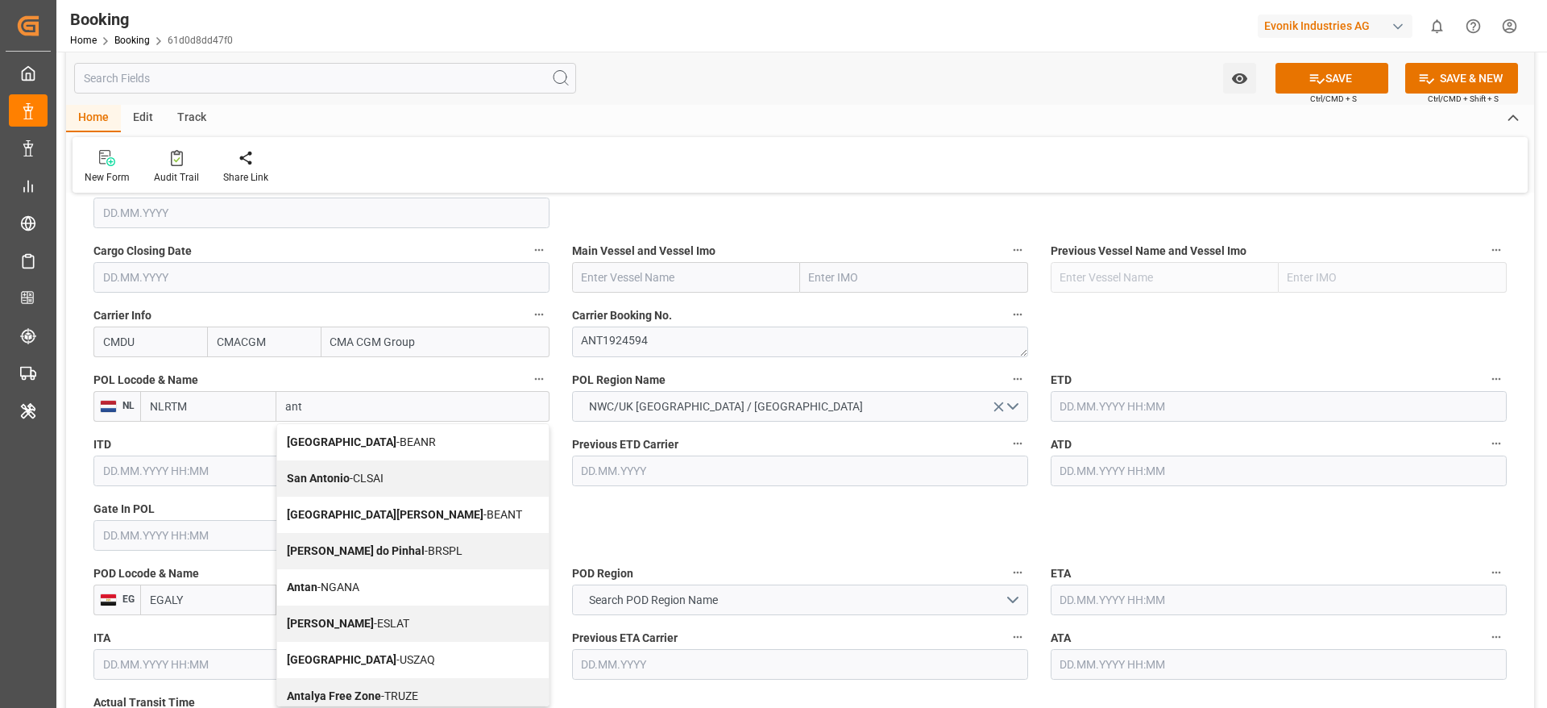
click at [356, 434] on div "Antwerp - BEANR" at bounding box center [413, 442] width 272 height 36
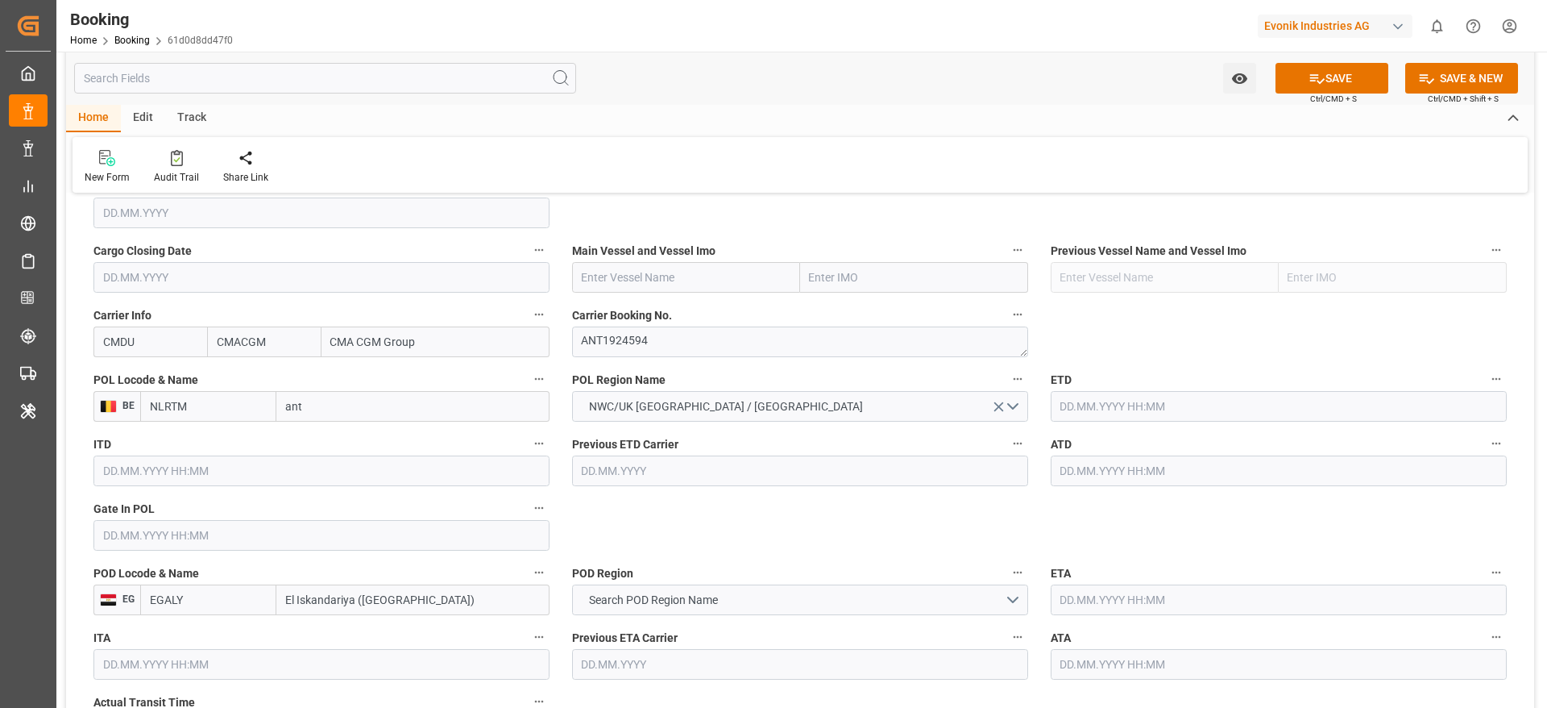
type input "BEANR"
type input "[GEOGRAPHIC_DATA]"
paste input "Accessible text CMA CGM MUSSET"
click at [688, 281] on input "Accessible text CMA CGM MUSSET" at bounding box center [686, 277] width 228 height 31
click at [663, 280] on input "Accessible text CMA CGM MUSSET" at bounding box center [686, 277] width 228 height 31
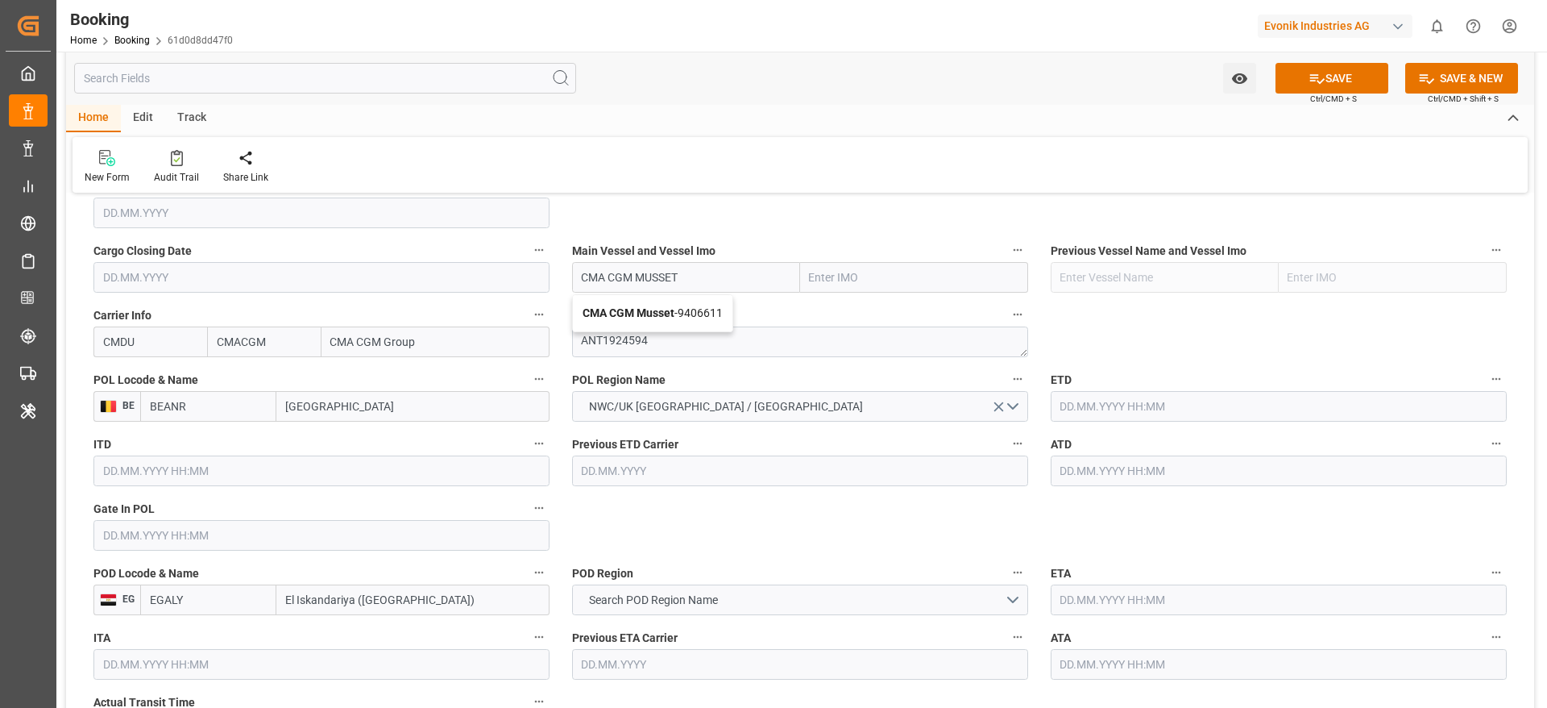
drag, startPoint x: 625, startPoint y: 274, endPoint x: 596, endPoint y: 276, distance: 29.1
click at [596, 276] on input "CMA CGM MUSSET" at bounding box center [686, 277] width 228 height 31
click at [689, 280] on input "CMA CGM MUSSET" at bounding box center [686, 277] width 228 height 31
click at [691, 313] on span "CMA CGM Musset - 9406611" at bounding box center [653, 312] width 140 height 13
type input "CMA CGM Musset"
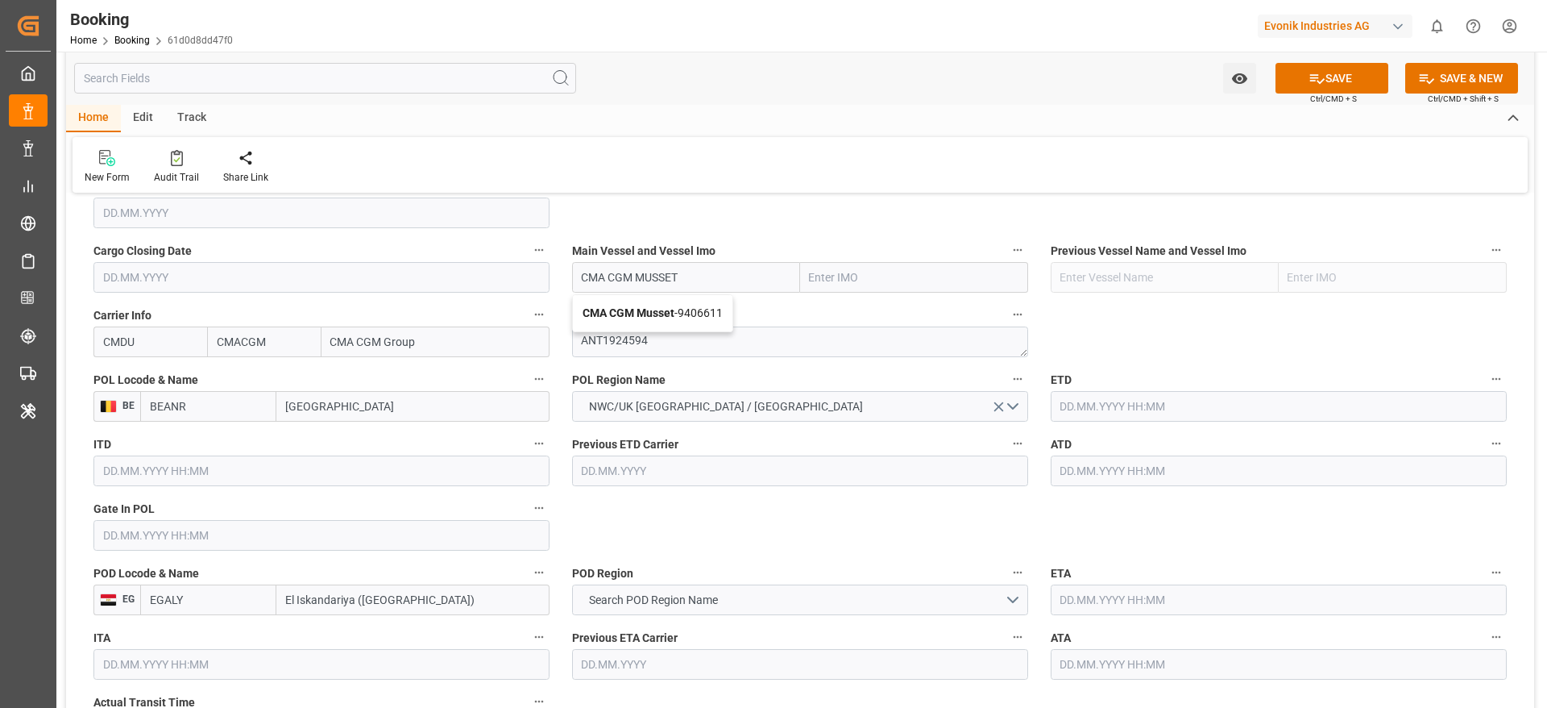
type input "9406611"
type input "CMA CGM Musset"
click at [691, 313] on label "Carrier Booking No." at bounding box center [800, 315] width 456 height 23
click at [1007, 313] on button "Carrier Booking No." at bounding box center [1017, 314] width 21 height 21
click at [628, 491] on div at bounding box center [773, 354] width 1547 height 708
